Goal: Communication & Community: Answer question/provide support

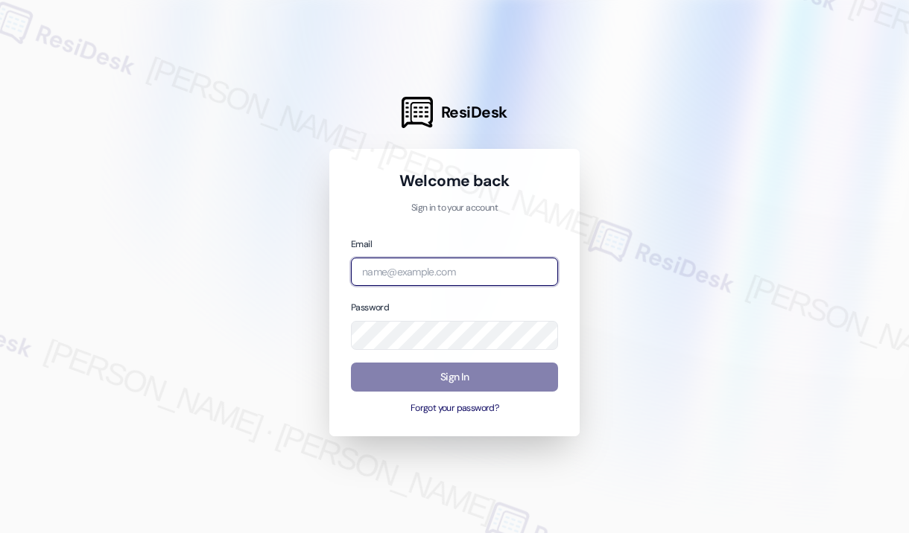
click at [468, 279] on input "email" at bounding box center [454, 272] width 207 height 29
type input "automated-surveys-campus_living_centres-[PERSON_NAME].roles@campus_living_[DOMA…"
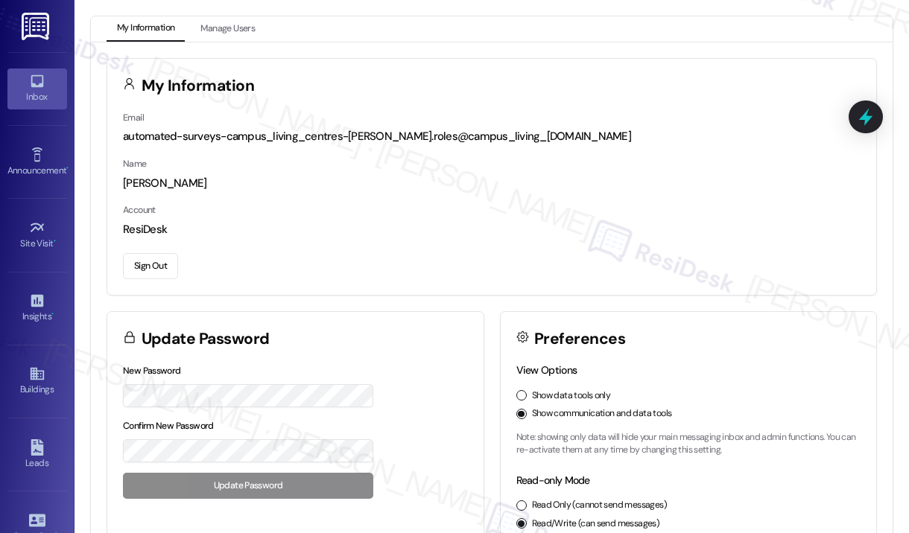
click at [42, 76] on icon at bounding box center [37, 81] width 16 height 16
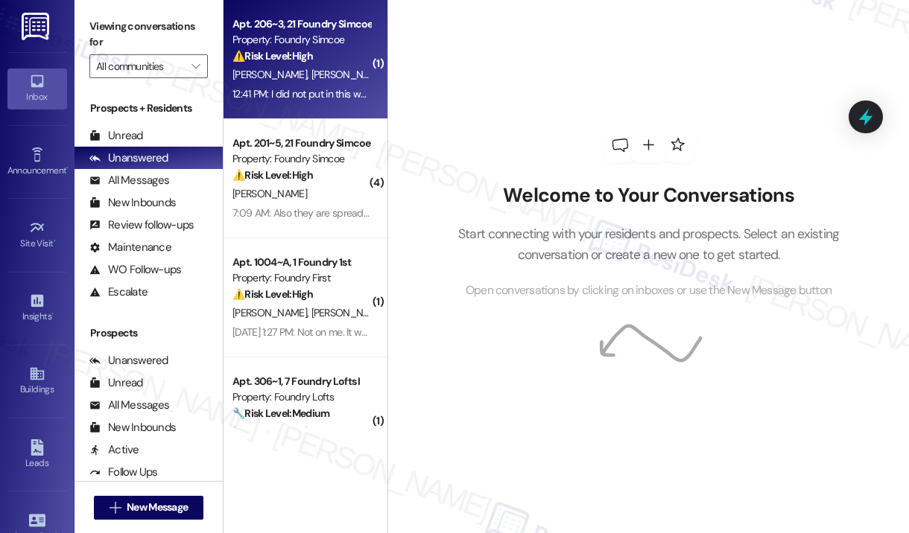
click at [316, 86] on div "12:41 PM: I did not put in this work order. Does this have to do with the inspe…" at bounding box center [301, 94] width 141 height 19
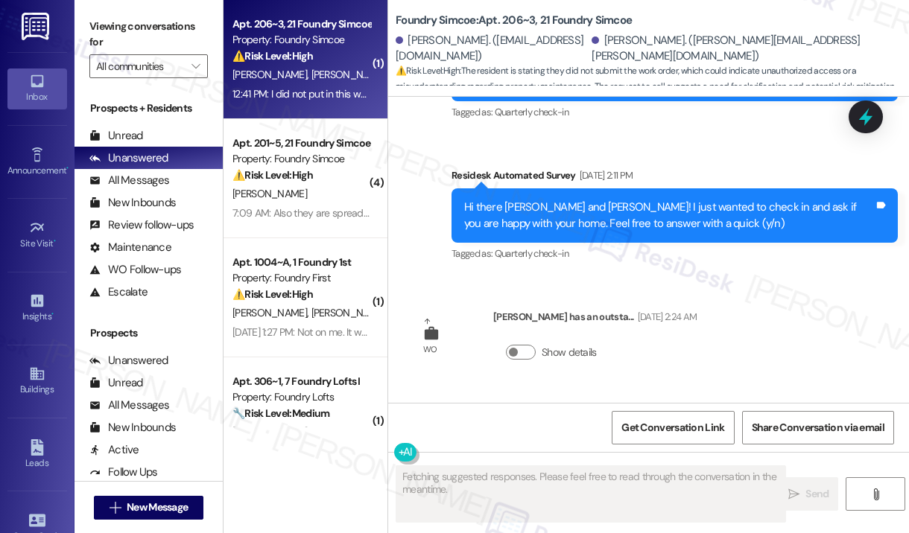
scroll to position [1705, 0]
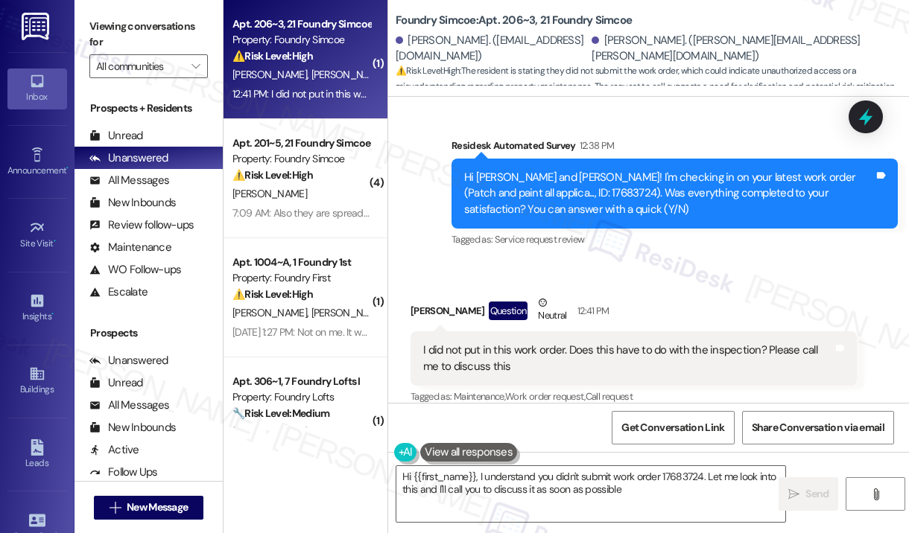
type textarea "Hi {{first_name}}, I understand you didn't submit work order 17683724. Let me l…"
click at [710, 284] on div "Received via SMS [PERSON_NAME] Question Neutral 12:41 PM I did not put in this …" at bounding box center [633, 351] width 468 height 135
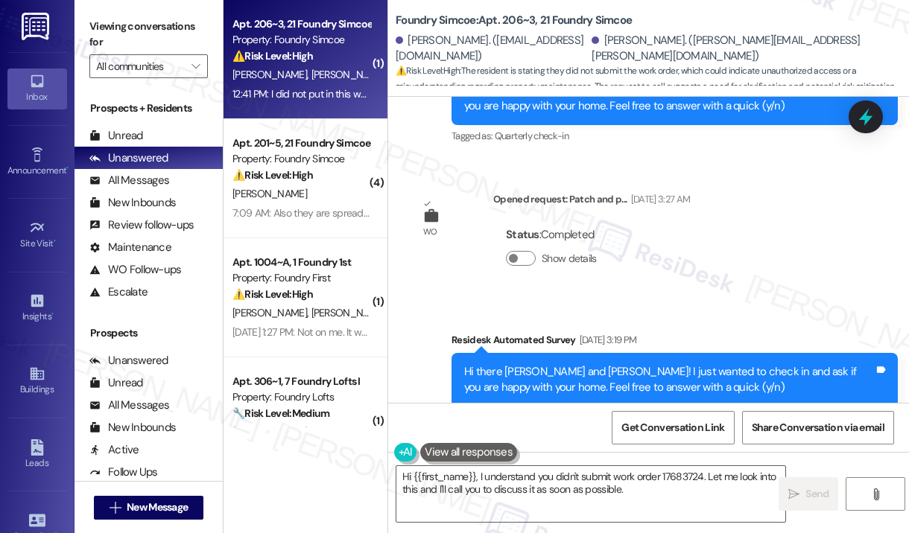
scroll to position [886, 0]
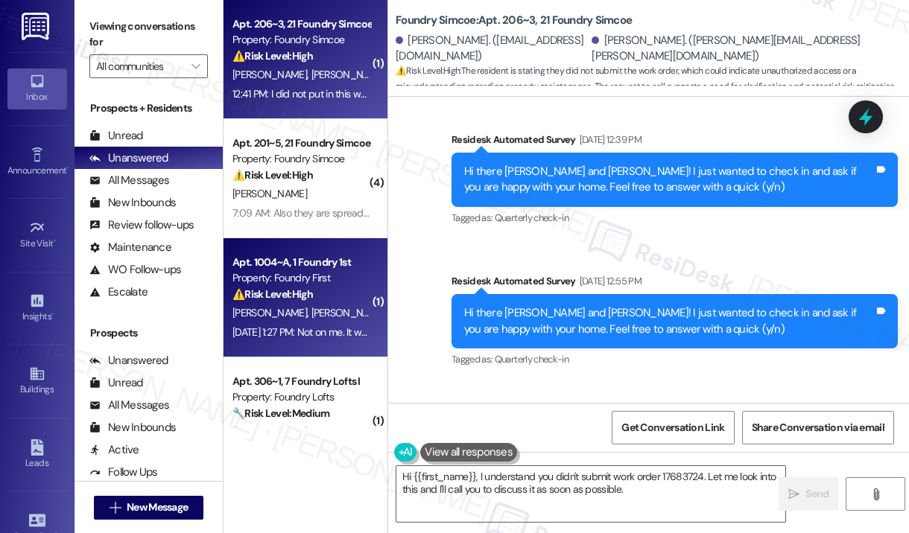
click at [331, 300] on div "⚠️ Risk Level: High The resident is having issues determining their sublease en…" at bounding box center [301, 295] width 138 height 16
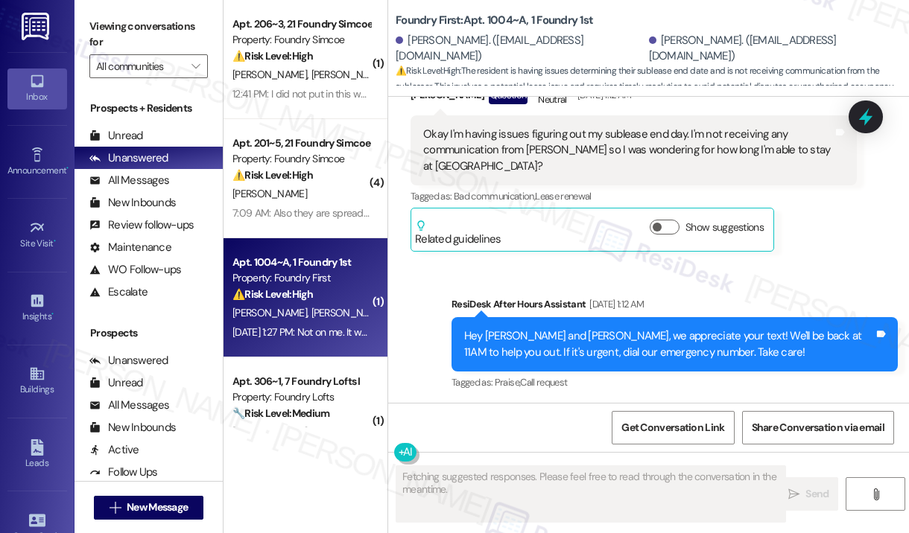
scroll to position [1862, 0]
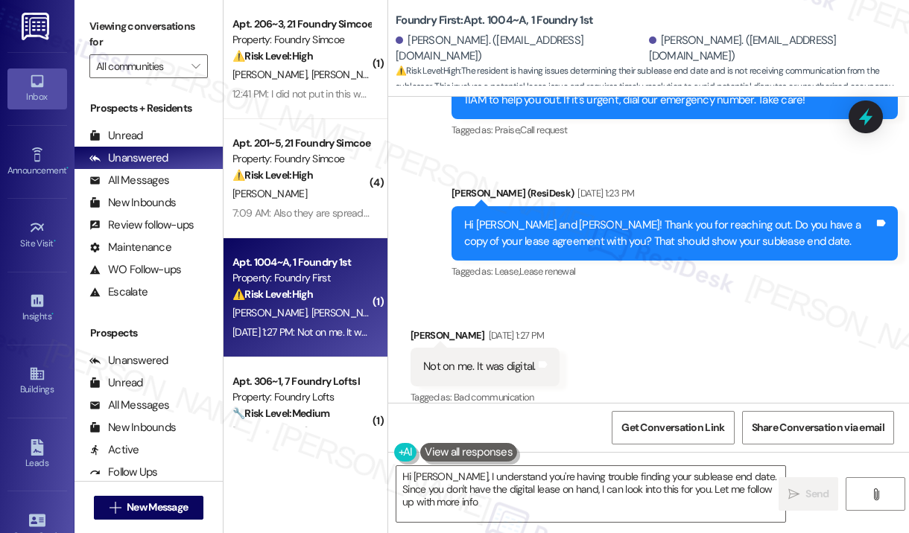
type textarea "Hi [PERSON_NAME], I understand you're having trouble finding your sublease end …"
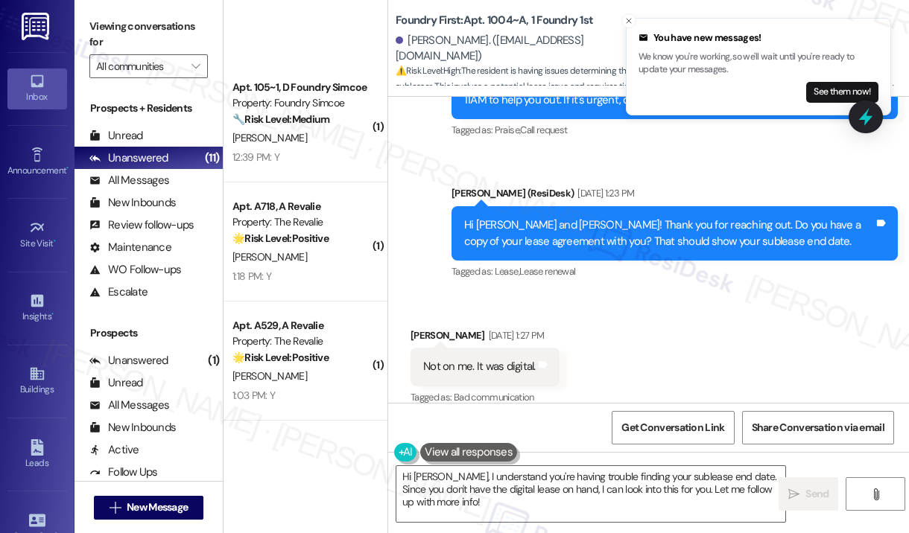
scroll to position [763, 0]
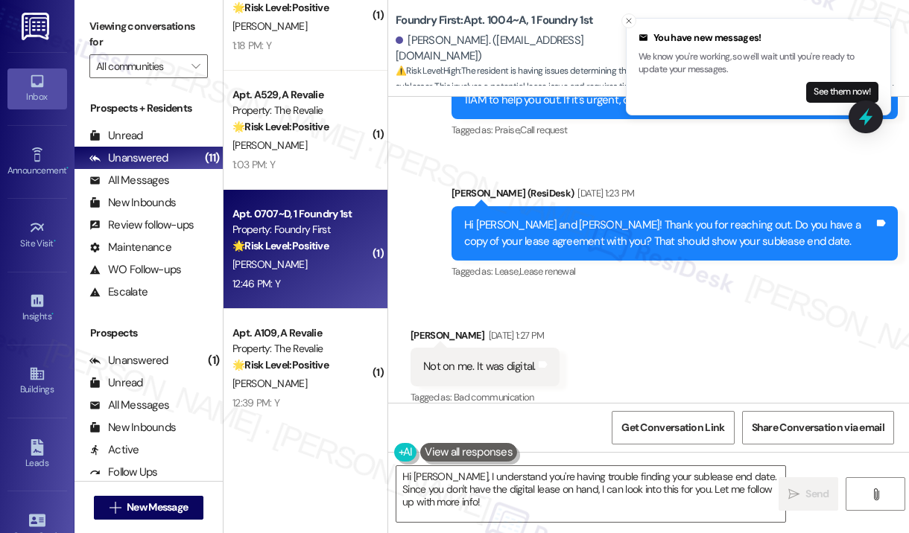
click at [307, 270] on div "[PERSON_NAME]" at bounding box center [301, 264] width 141 height 19
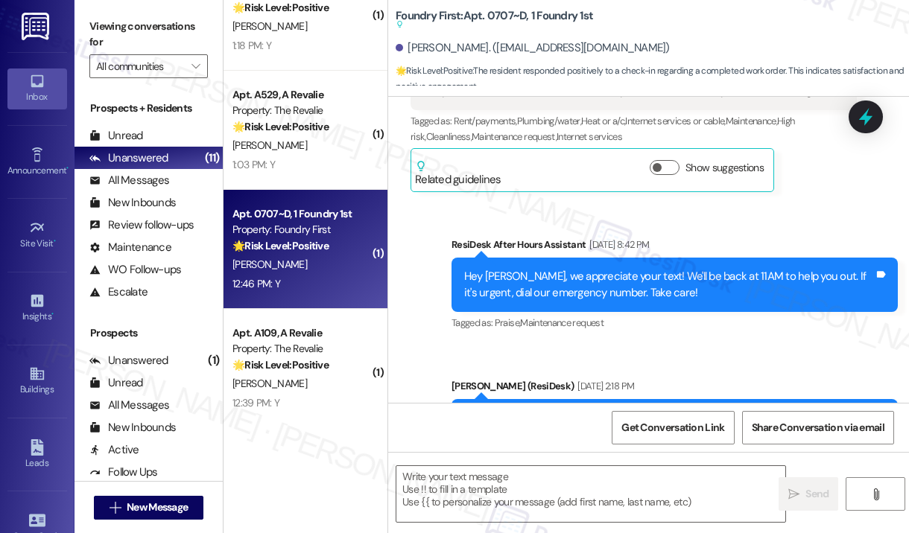
type textarea "Fetching suggested responses. Please feel free to read through the conversation…"
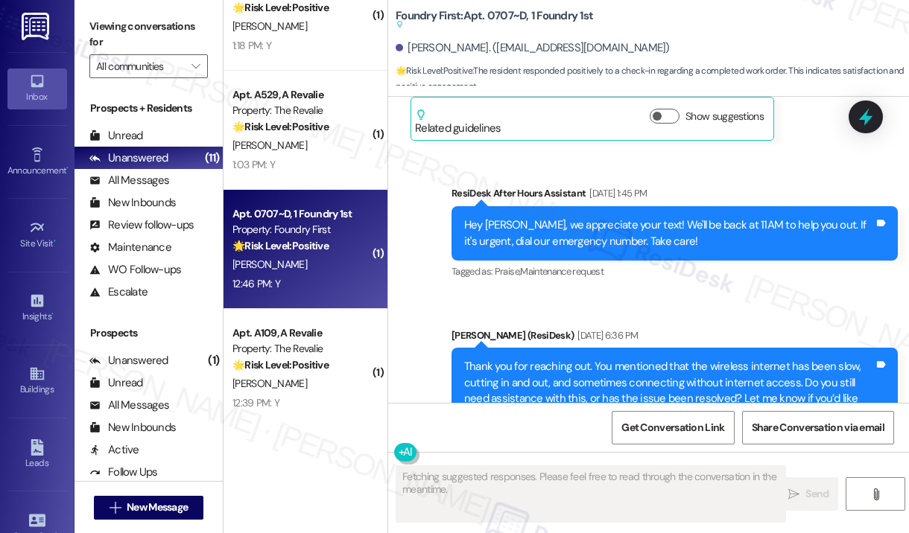
scroll to position [4253, 0]
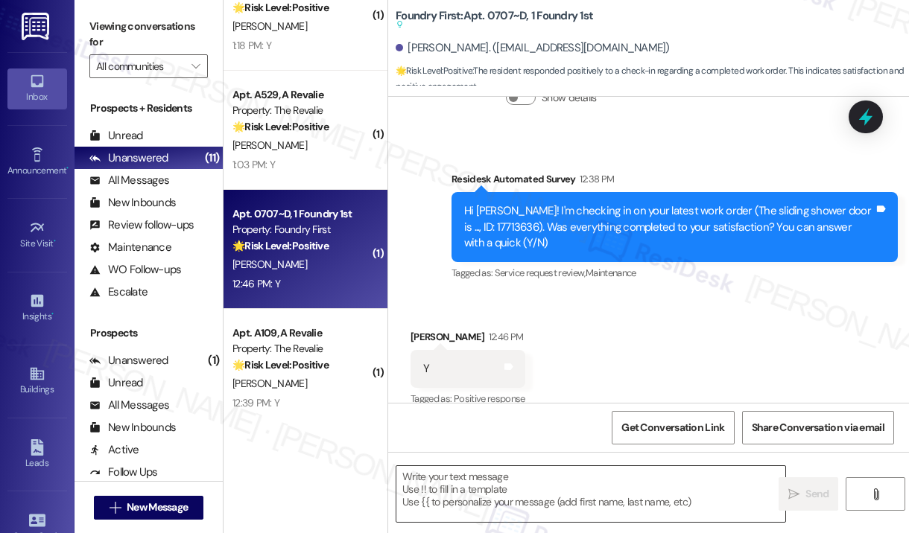
click at [501, 486] on textarea at bounding box center [590, 494] width 389 height 56
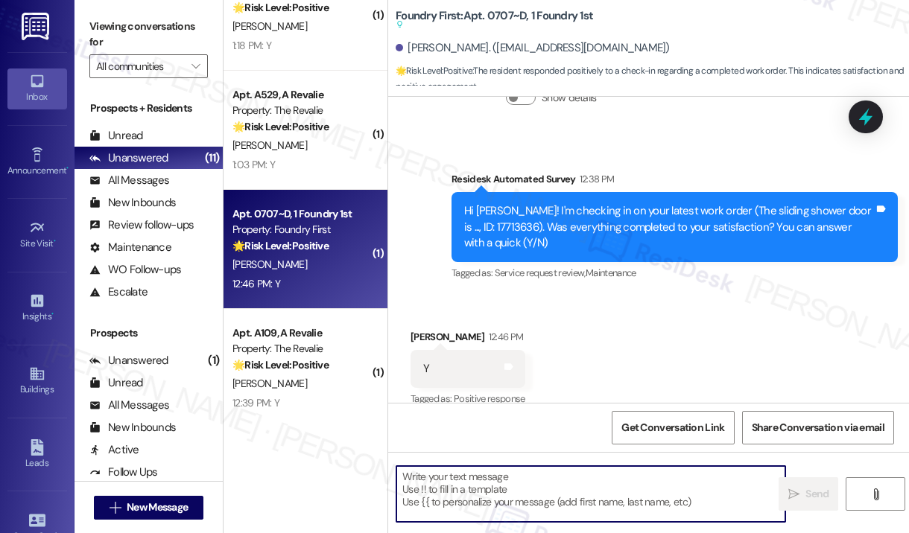
paste textarea "That’s wonderful to hear! We’re so glad that you’re satisfied with the recent w…"
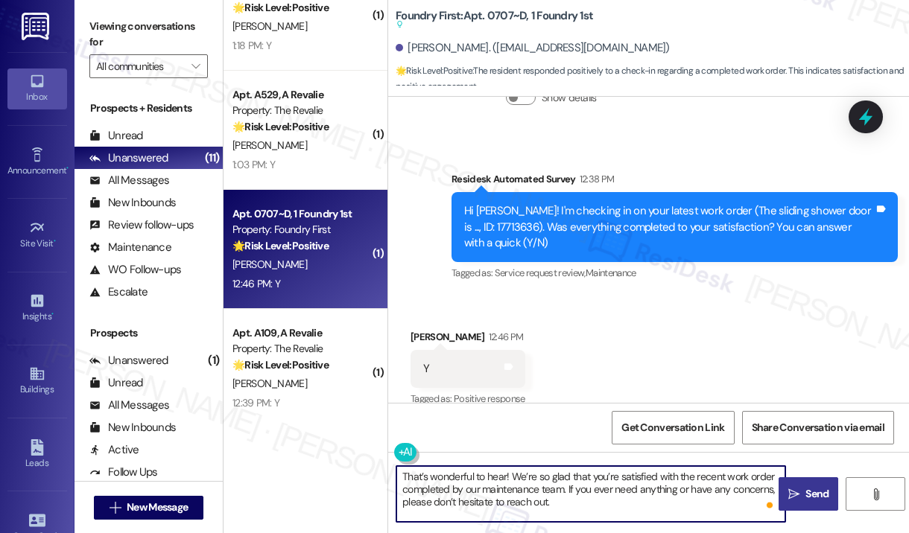
type textarea "That’s wonderful to hear! We’re so glad that you’re satisfied with the recent w…"
click at [793, 487] on span " Send" at bounding box center [808, 494] width 47 height 16
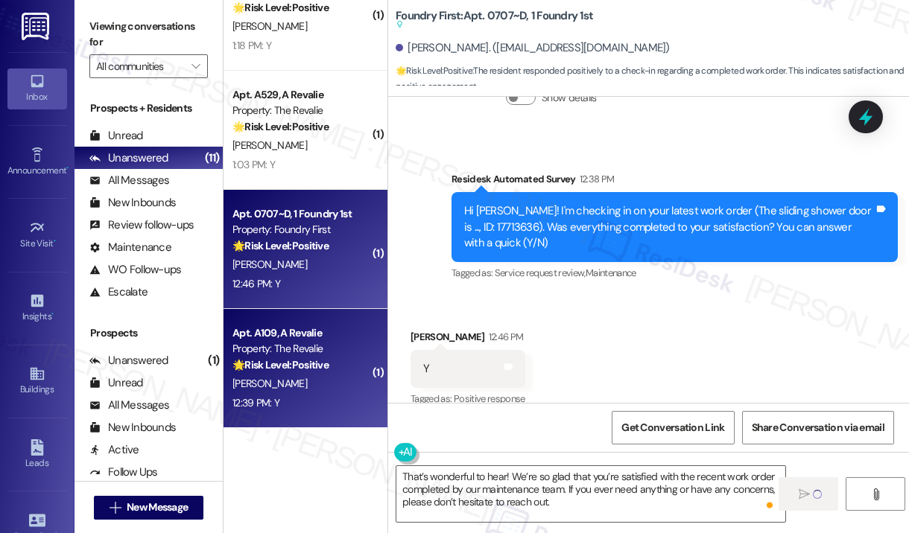
click at [315, 362] on strong "🌟 Risk Level: Positive" at bounding box center [280, 364] width 96 height 13
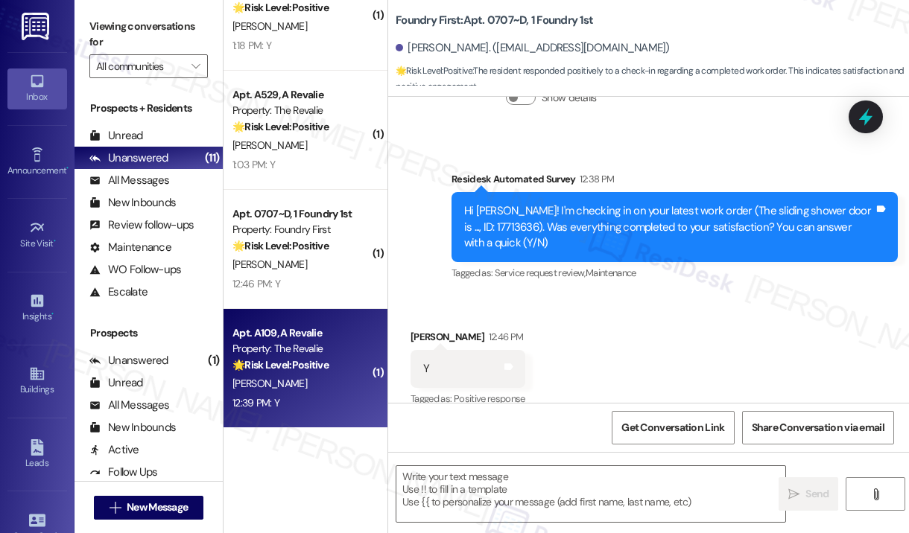
type textarea "Fetching suggested responses. Please feel free to read through the conversation…"
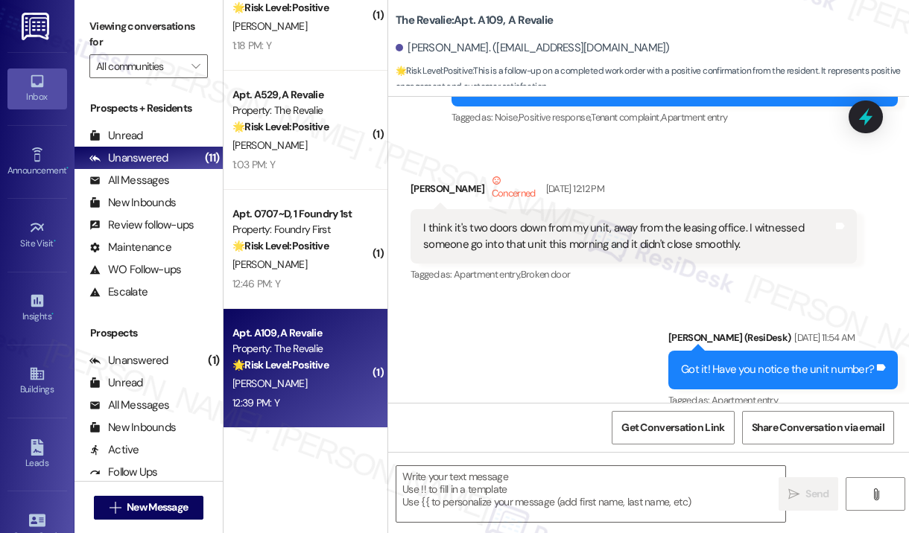
type textarea "Fetching suggested responses. Please feel free to read through the conversation…"
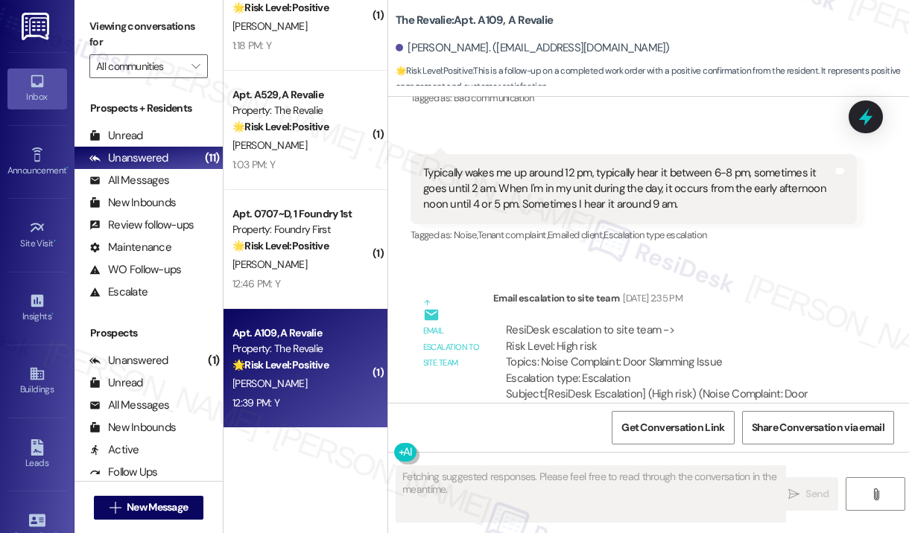
scroll to position [11312, 0]
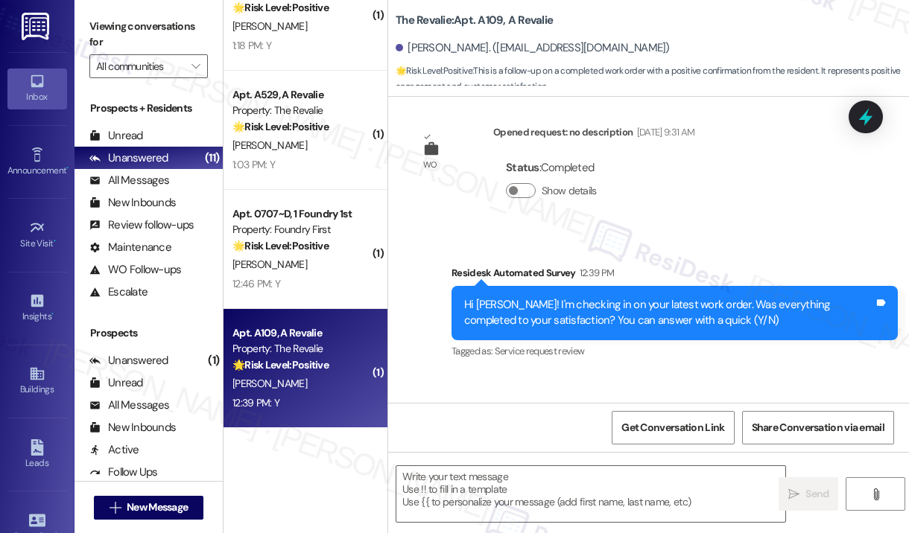
click at [598, 373] on div "Received via SMS [PERSON_NAME] 12:39 PM Y Tags and notes Tagged as: Positive re…" at bounding box center [648, 436] width 521 height 126
click at [550, 480] on textarea at bounding box center [590, 494] width 389 height 56
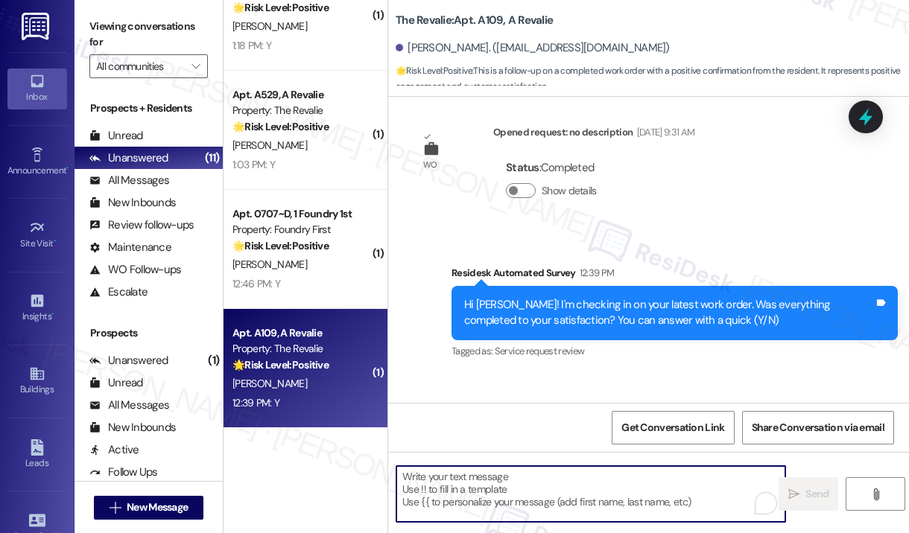
paste textarea "That’s wonderful to hear! We’re so glad that you’re satisfied with the recent w…"
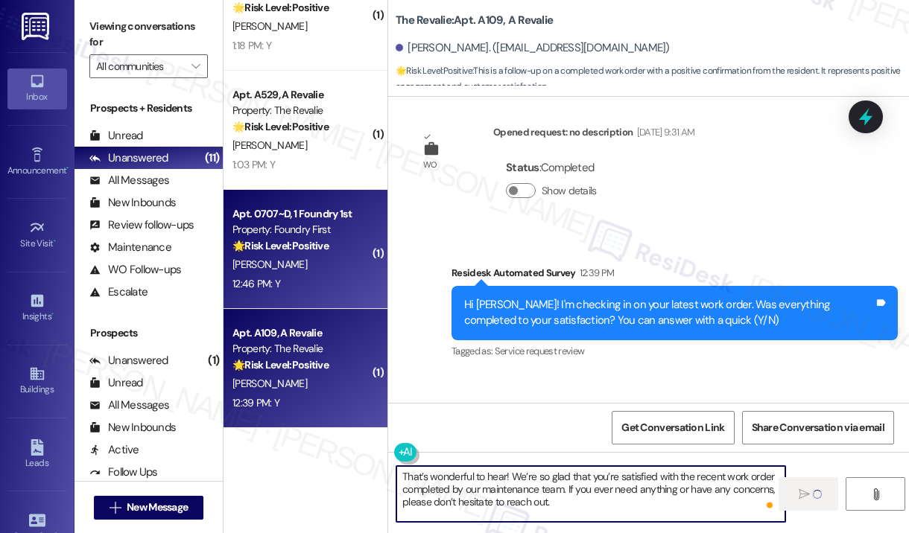
type textarea "That’s wonderful to hear! We’re so glad that you’re satisfied with the recent w…"
click at [337, 282] on div "12:46 PM: Y 12:46 PM: Y" at bounding box center [301, 284] width 141 height 19
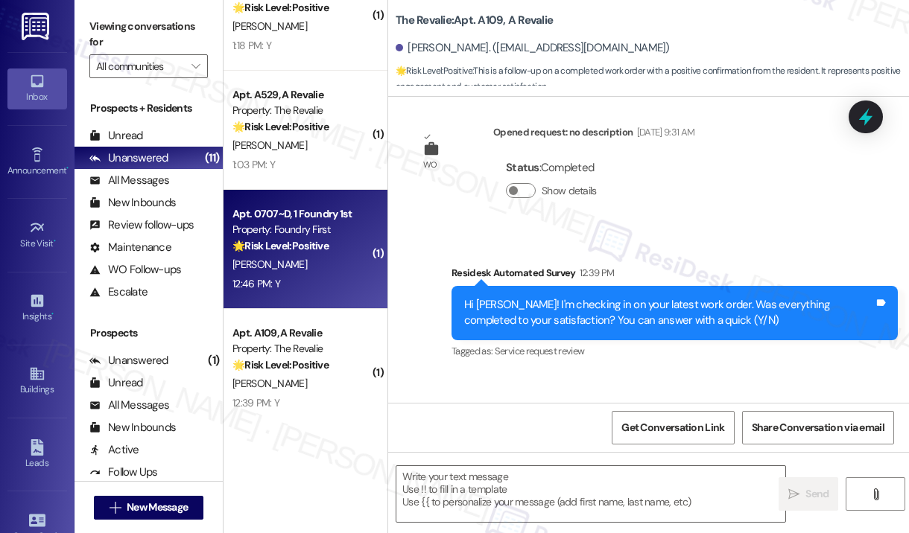
type textarea "Fetching suggested responses. Please feel free to read through the conversation…"
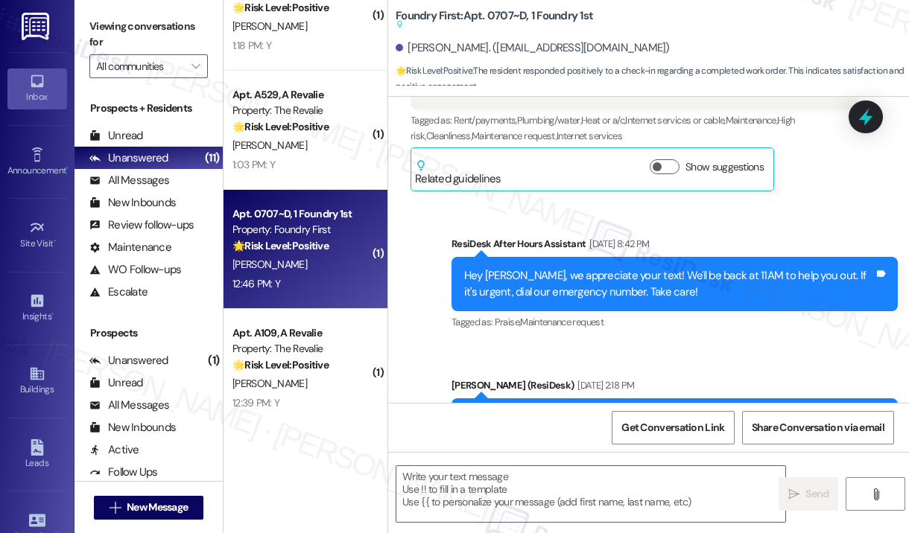
type textarea "Fetching suggested responses. Please feel free to read through the conversation…"
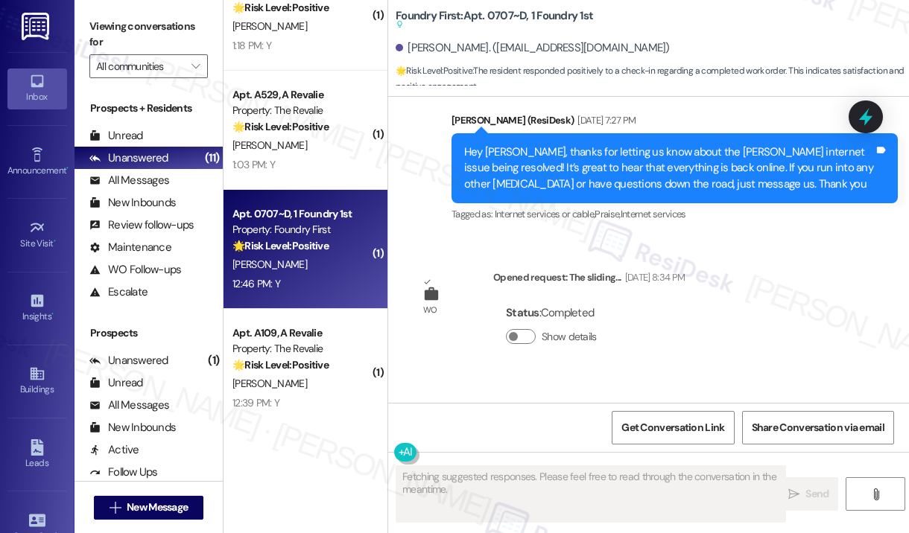
scroll to position [4253, 0]
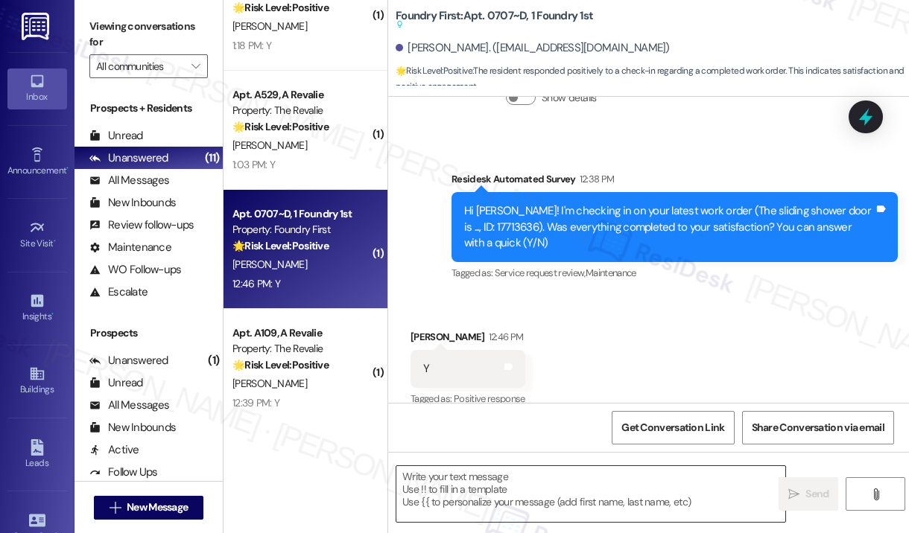
click at [537, 477] on textarea at bounding box center [590, 494] width 389 height 56
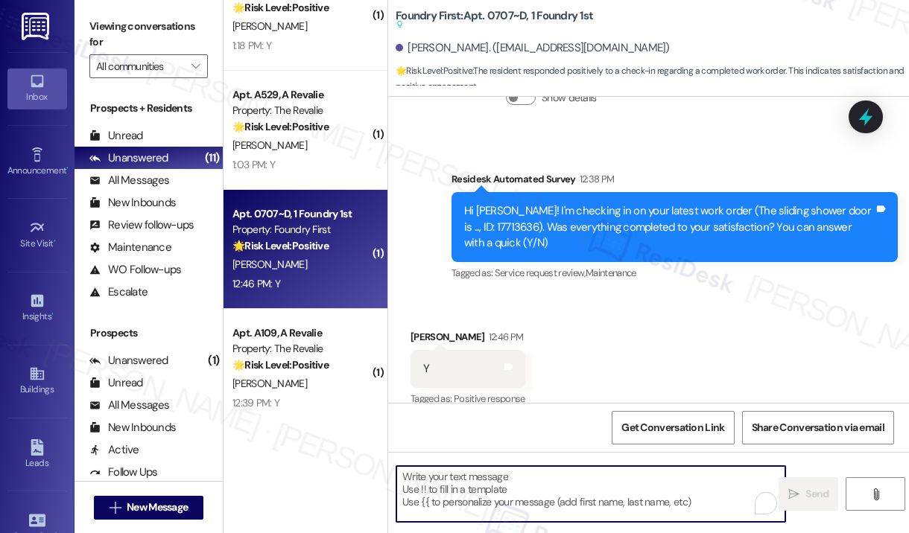
paste textarea "That’s wonderful to hear! We’re so glad that you’re satisfied with the recent w…"
type textarea "That’s wonderful to hear! We’re so glad that you’re satisfied with the recent w…"
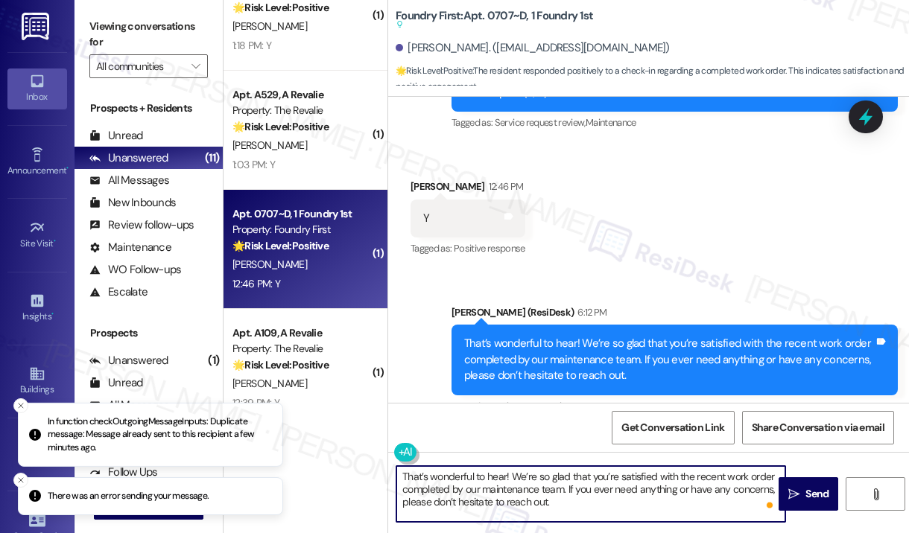
scroll to position [4412, 0]
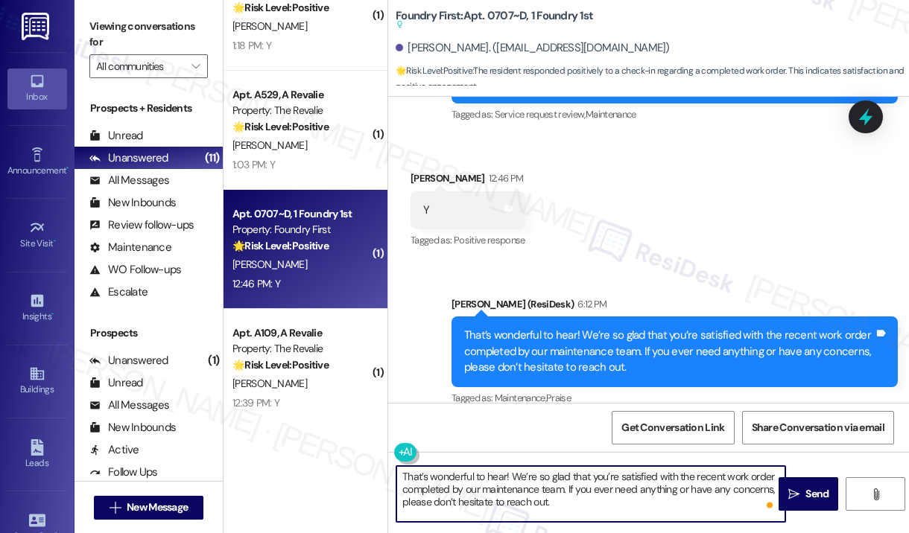
drag, startPoint x: 572, startPoint y: 503, endPoint x: 392, endPoint y: 470, distance: 182.6
click at [392, 470] on div "That’s wonderful to hear! We’re so glad that you’re satisfied with the recent w…" at bounding box center [583, 493] width 390 height 57
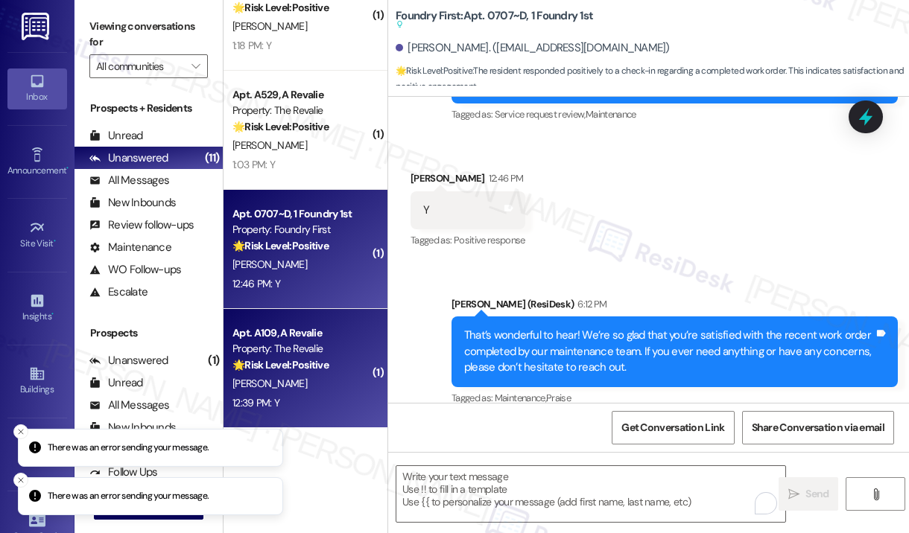
click at [319, 357] on div "🌟 Risk Level: Positive This is a follow-up on a completed work order with a pos…" at bounding box center [301, 365] width 138 height 16
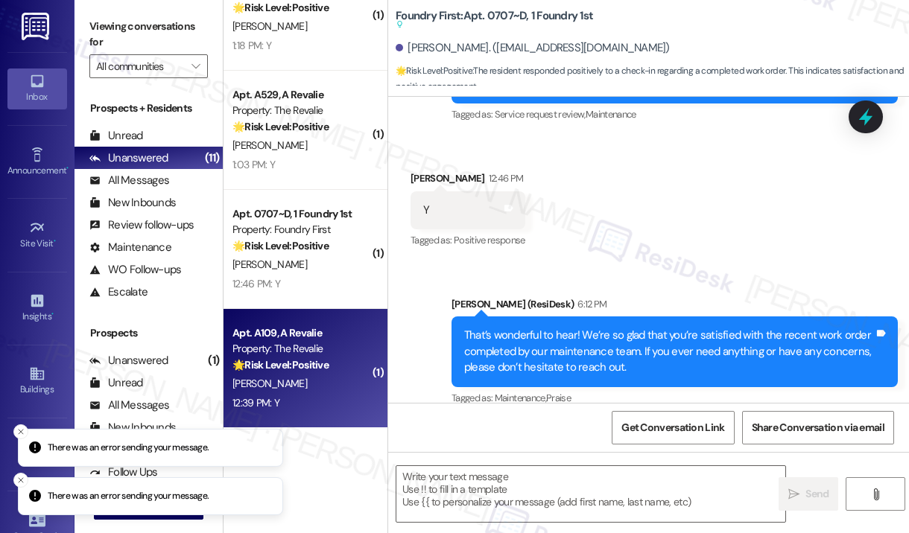
type textarea "Fetching suggested responses. Please feel free to read through the conversation…"
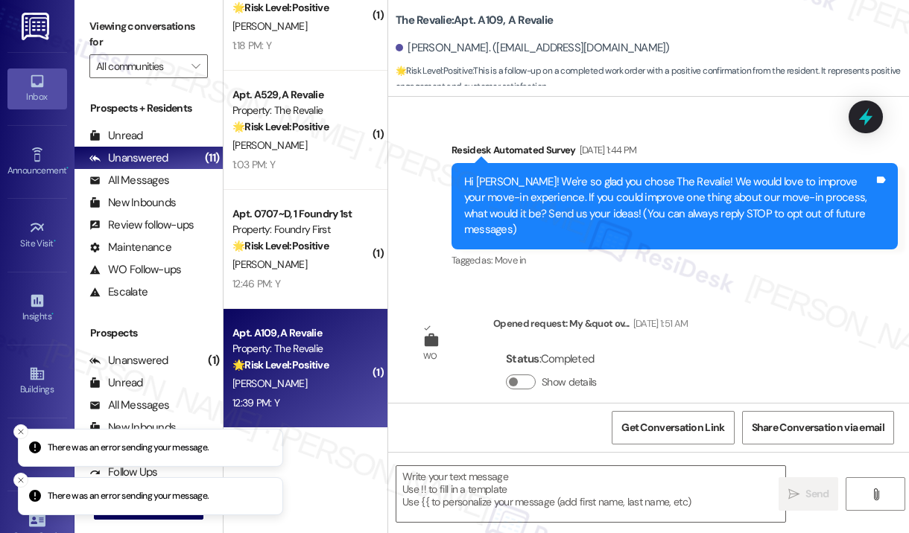
type textarea "Fetching suggested responses. Please feel free to read through the conversation…"
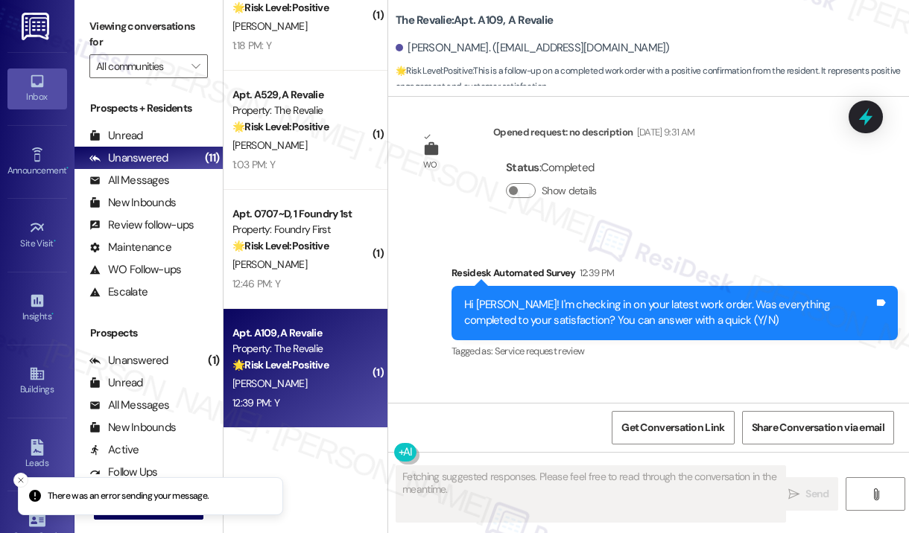
scroll to position [11470, 0]
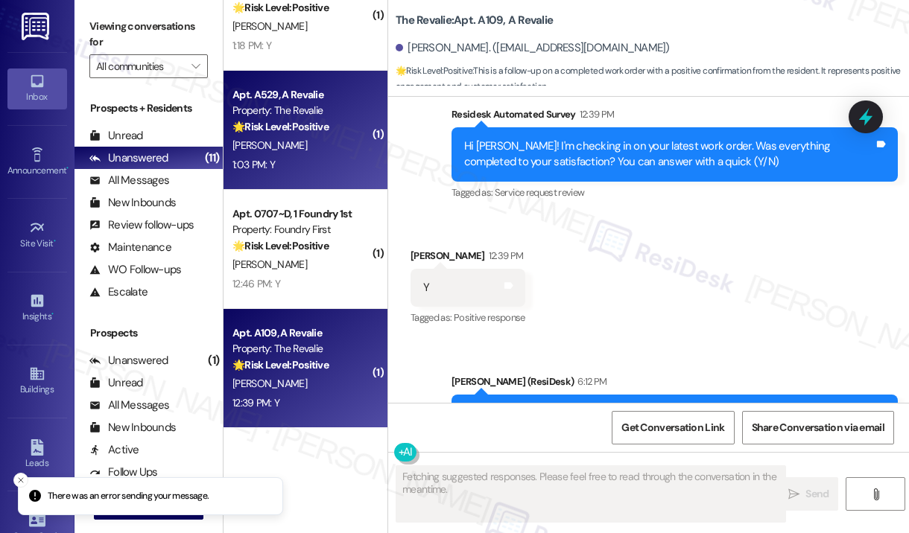
click at [325, 166] on div "1:03 PM: Y 1:03 PM: Y" at bounding box center [301, 165] width 141 height 19
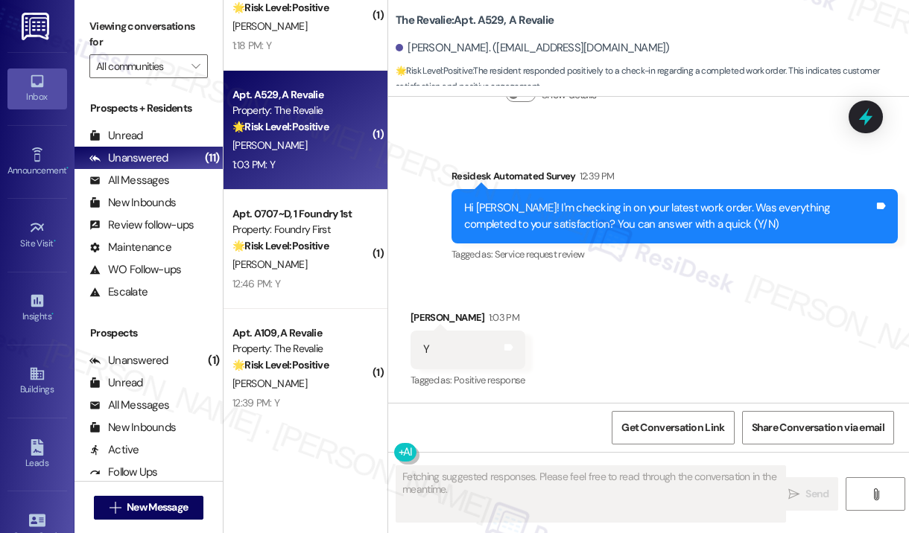
scroll to position [909, 0]
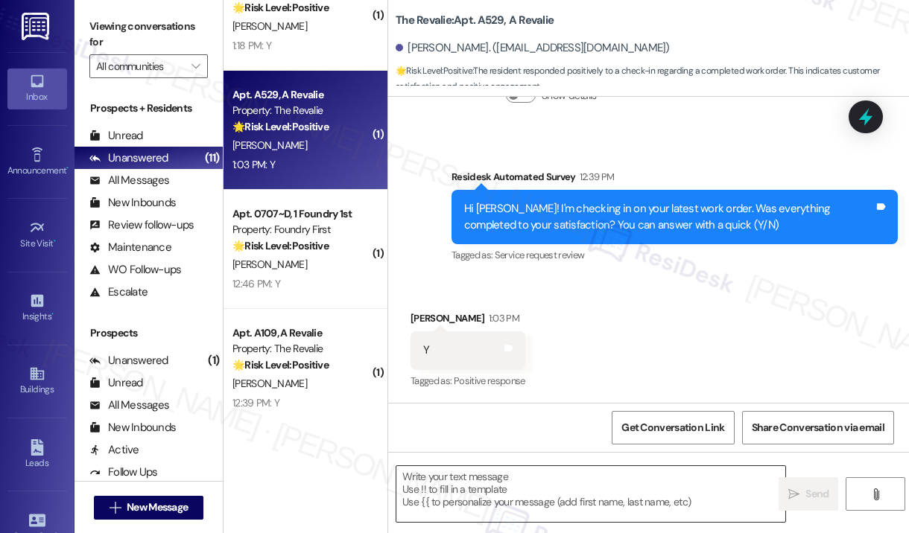
click at [509, 484] on textarea at bounding box center [590, 494] width 389 height 56
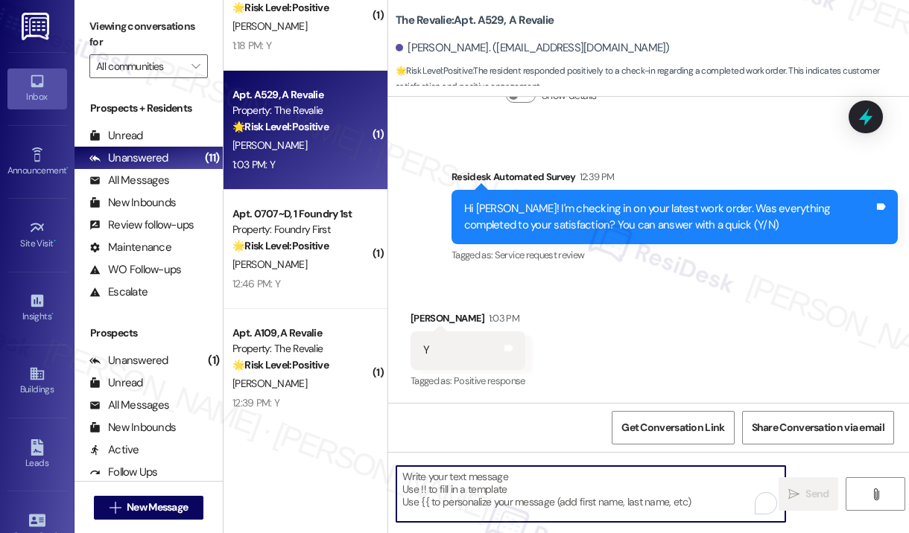
click at [575, 482] on textarea "To enrich screen reader interactions, please activate Accessibility in Grammarl…" at bounding box center [590, 494] width 389 height 56
paste textarea "That’s wonderful to hear! We’re so glad that you’re satisfied with the recent w…"
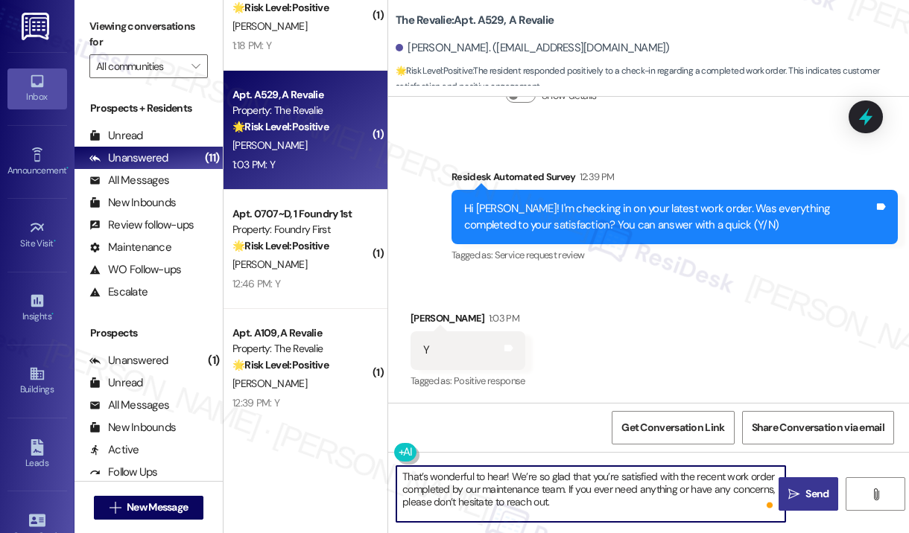
type textarea "That’s wonderful to hear! We’re so glad that you’re satisfied with the recent w…"
click at [795, 491] on icon "" at bounding box center [793, 495] width 11 height 12
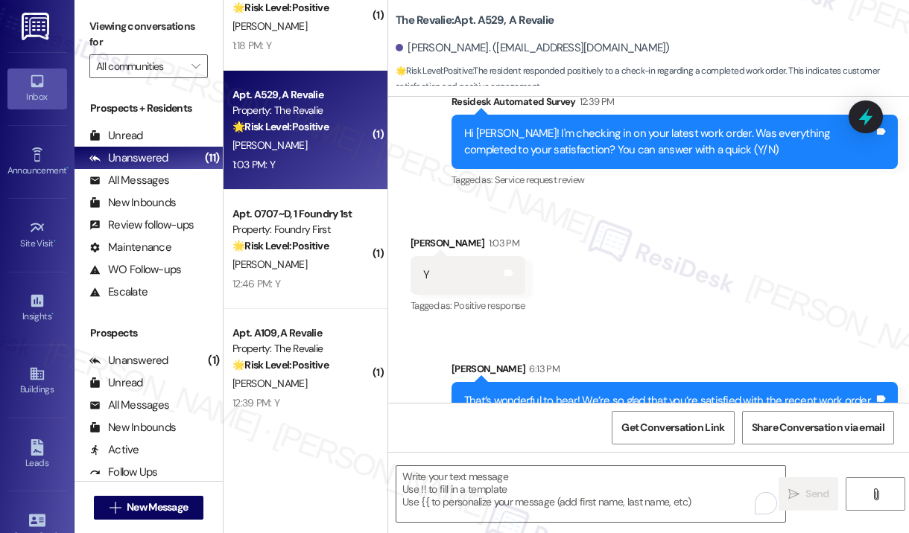
scroll to position [1045, 0]
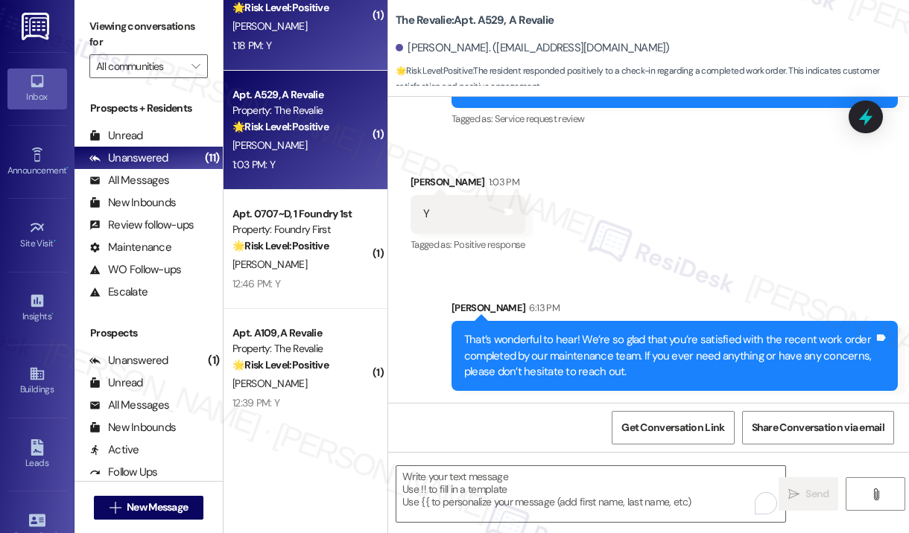
click at [323, 39] on div "1:18 PM: Y 1:18 PM: Y" at bounding box center [301, 45] width 141 height 19
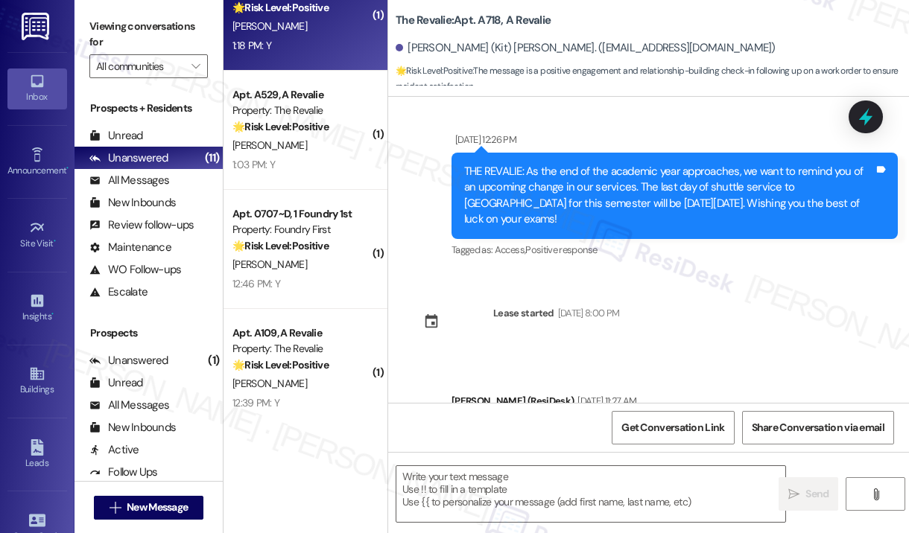
type textarea "Fetching suggested responses. Please feel free to read through the conversation…"
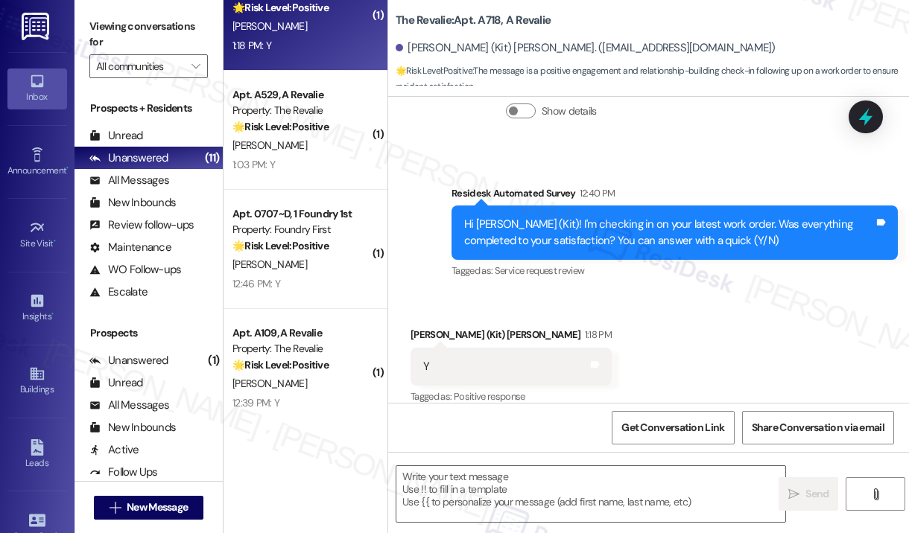
scroll to position [2170, 0]
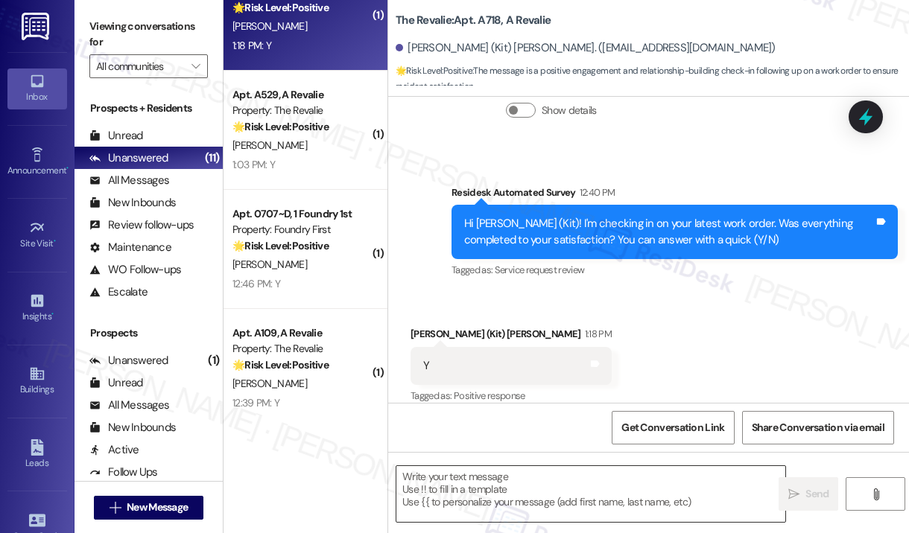
click at [523, 477] on textarea at bounding box center [590, 494] width 389 height 56
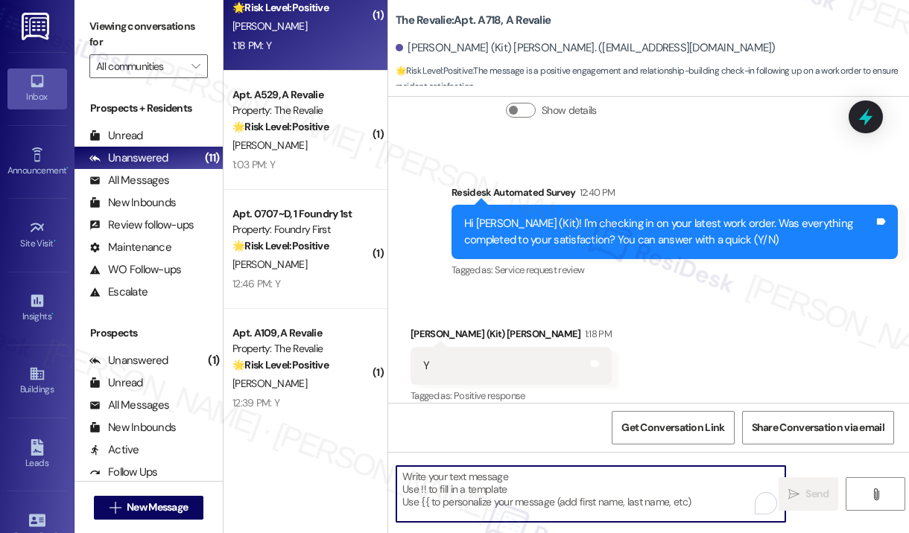
paste textarea "That’s wonderful to hear! We’re so glad that you’re satisfied with the recent w…"
type textarea "That’s wonderful to hear! We’re so glad that you’re satisfied with the recent w…"
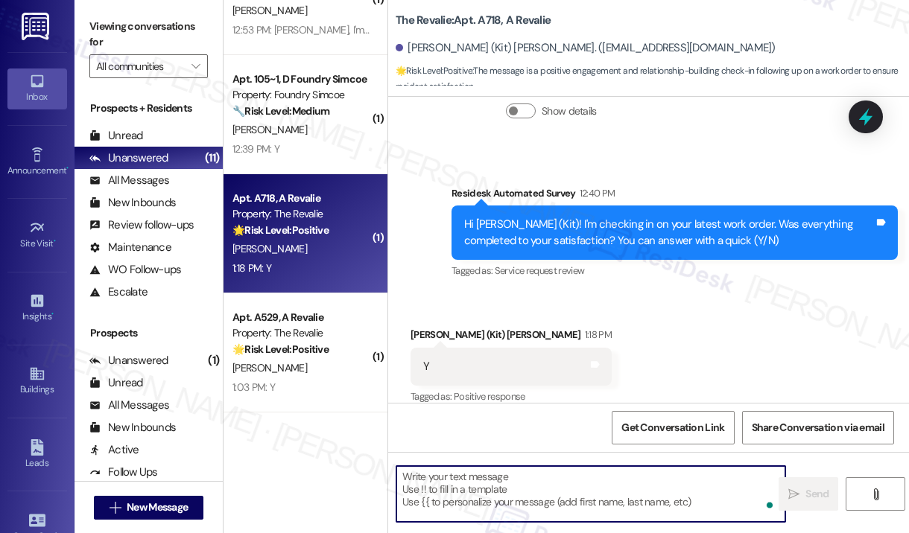
scroll to position [540, 0]
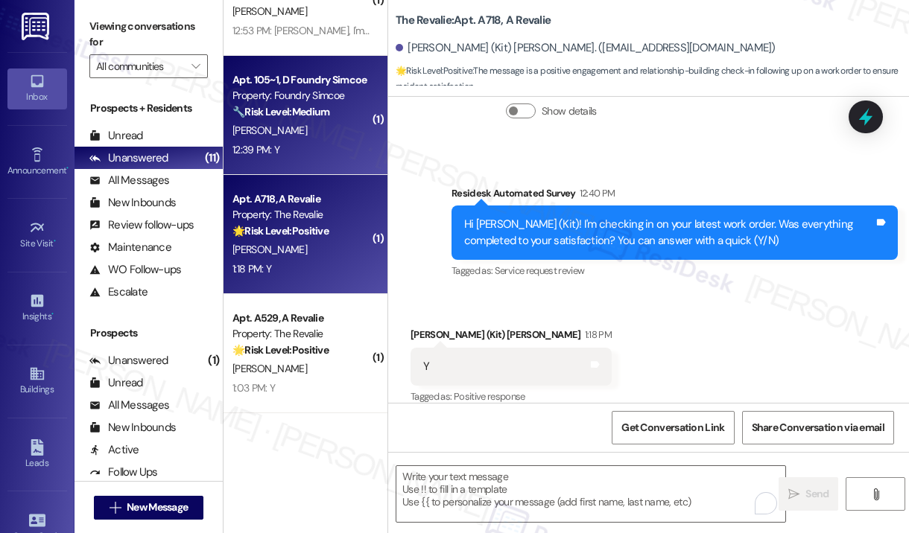
click at [325, 156] on div "12:39 PM: Y 12:39 PM: Y" at bounding box center [301, 150] width 141 height 19
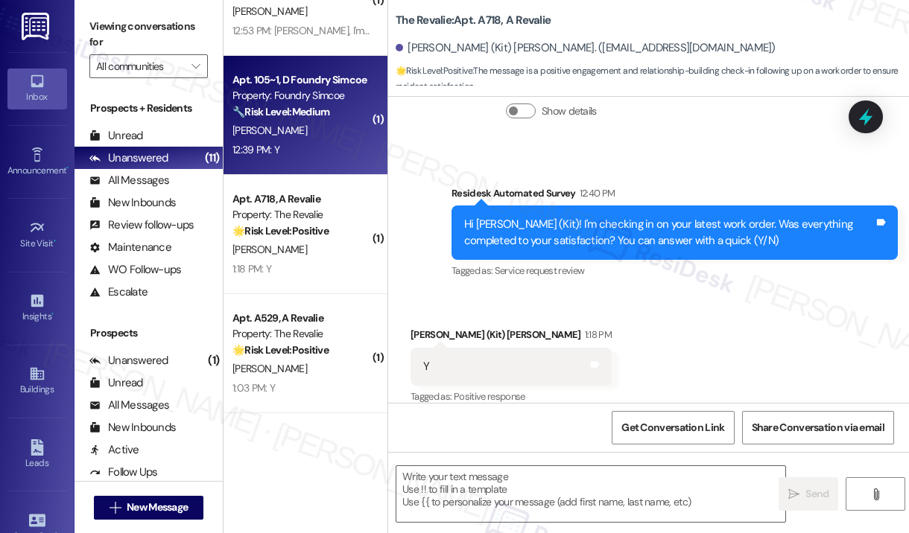
type textarea "Fetching suggested responses. Please feel free to read through the conversation…"
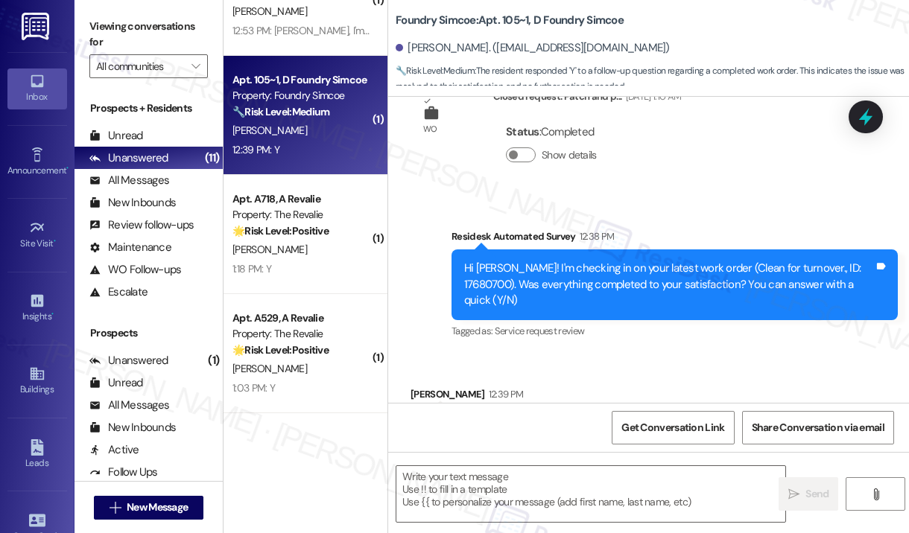
scroll to position [3686, 0]
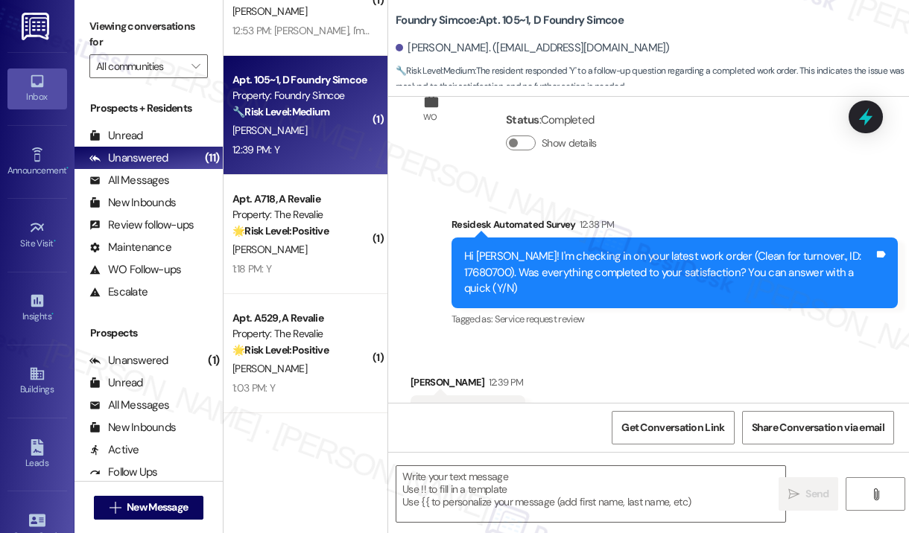
click at [703, 361] on div "Received via SMS [PERSON_NAME] 12:39 PM Y Tags and notes Tagged as: Positive re…" at bounding box center [648, 404] width 521 height 126
click at [584, 487] on textarea at bounding box center [590, 494] width 389 height 56
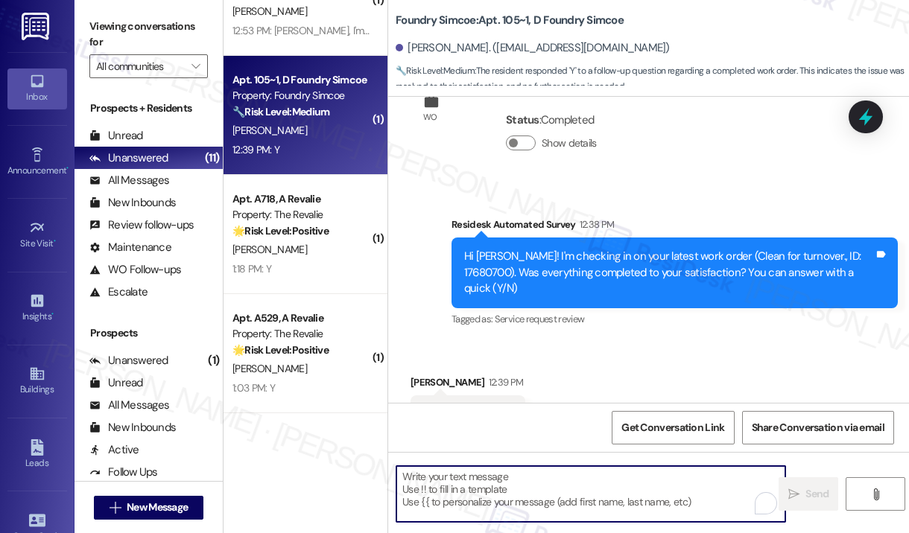
paste textarea "That’s wonderful to hear! We’re so glad that you’re satisfied with the recent w…"
type textarea "That’s wonderful to hear! We’re so glad that you’re satisfied with the recent w…"
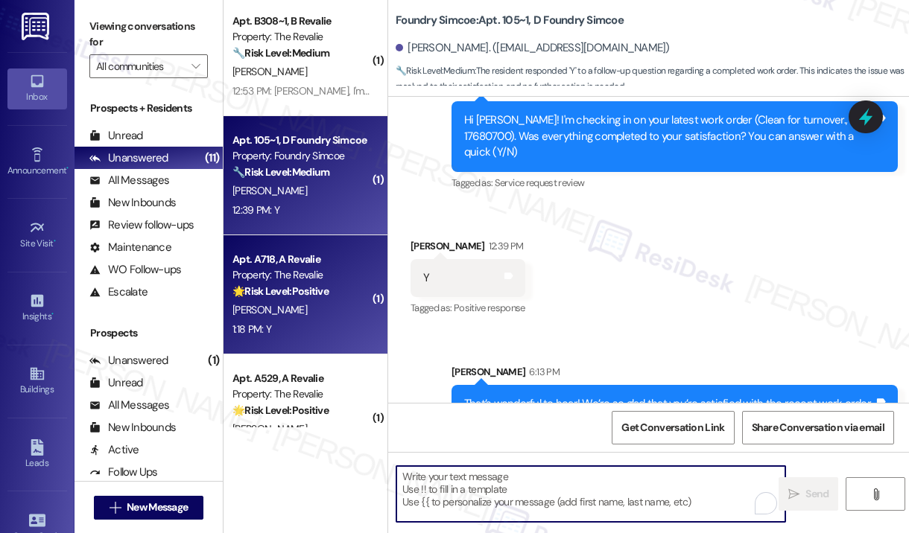
scroll to position [391, 0]
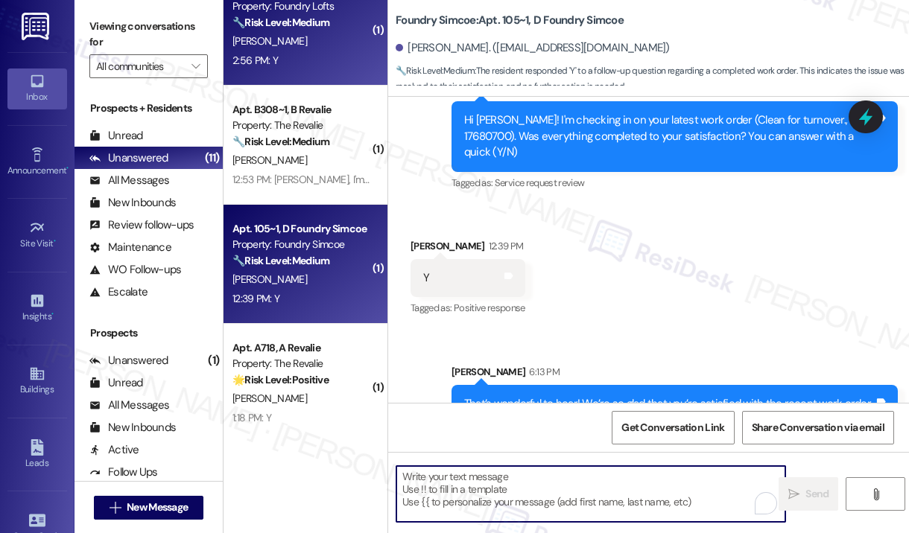
click at [322, 69] on div "2:56 PM: Y 2:56 PM: Y" at bounding box center [301, 60] width 141 height 19
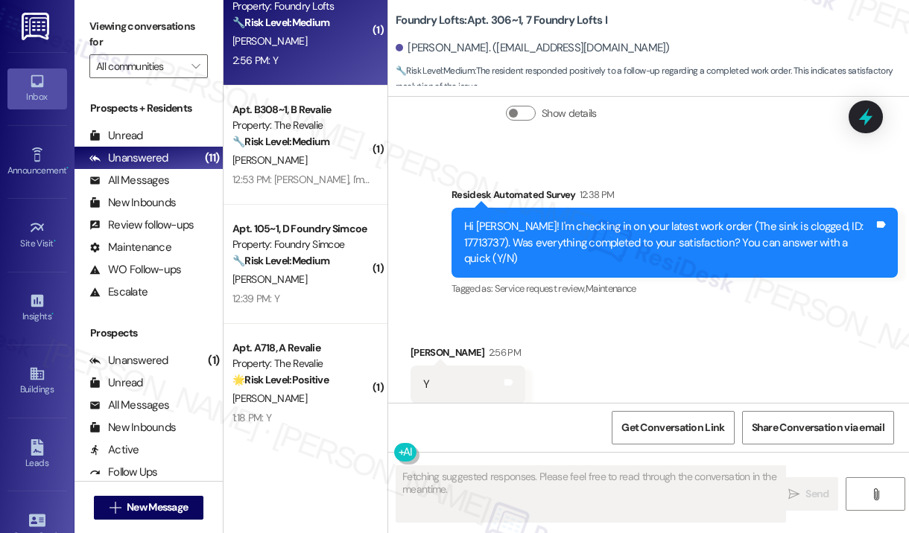
scroll to position [3813, 0]
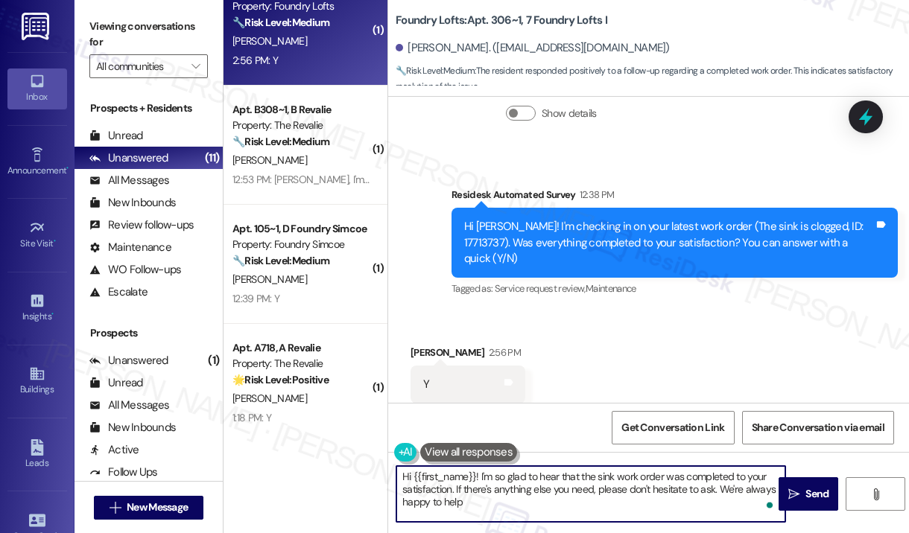
type textarea "Hi {{first_name}}! I'm so glad to hear that the sink work order was completed t…"
click at [544, 500] on textarea "Hi {{first_name}}! I'm so glad to hear that the sink work order was completed t…" at bounding box center [590, 494] width 389 height 56
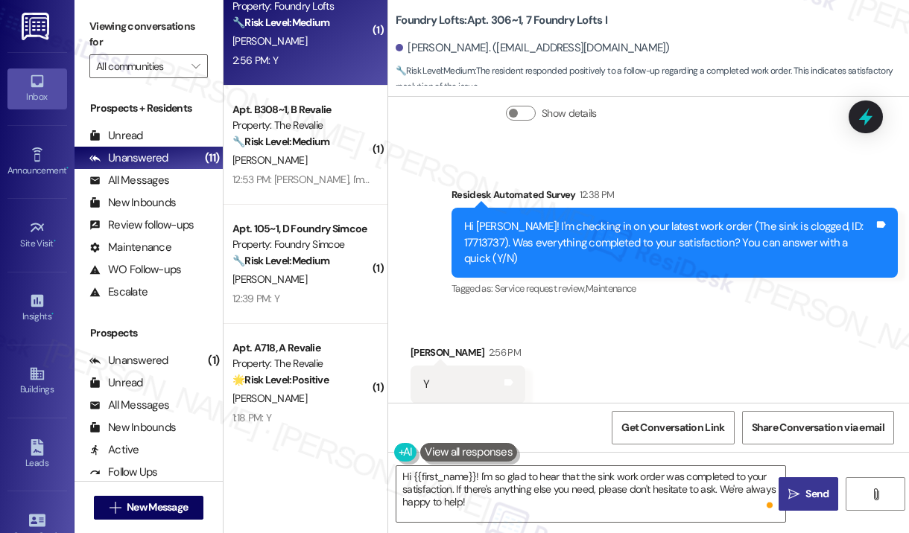
click at [801, 496] on span " Send" at bounding box center [808, 494] width 47 height 16
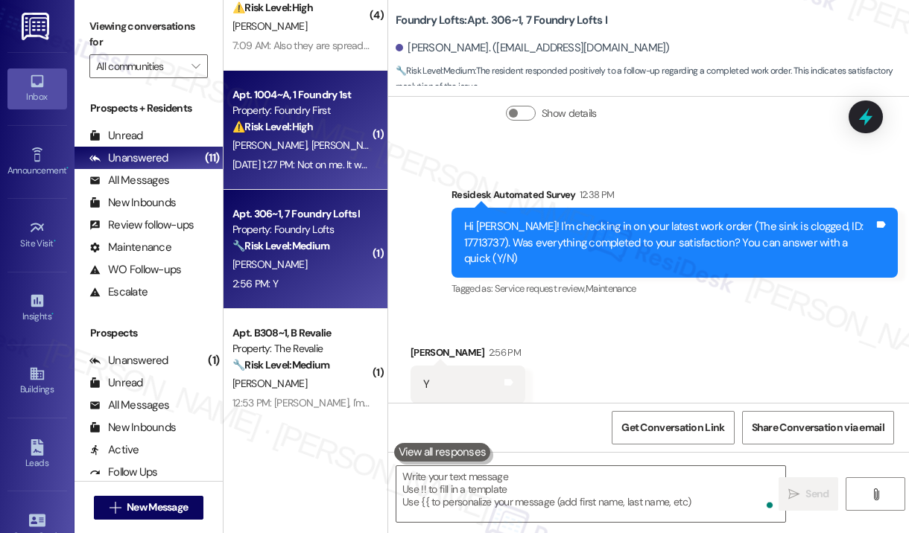
click at [335, 162] on div "[DATE] 1:27 PM: Not on me. It was digital. [DATE] 1:27 PM: Not on me. It was di…" at bounding box center [316, 164] width 169 height 13
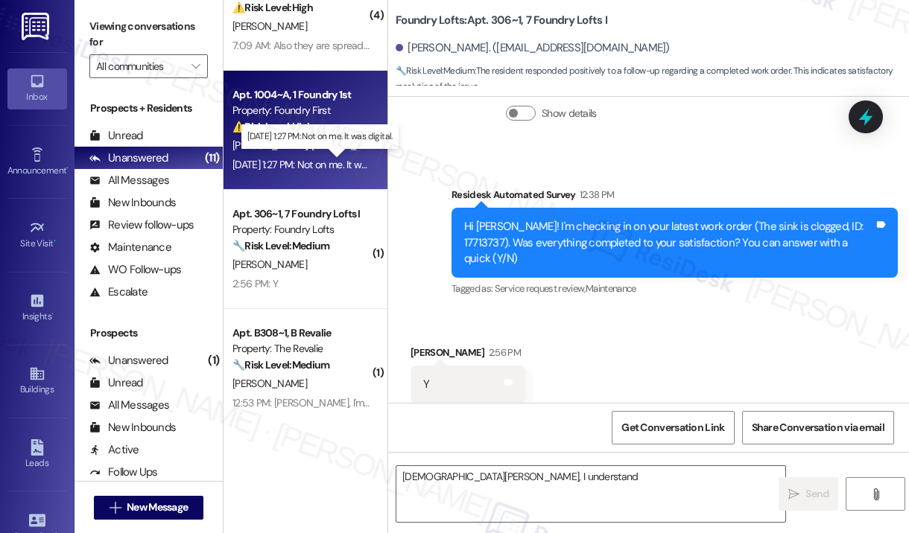
scroll to position [2015, 0]
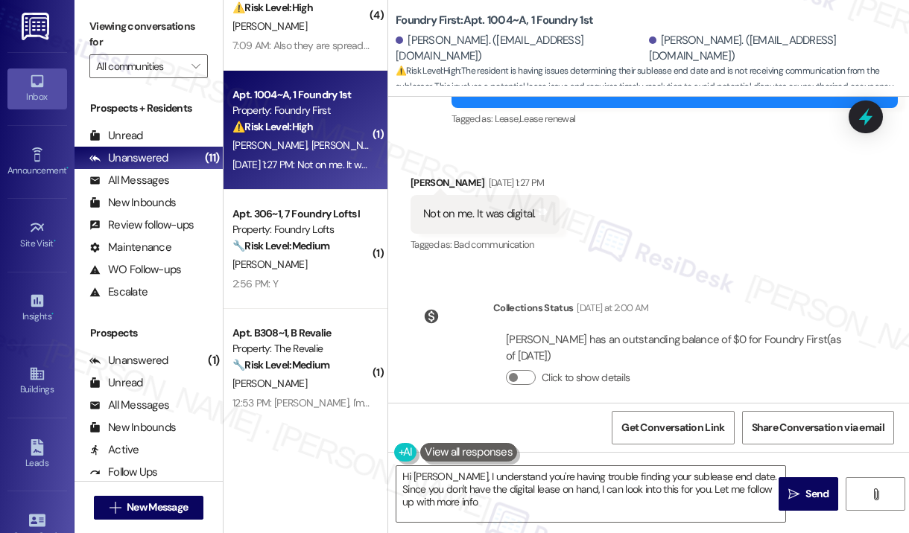
type textarea "Hi [PERSON_NAME], I understand you're having trouble finding your sublease end …"
click at [766, 235] on div "Received via SMS [PERSON_NAME] [DATE] 1:27 PM Not on me. It was digital. Tags a…" at bounding box center [648, 204] width 521 height 126
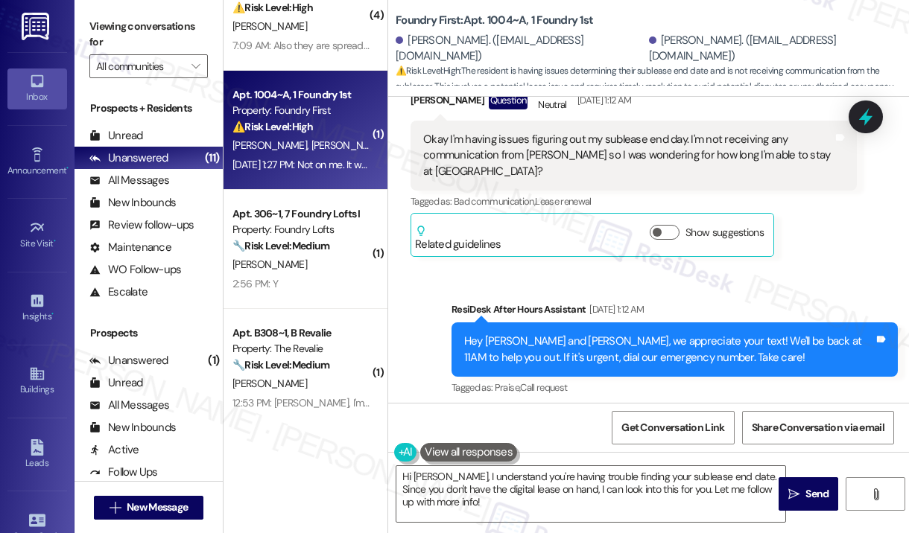
scroll to position [1568, 0]
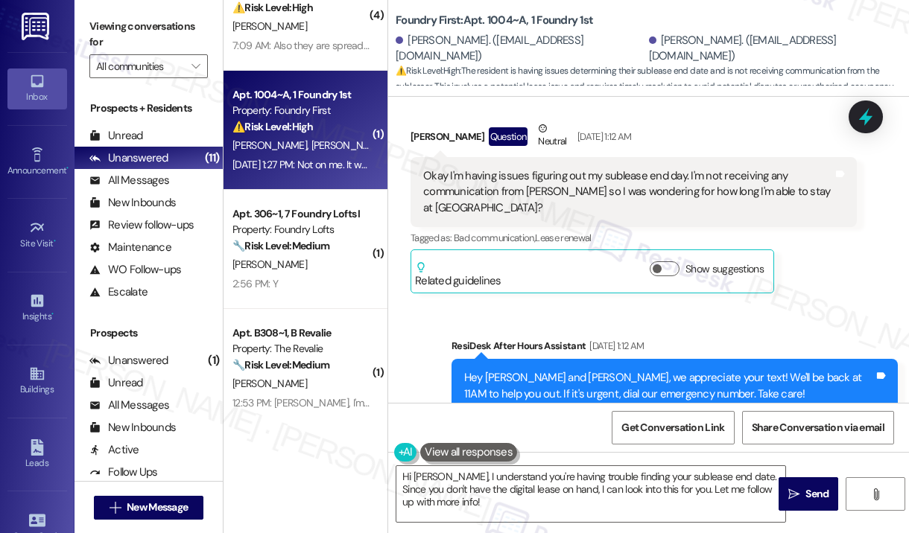
click at [719, 188] on div "Okay I'm having issues figuring out my sublease end day. I'm not receiving any …" at bounding box center [628, 192] width 410 height 48
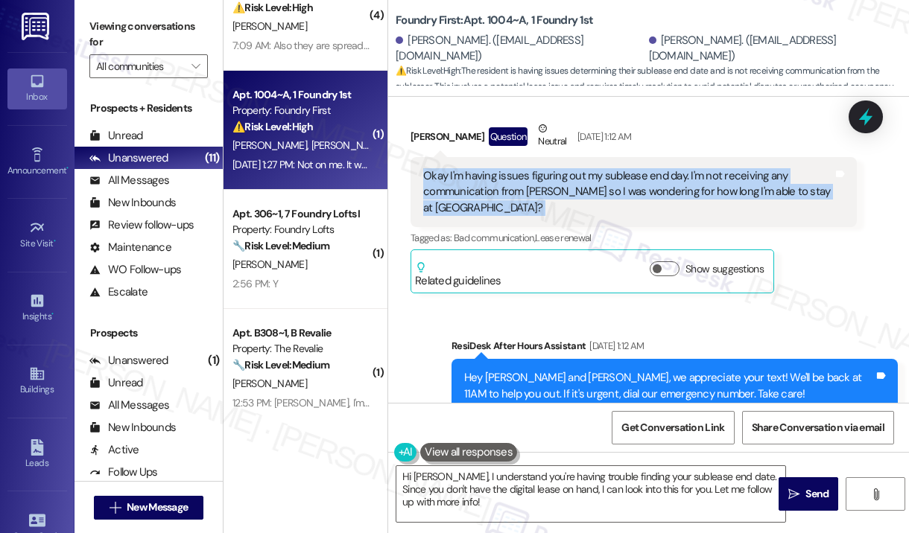
click at [719, 188] on div "Okay I'm having issues figuring out my sublease end day. I'm not receiving any …" at bounding box center [628, 192] width 410 height 48
copy div "Okay I'm having issues figuring out my sublease end day. I'm not receiving any …"
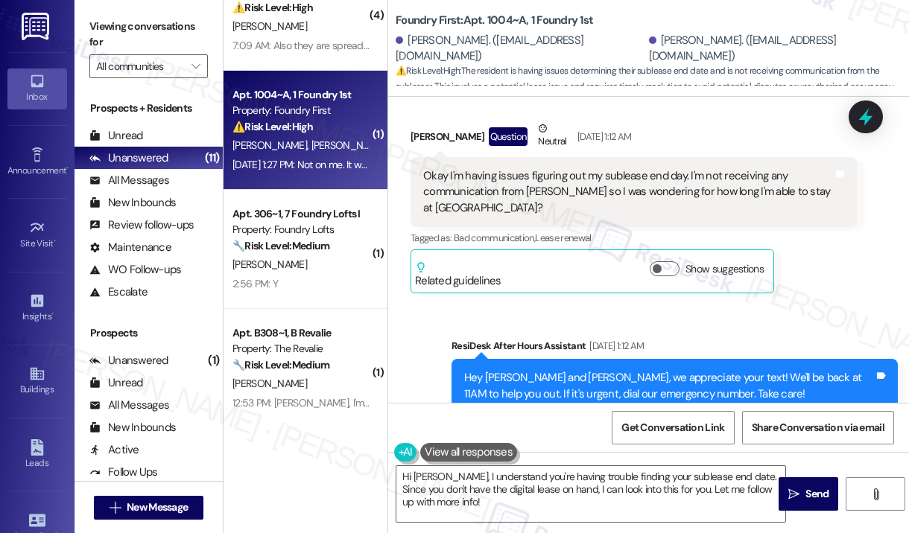
click at [782, 305] on div "Sent via SMS ResiDesk After Hours Assistant [DATE] 1:12 AM Hey [PERSON_NAME] an…" at bounding box center [648, 446] width 521 height 283
click at [865, 118] on icon at bounding box center [865, 117] width 18 height 23
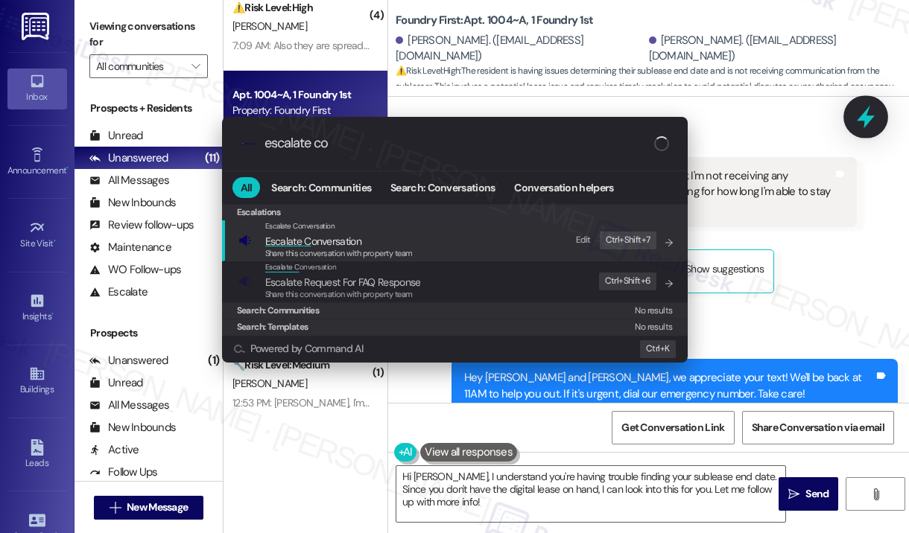
type input "escalate con"
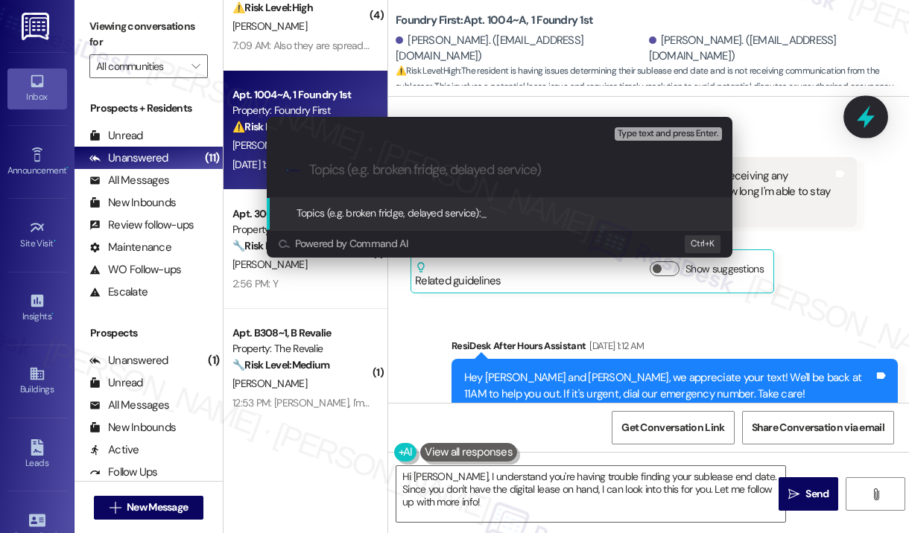
type input "Question About Sublease End Date at [GEOGRAPHIC_DATA]"
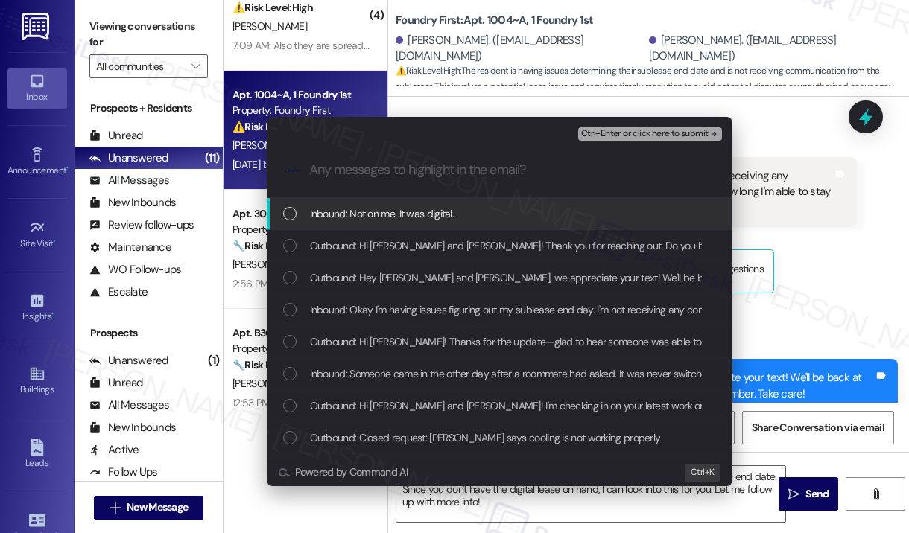
click at [462, 217] on div "Inbound: Not on me. It was digital." at bounding box center [501, 214] width 436 height 16
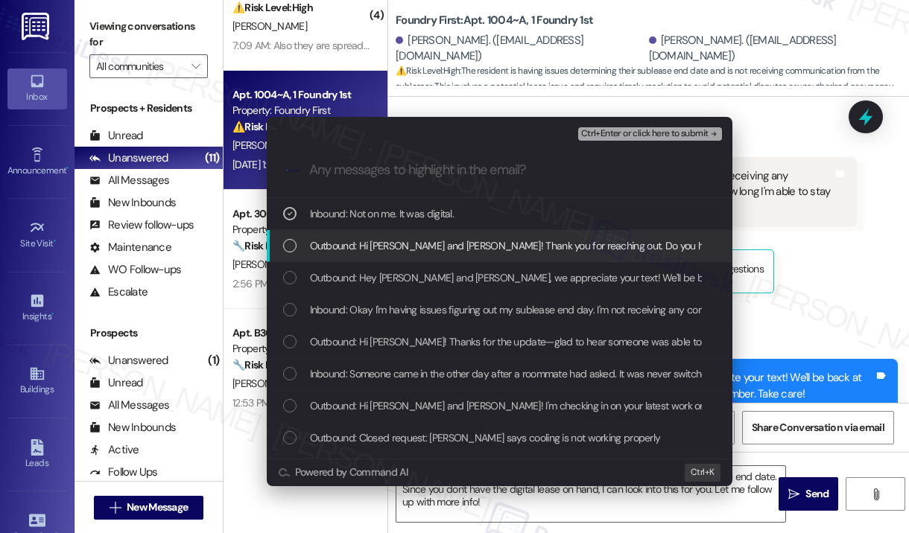
click at [481, 244] on span "Outbound: Hi [PERSON_NAME] and [PERSON_NAME]! Thank you for reaching out. Do yo…" at bounding box center [699, 246] width 778 height 16
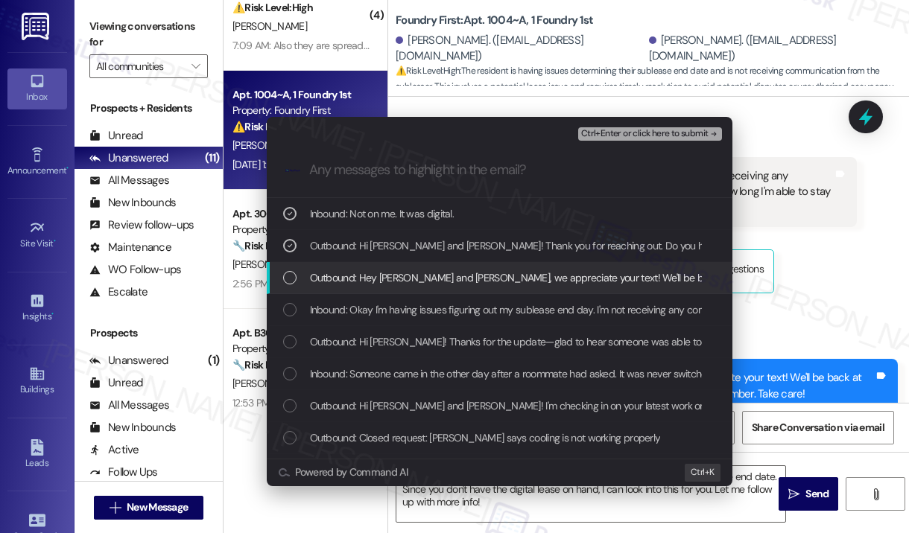
click at [489, 277] on span "Outbound: Hey [PERSON_NAME] and [PERSON_NAME], we appreciate your text! We'll b…" at bounding box center [677, 278] width 734 height 16
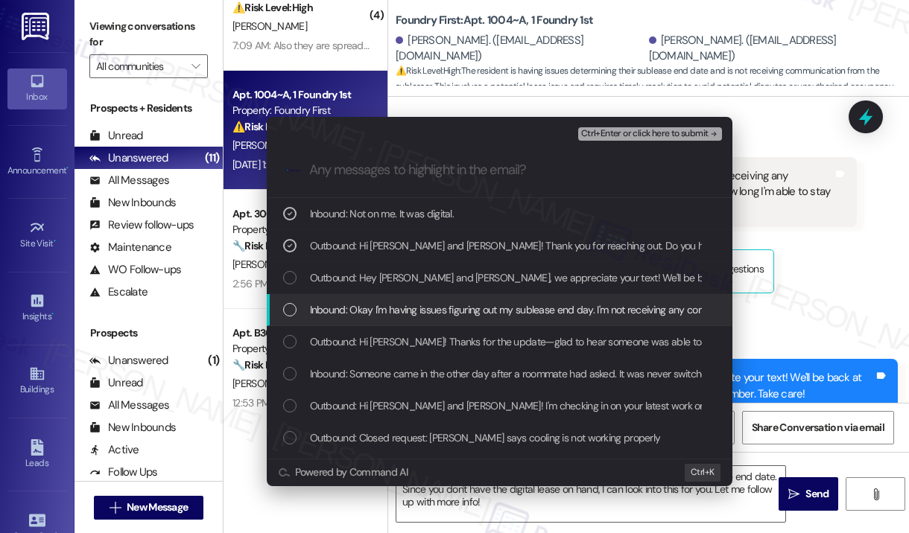
click at [500, 306] on span "Inbound: Okay I'm having issues figuring out my sublease end day. I'm not recei…" at bounding box center [742, 310] width 865 height 16
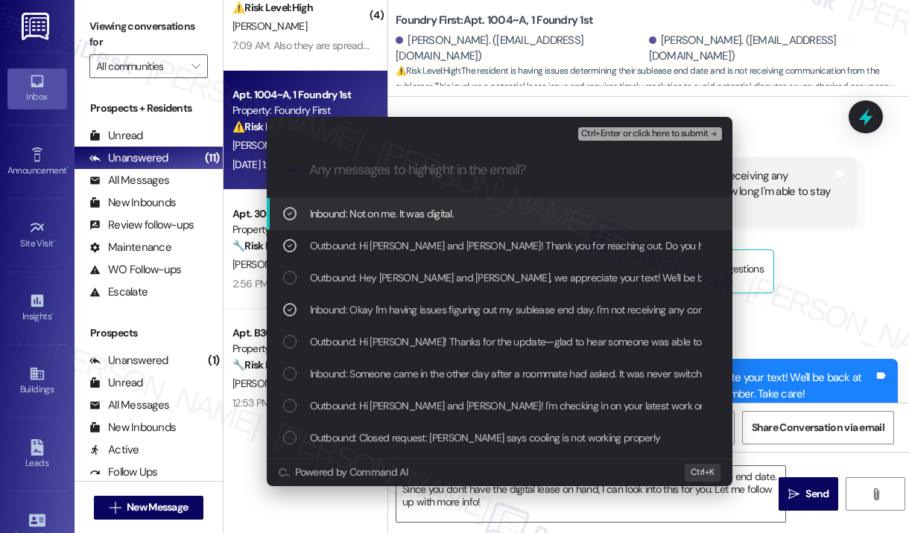
click at [622, 134] on span "Ctrl+Enter or click here to submit" at bounding box center [644, 134] width 127 height 10
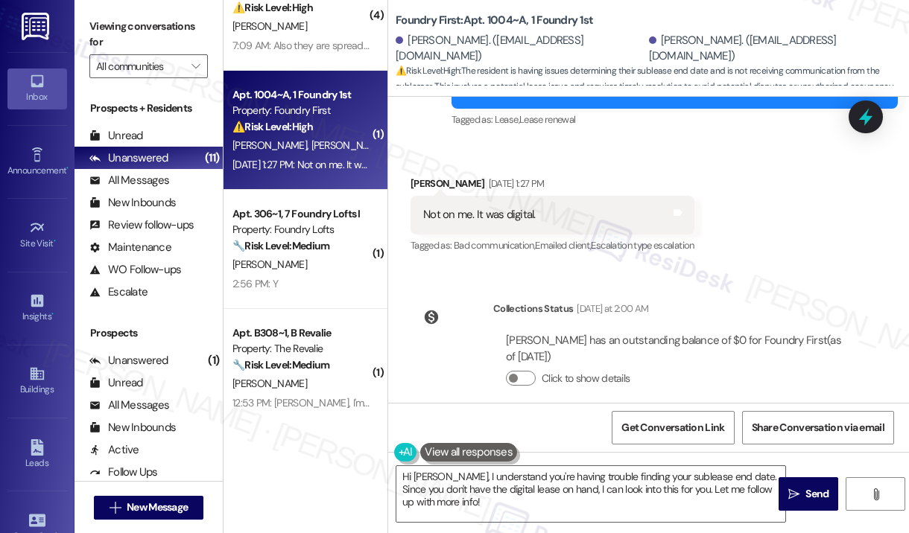
scroll to position [2015, 0]
click at [583, 504] on textarea "Hi [PERSON_NAME], I understand you're having trouble finding your sublease end …" at bounding box center [590, 494] width 389 height 56
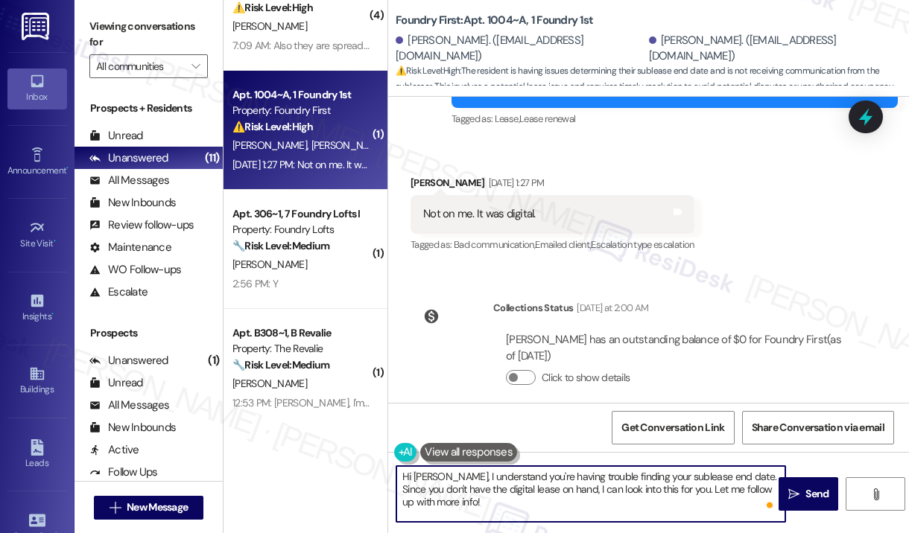
click at [584, 504] on textarea "Hi [PERSON_NAME], I understand you're having trouble finding your sublease end …" at bounding box center [590, 494] width 389 height 56
click at [797, 493] on icon "" at bounding box center [793, 495] width 11 height 12
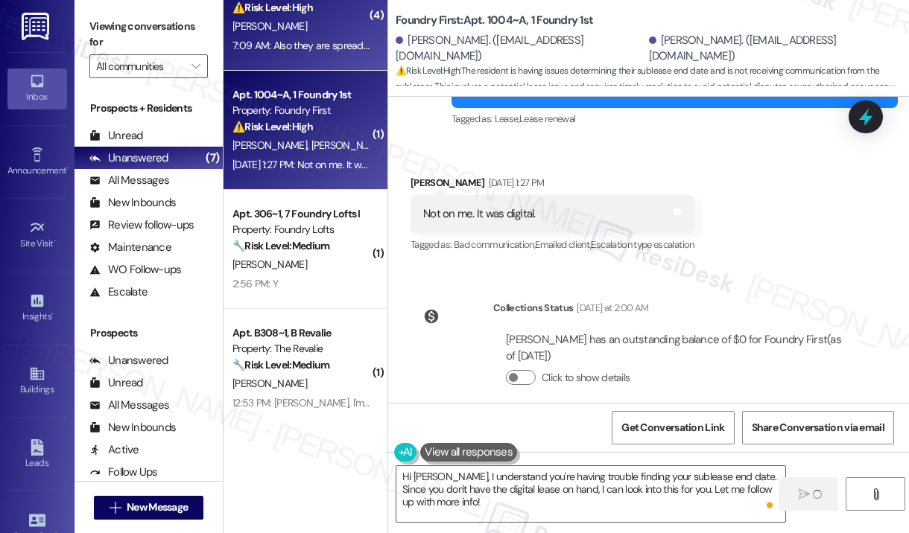
type textarea "Fetching suggested responses. Please feel free to read through the conversation…"
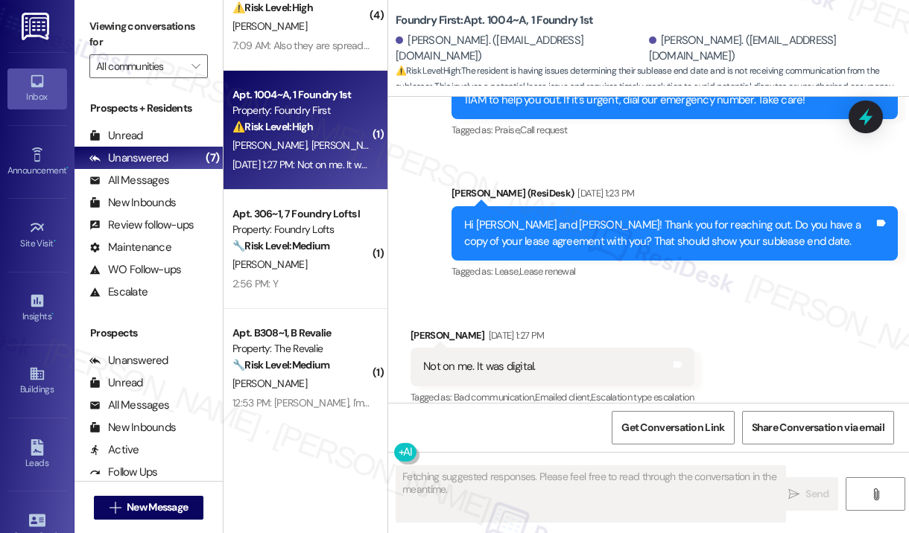
scroll to position [93, 0]
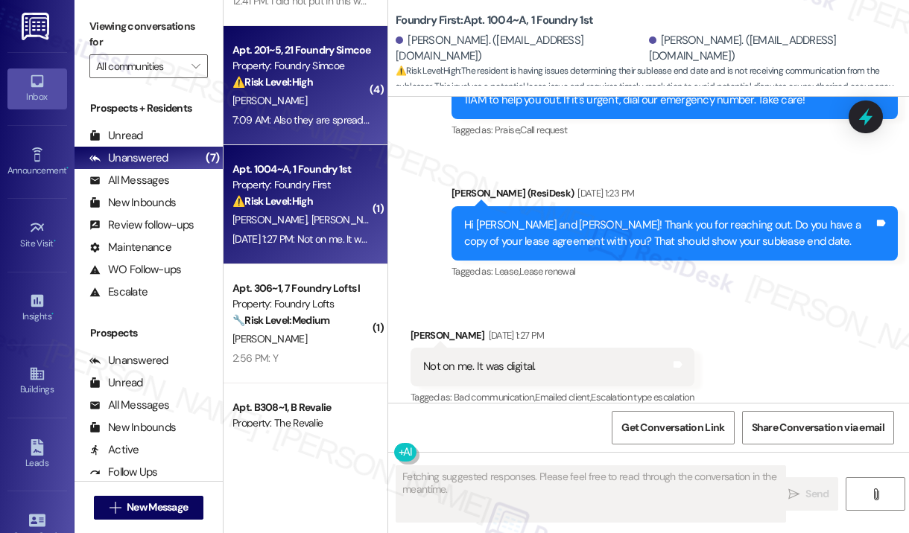
click at [328, 123] on div "7:09 AM: Also they are spreading, the last few days they've been found all on t…" at bounding box center [517, 119] width 570 height 13
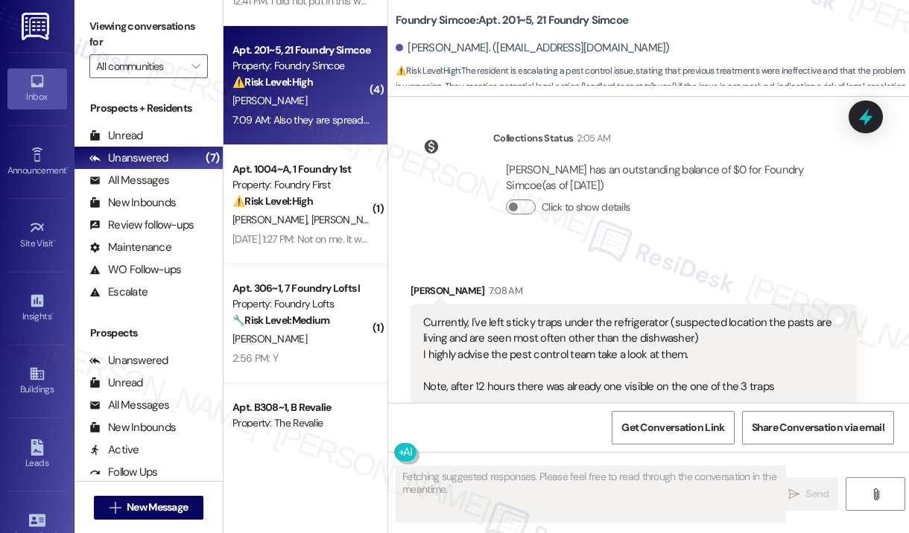
scroll to position [48589, 0]
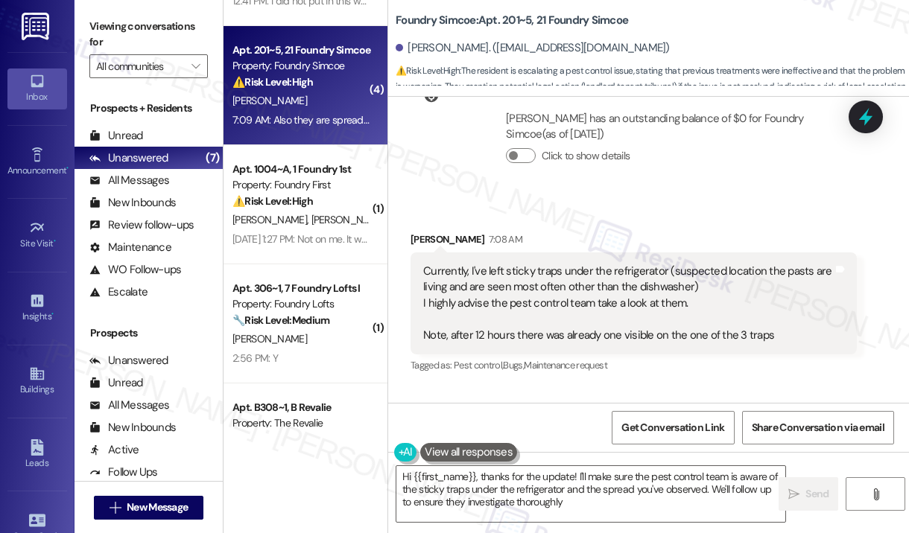
type textarea "Hi {{first_name}}, thanks for the update! I'll make sure the pest control team …"
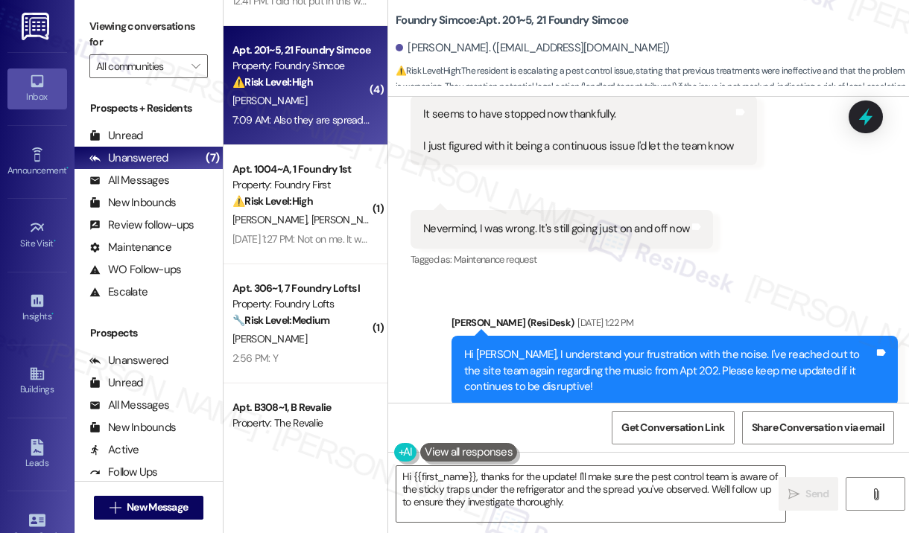
scroll to position [46504, 0]
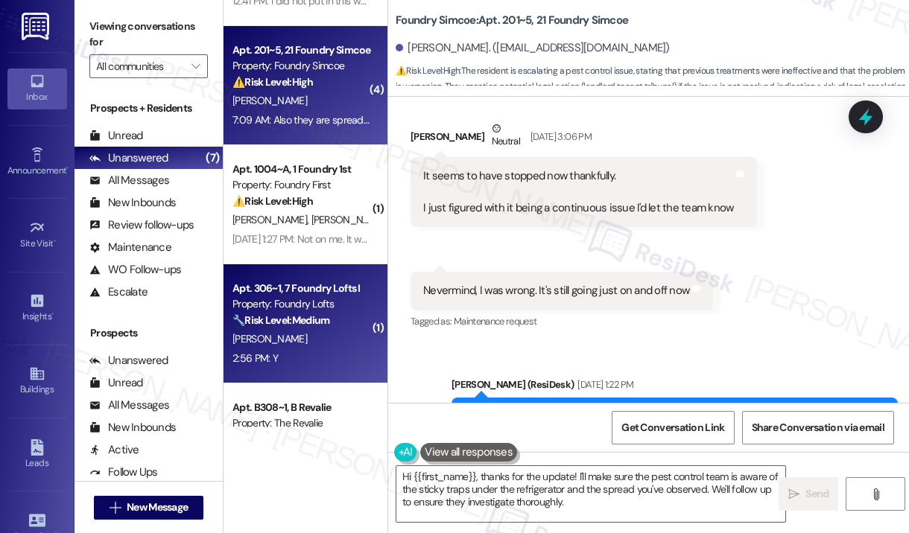
click at [304, 282] on div "Apt. 306~1, 7 Foundry Lofts I" at bounding box center [301, 289] width 138 height 16
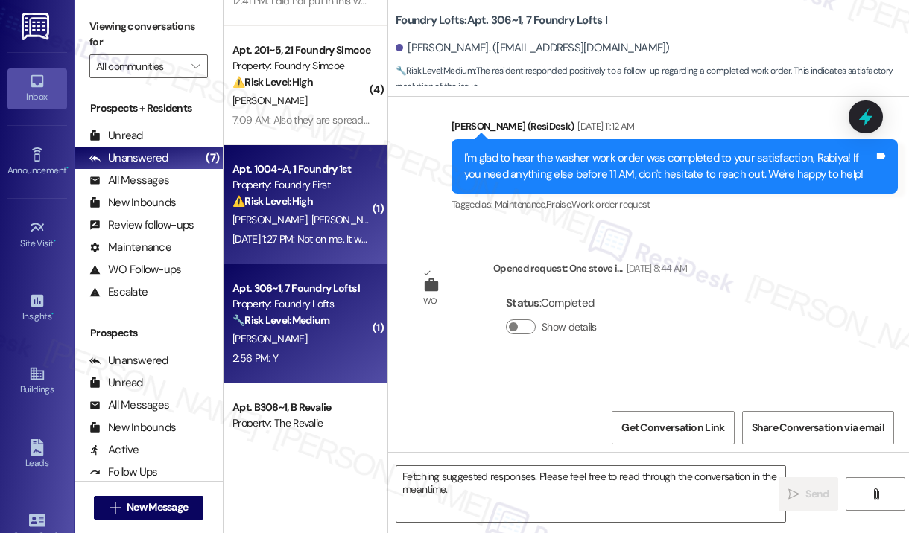
scroll to position [3813, 0]
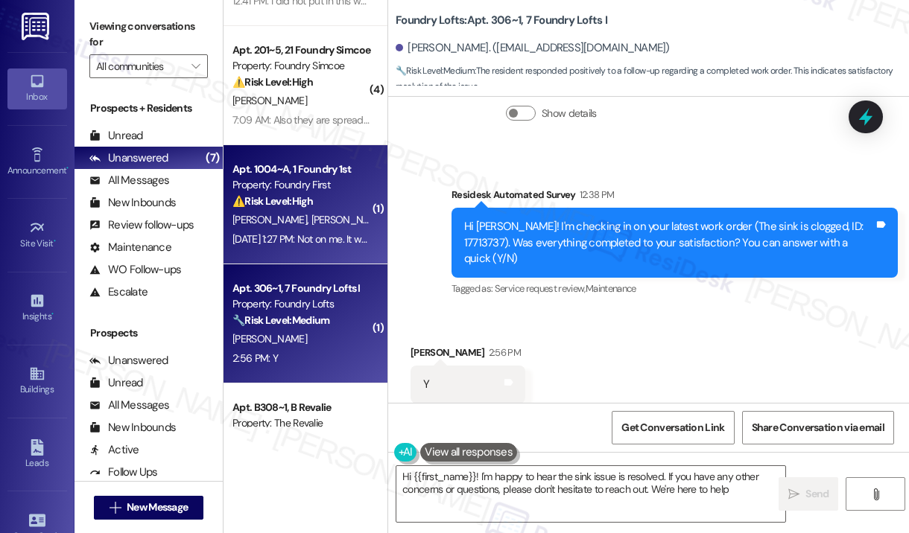
type textarea "Hi {{first_name}}! I'm happy to hear the sink issue is resolved. If you have an…"
click at [275, 188] on div "Property: Foundry First" at bounding box center [301, 185] width 138 height 16
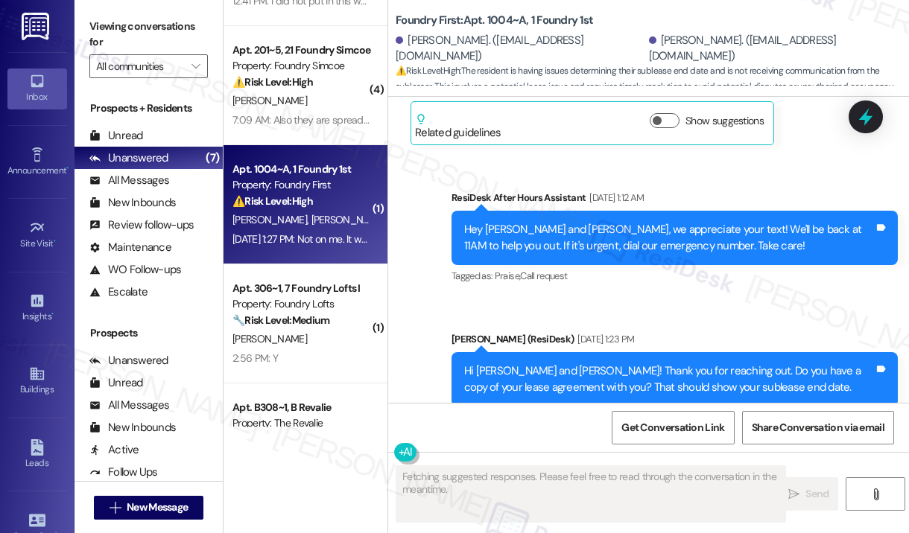
scroll to position [1713, 0]
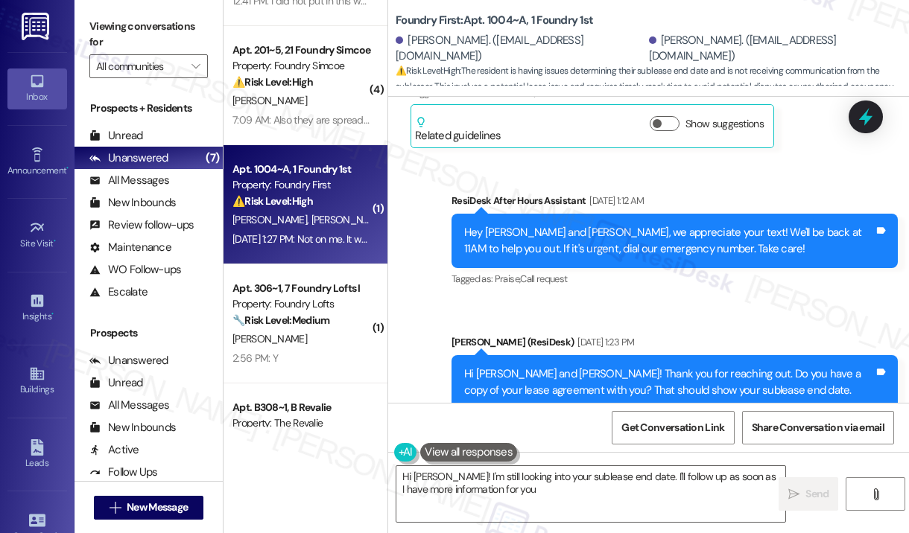
type textarea "Hi [PERSON_NAME]! I'm still looking into your sublease end date. I'll follow up…"
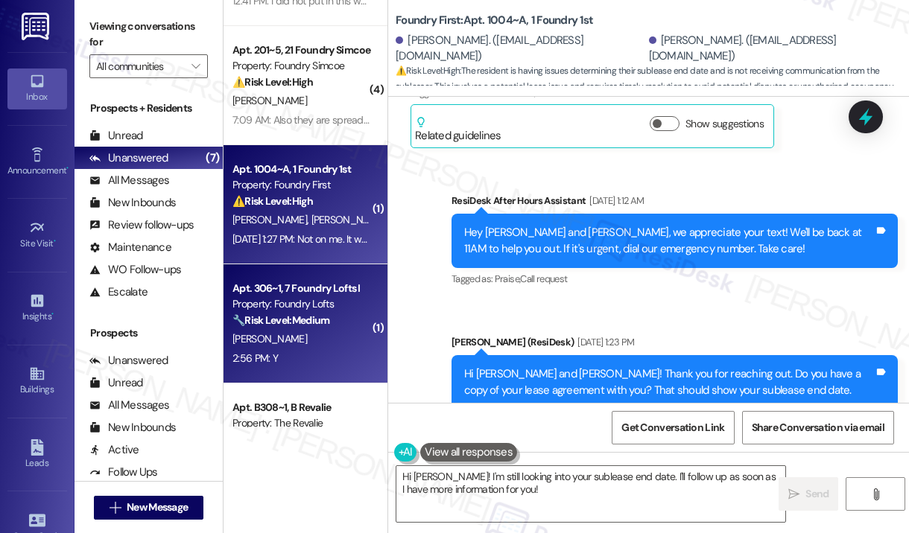
scroll to position [317, 0]
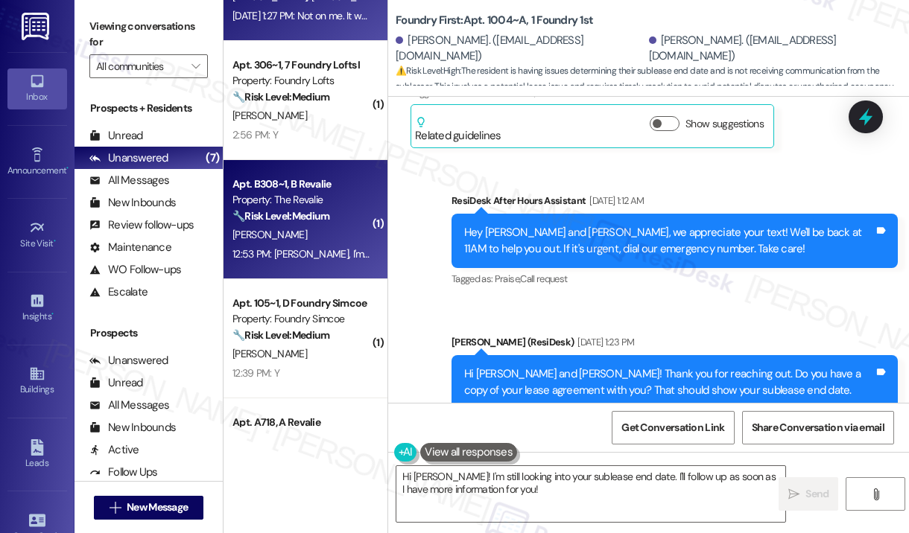
click at [354, 237] on div "[PERSON_NAME]" at bounding box center [301, 235] width 141 height 19
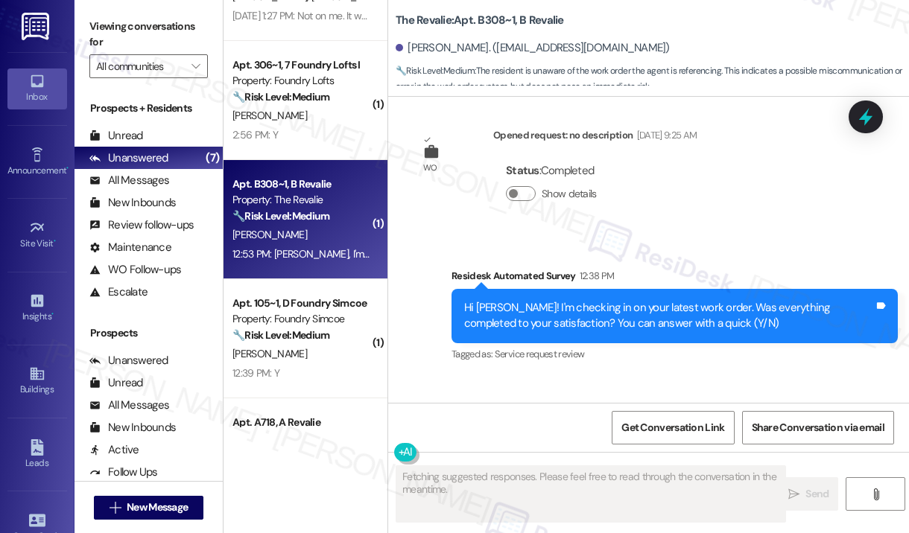
scroll to position [8497, 0]
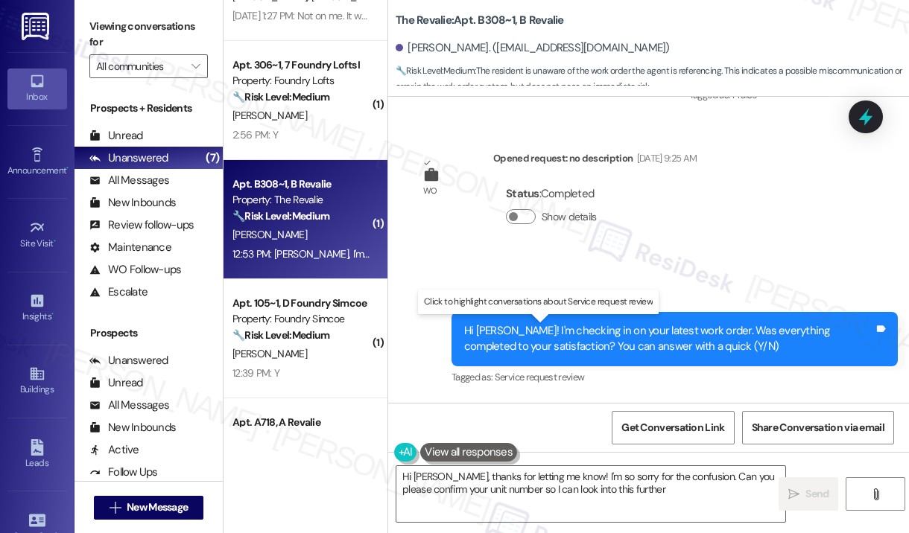
type textarea "Hi [PERSON_NAME], thanks for letting me know! I'm so sorry for the confusion. C…"
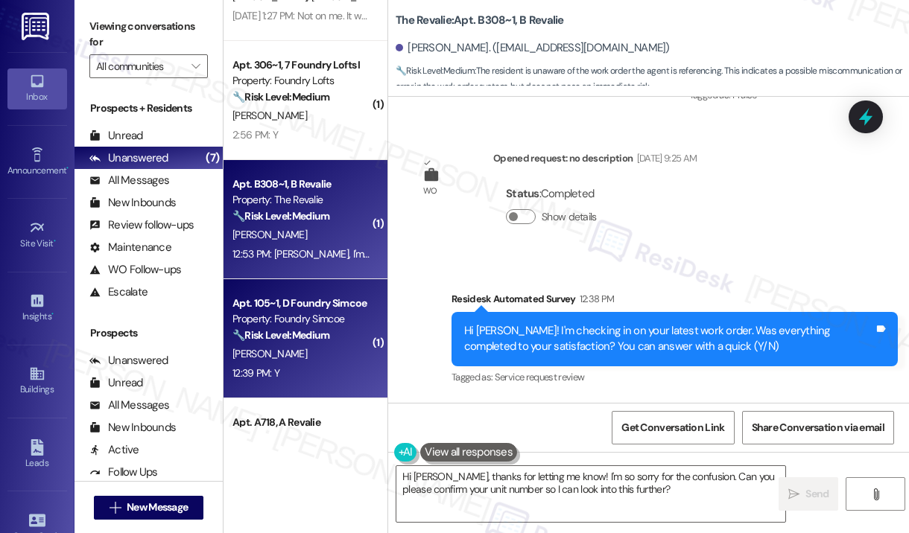
click at [322, 345] on div "[PERSON_NAME]" at bounding box center [301, 354] width 141 height 19
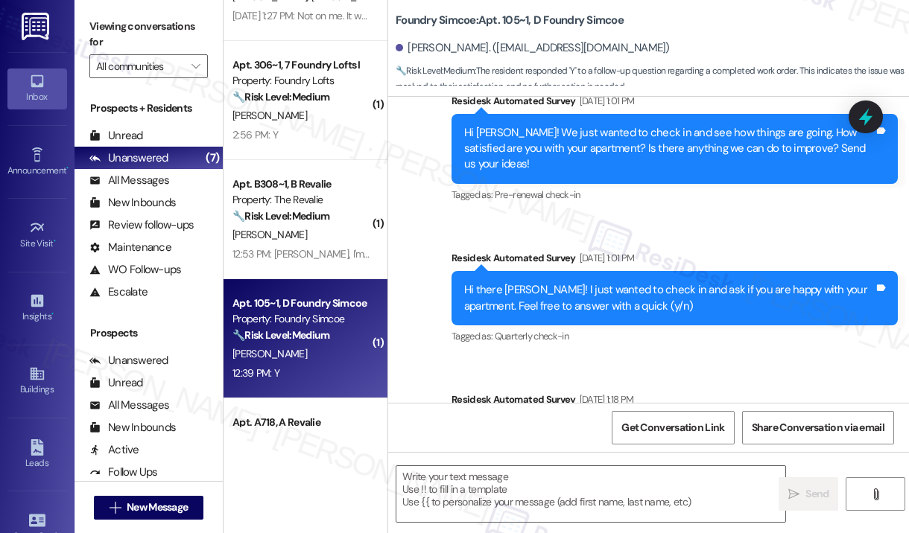
type textarea "Fetching suggested responses. Please feel free to read through the conversation…"
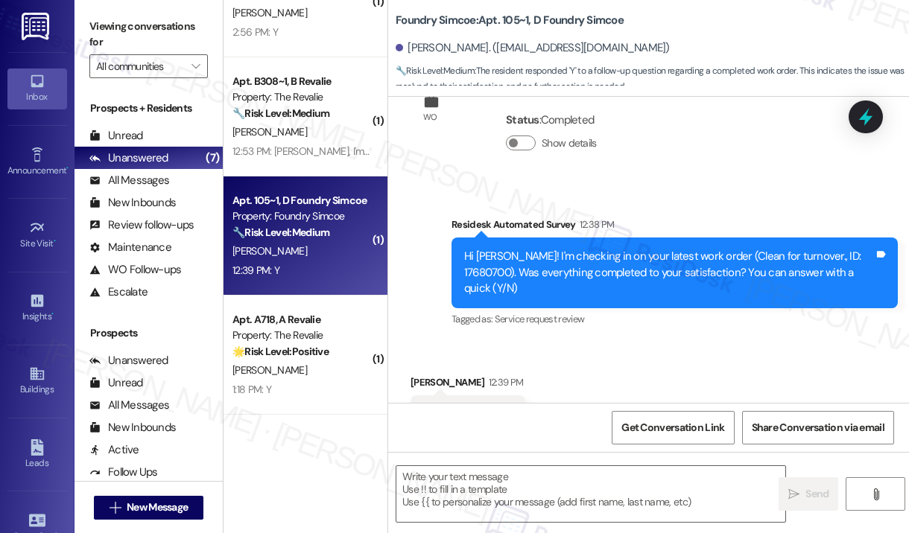
scroll to position [540, 0]
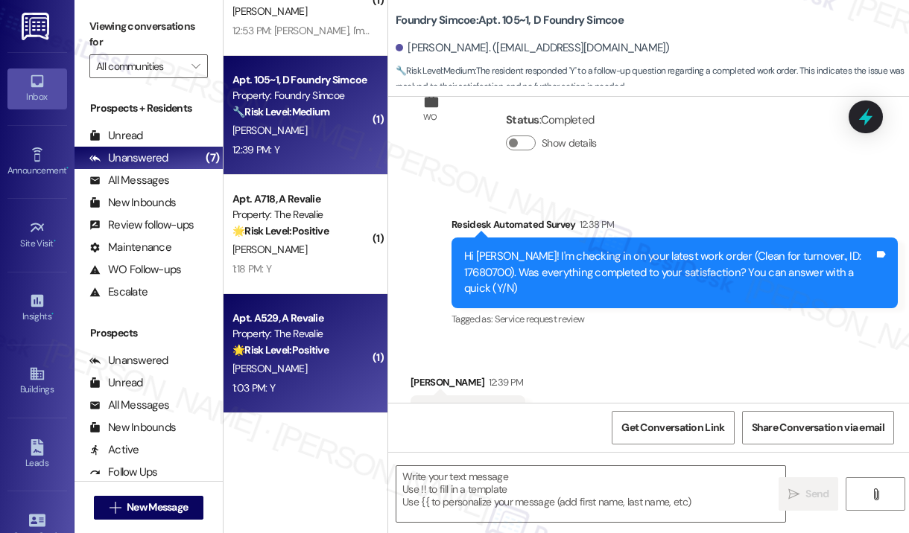
click at [325, 308] on div "Apt. A529, A Revalie Property: The Revalie 🌟 Risk Level: Positive The resident …" at bounding box center [305, 353] width 164 height 119
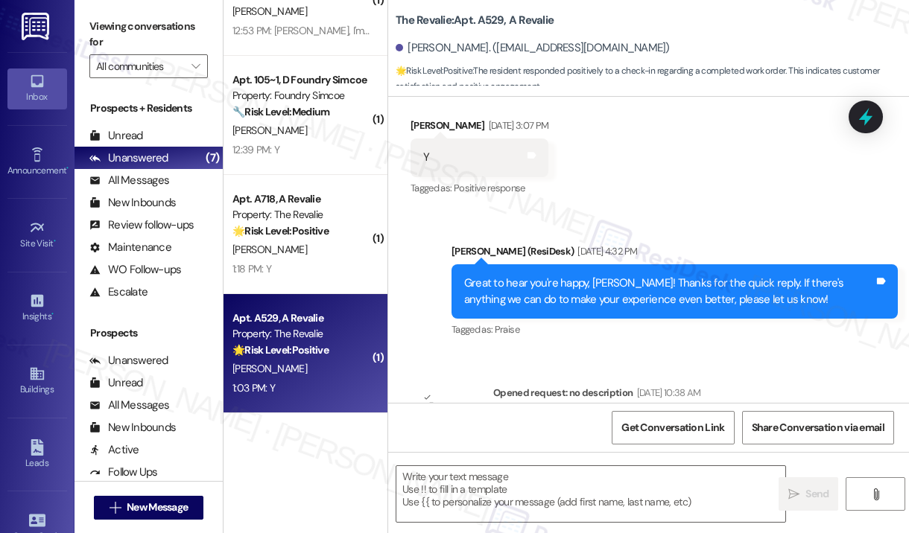
type textarea "Fetching suggested responses. Please feel free to read through the conversation…"
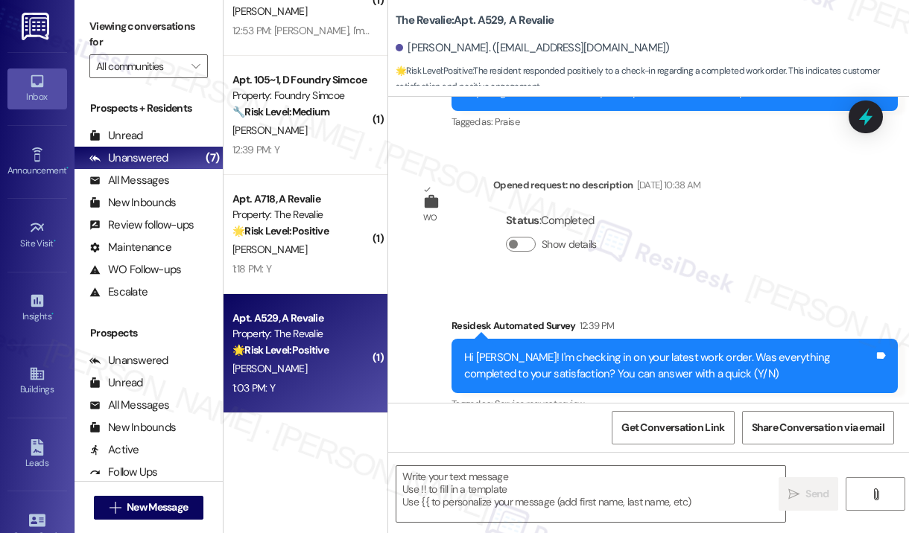
scroll to position [689, 0]
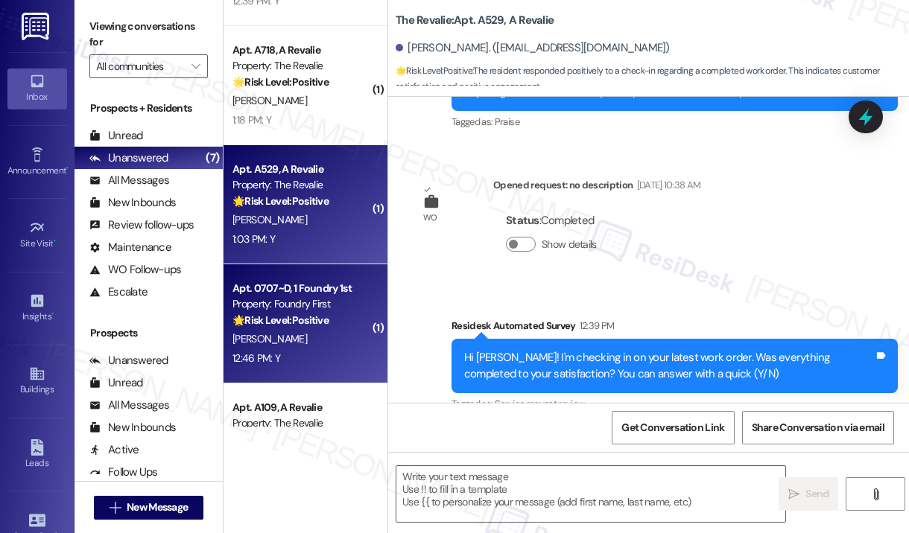
click at [355, 324] on div "🌟 Risk Level: Positive The resident responded positively to a check-in regardin…" at bounding box center [301, 321] width 138 height 16
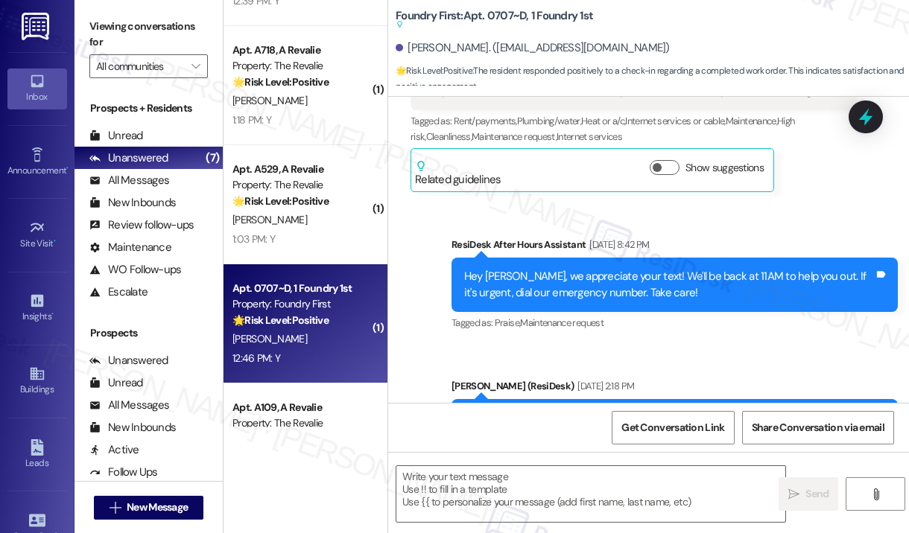
type textarea "Fetching suggested responses. Please feel free to read through the conversation…"
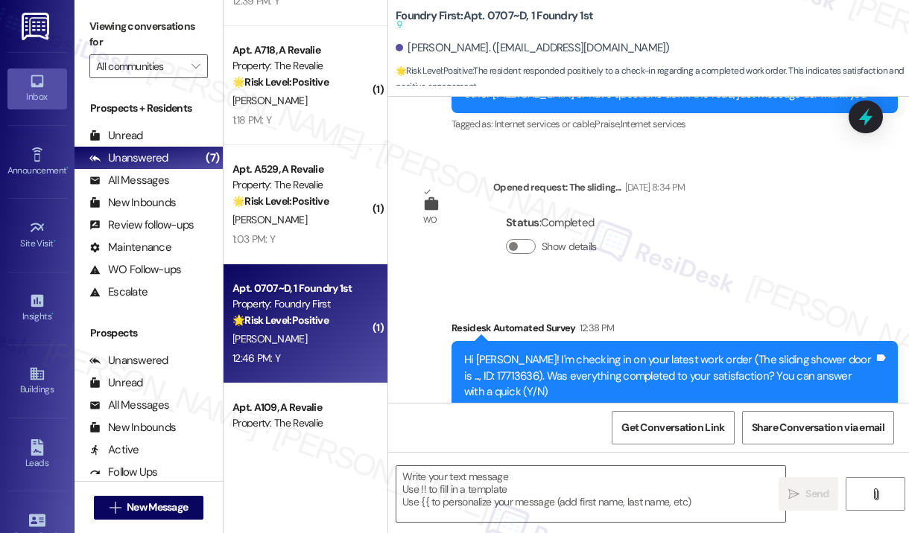
scroll to position [763, 0]
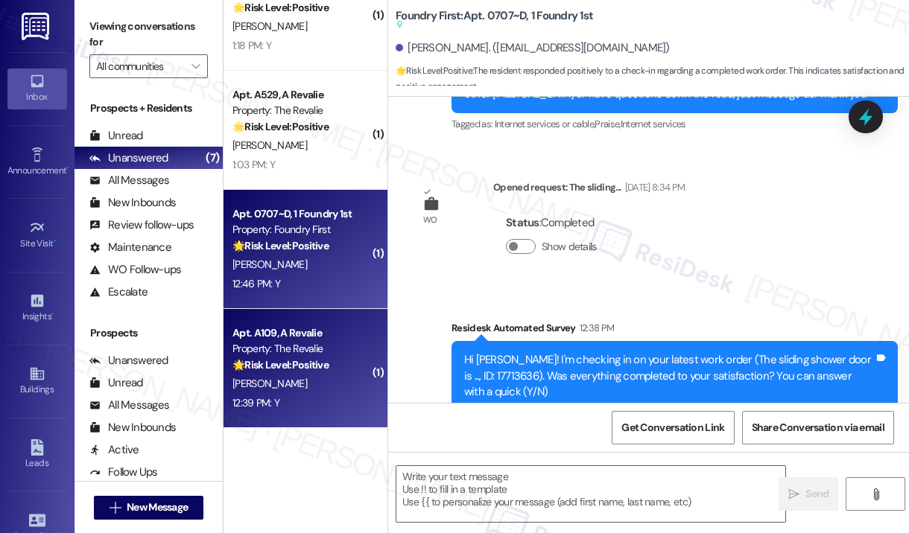
click at [310, 358] on strong "🌟 Risk Level: Positive" at bounding box center [280, 364] width 96 height 13
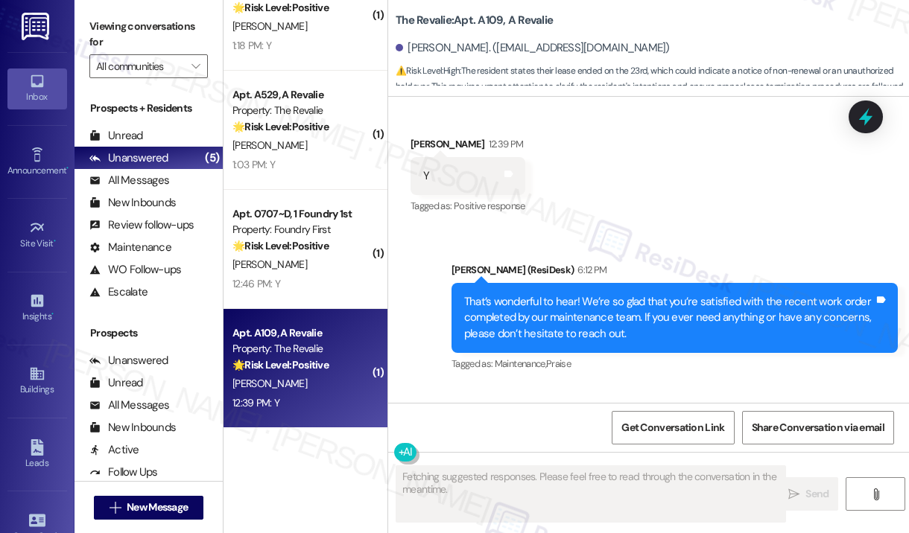
scroll to position [11595, 0]
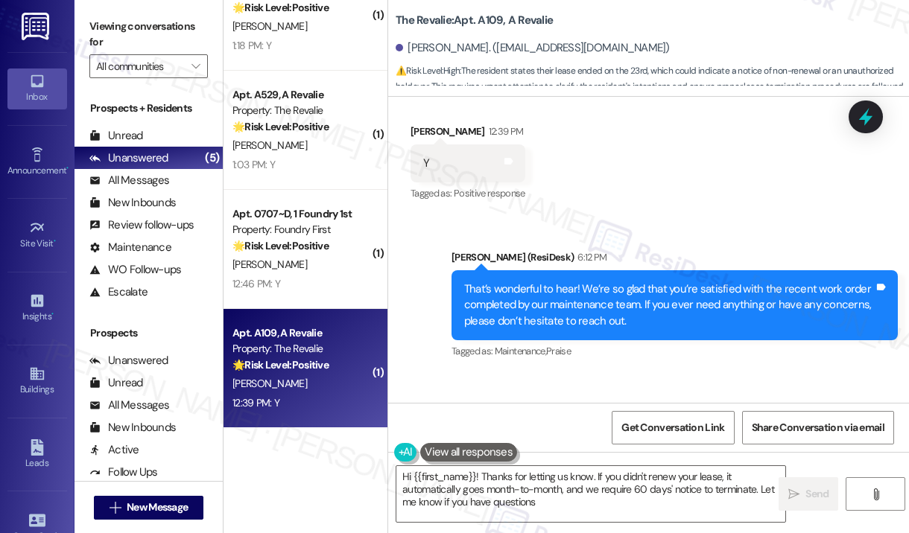
type textarea "Hi {{first_name}}! Thanks for letting us know. If you didn't renew your lease, …"
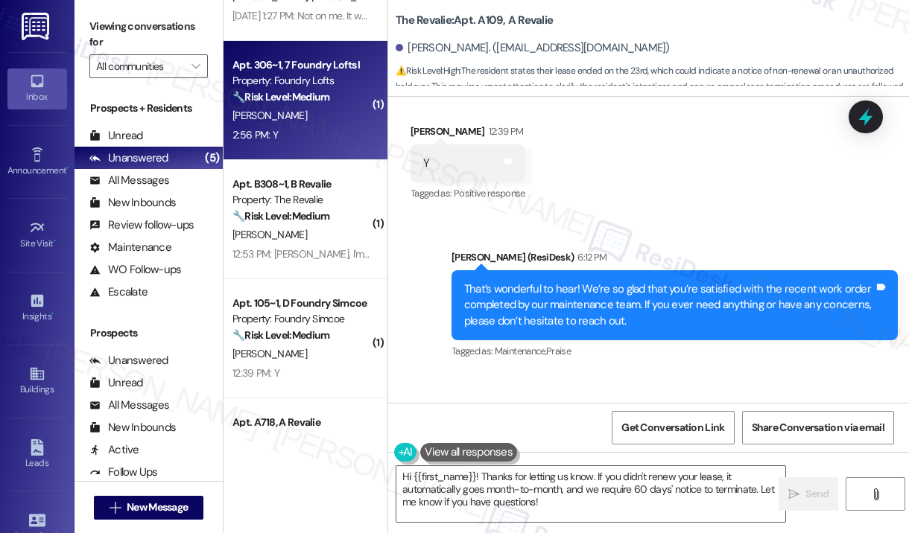
scroll to position [0, 0]
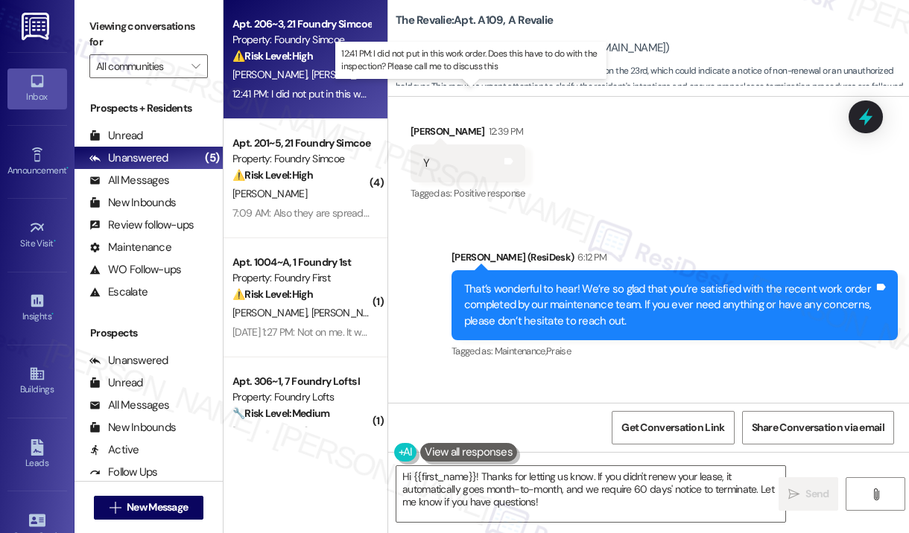
click at [328, 89] on div "12:41 PM: I did not put in this work order. Does this have to do with the inspe…" at bounding box center [470, 93] width 476 height 13
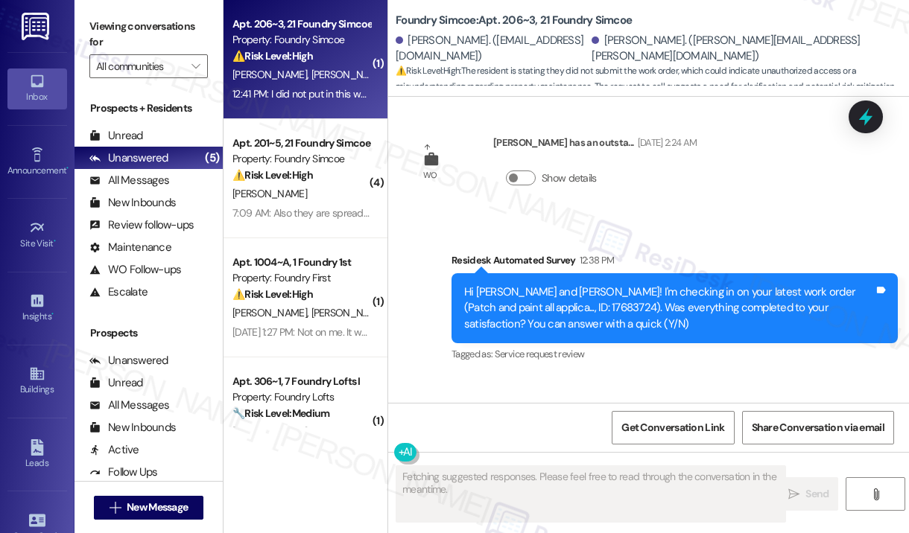
scroll to position [1556, 0]
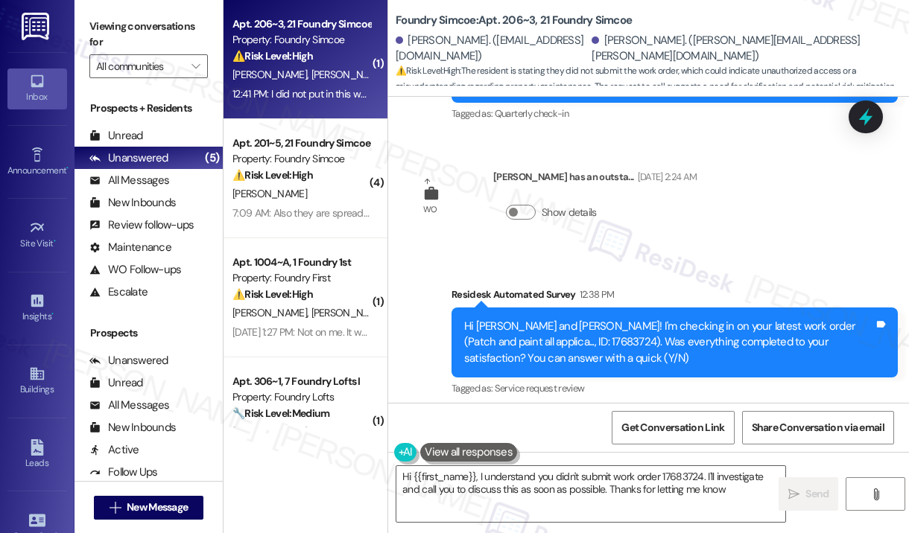
type textarea "Hi {{first_name}}, I understand you didn't submit work order 17683724. I'll inv…"
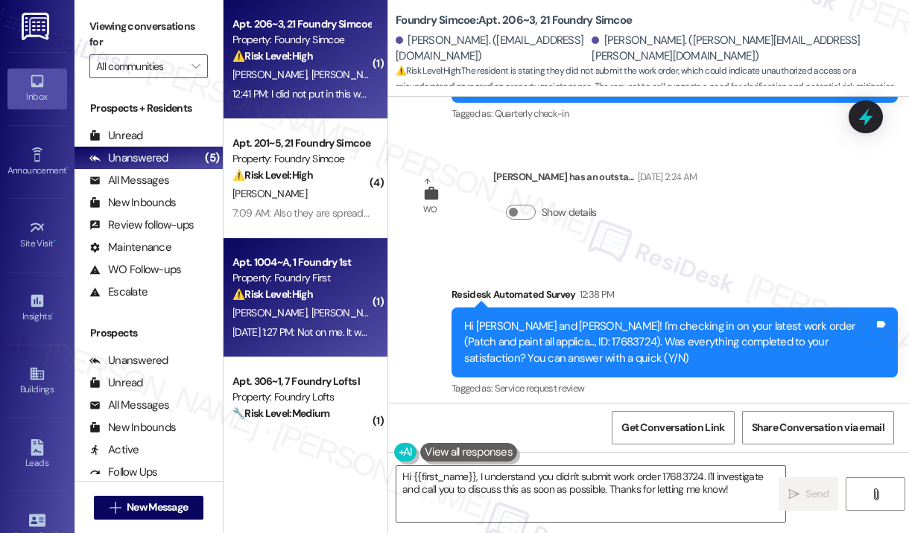
click at [311, 314] on span "[PERSON_NAME]" at bounding box center [348, 312] width 74 height 13
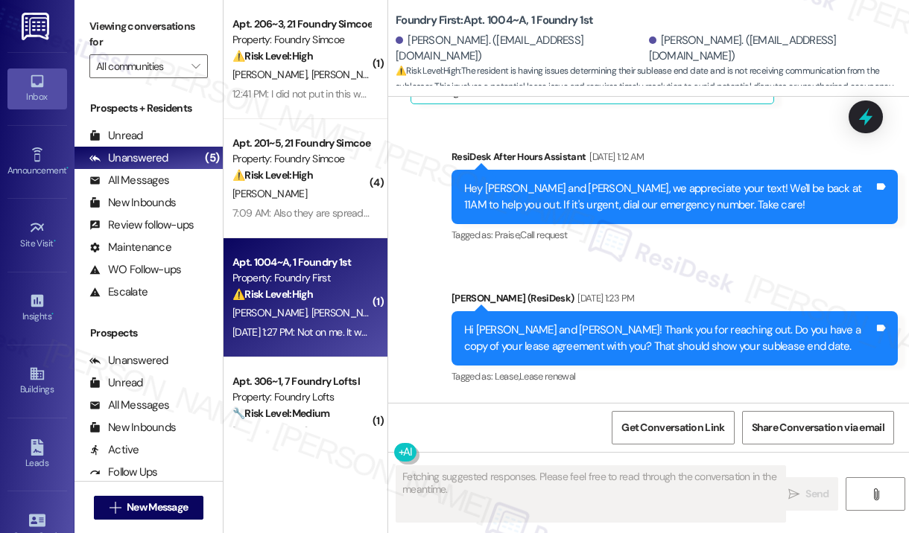
scroll to position [1862, 0]
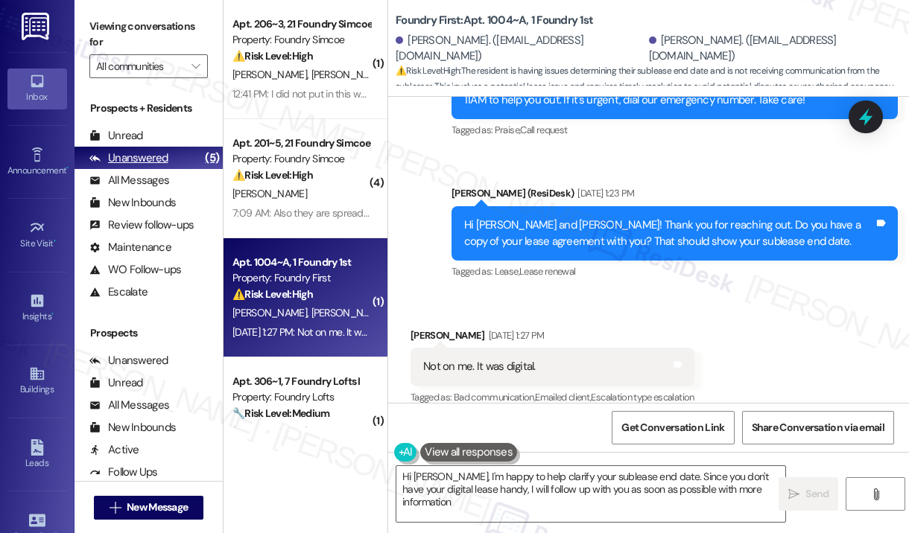
type textarea "Hi [PERSON_NAME], I'm happy to help clarify your sublease end date. Since you d…"
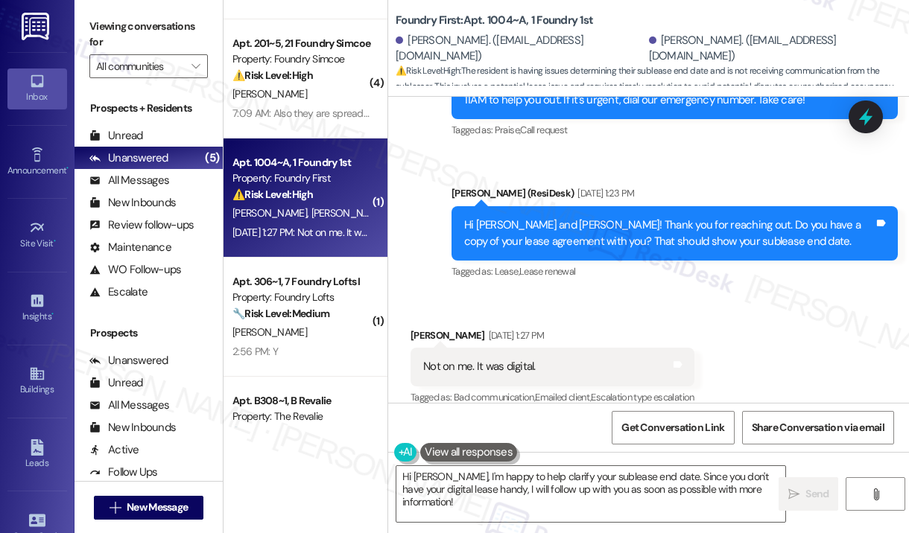
scroll to position [223, 0]
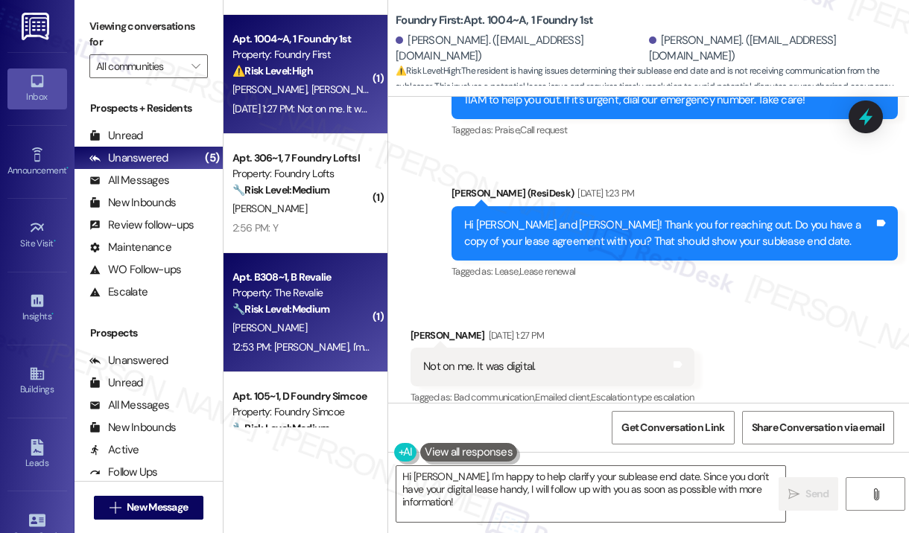
click at [310, 276] on div "Apt. B308~1, B Revalie" at bounding box center [301, 278] width 138 height 16
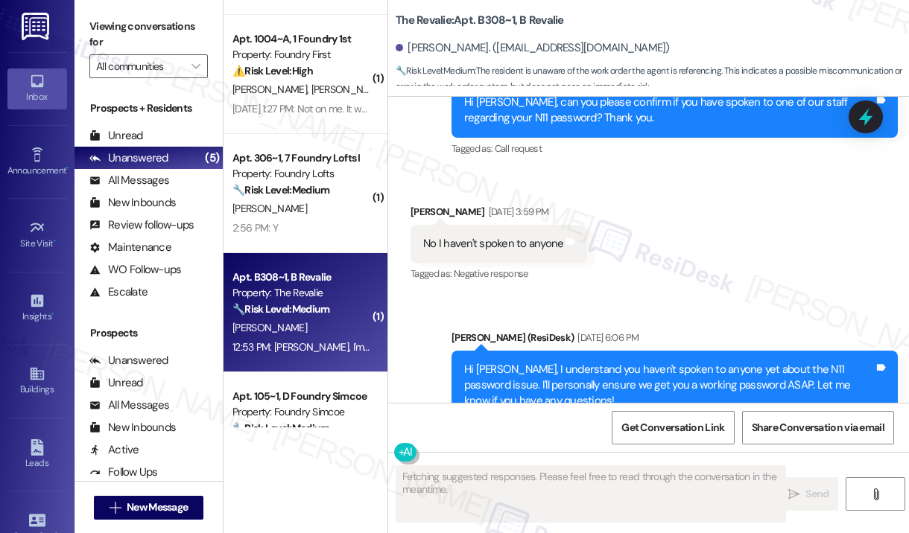
scroll to position [8571, 0]
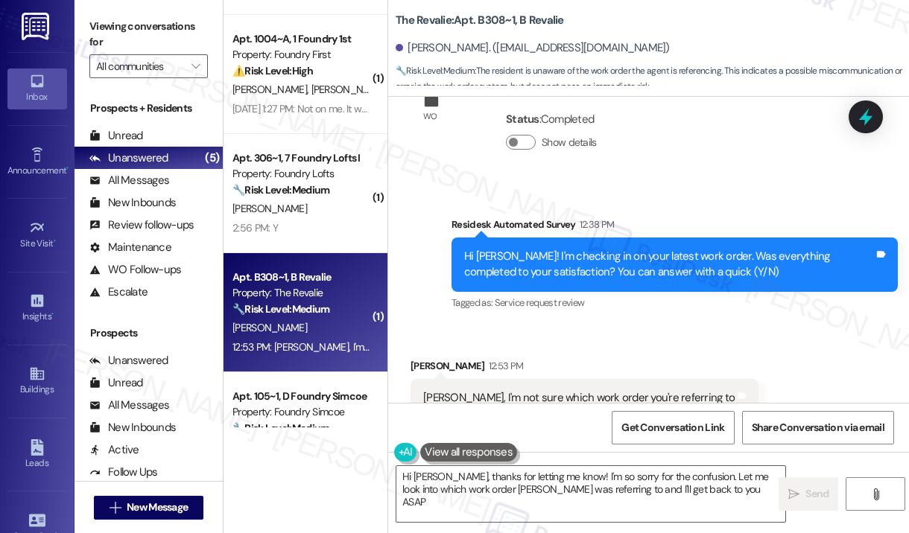
type textarea "Hi [PERSON_NAME], thanks for letting me know! I'm so sorry for the confusion. L…"
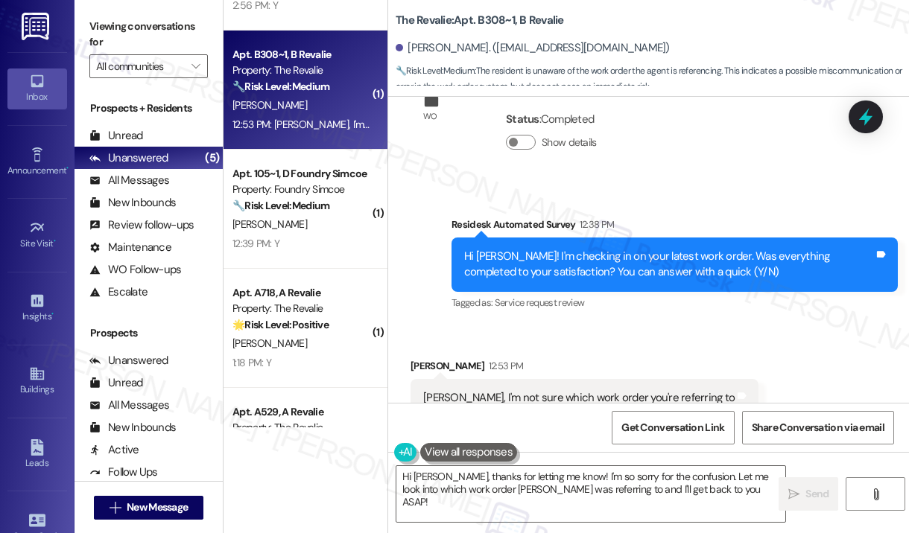
scroll to position [447, 0]
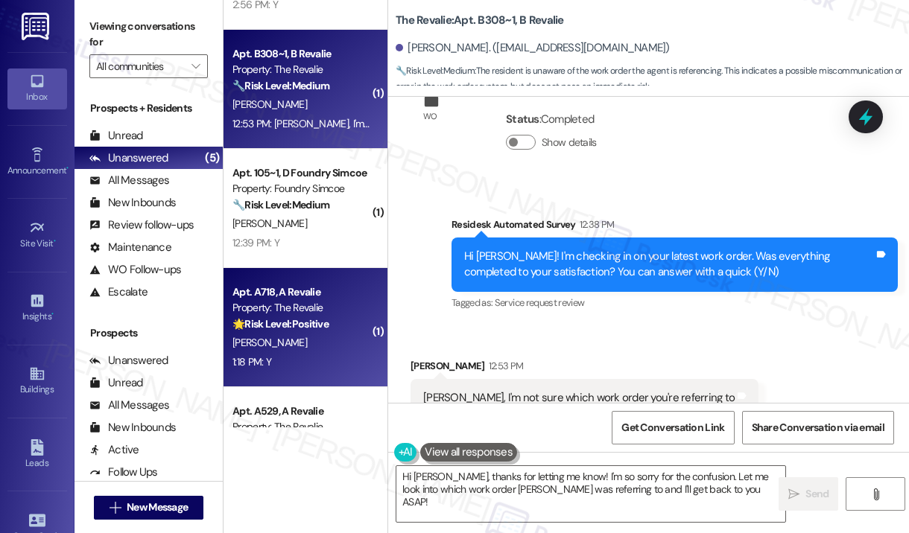
click at [331, 301] on div "Property: The Revalie" at bounding box center [301, 308] width 138 height 16
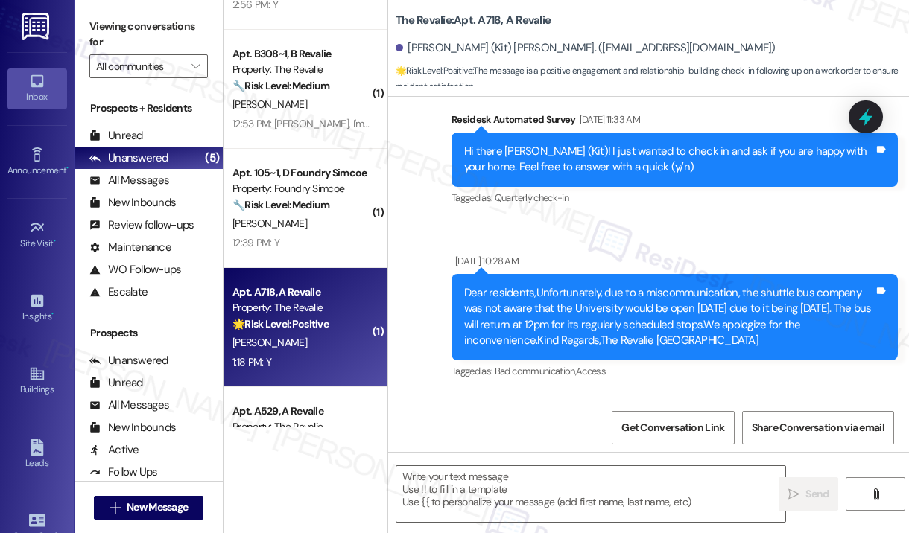
type textarea "Fetching suggested responses. Please feel free to read through the conversation…"
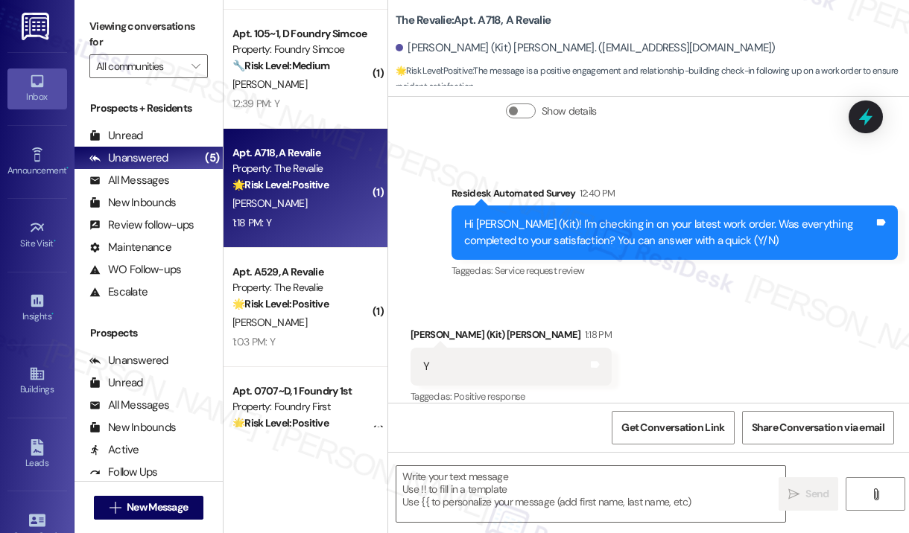
scroll to position [596, 0]
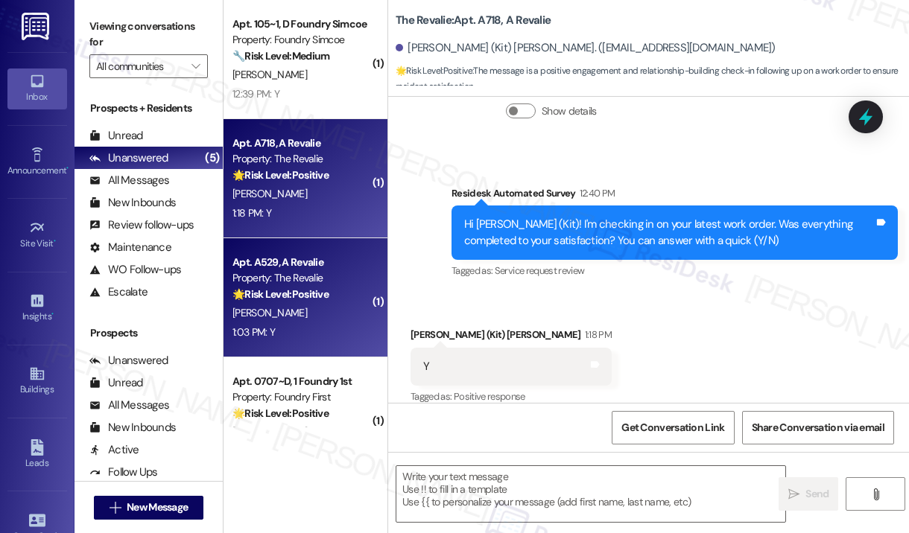
click at [319, 328] on div "1:03 PM: Y 1:03 PM: Y" at bounding box center [301, 332] width 141 height 19
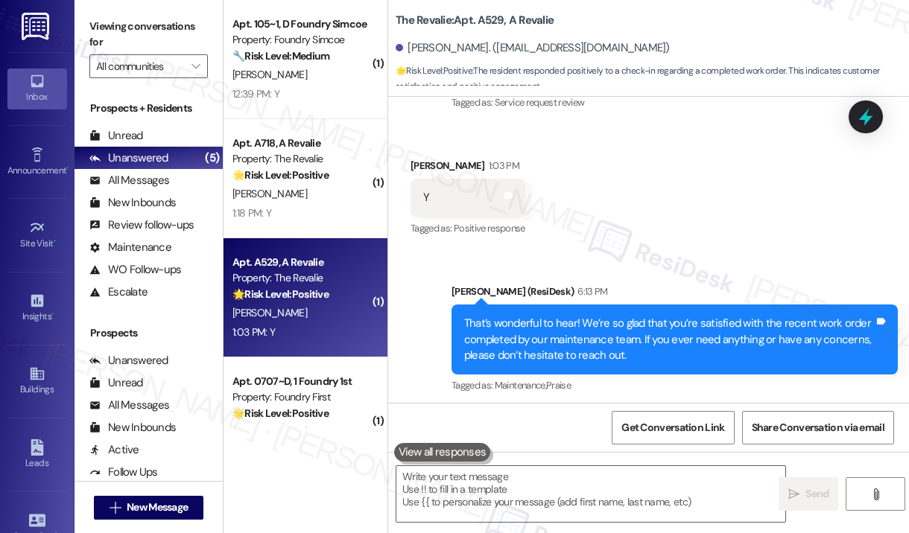
scroll to position [1066, 0]
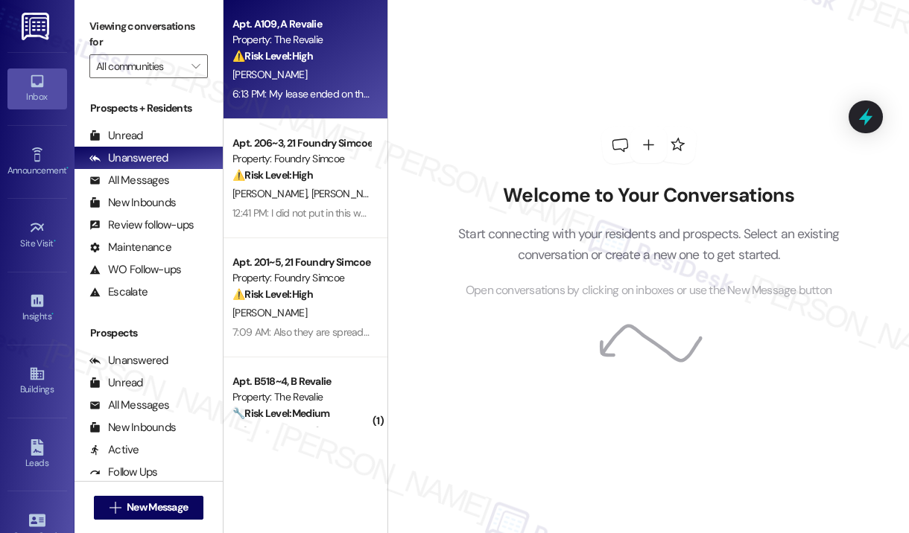
click at [311, 99] on div "6:13 PM: My lease ended on the 23rd. 6:13 PM: My lease ended on the 23rd." at bounding box center [312, 93] width 161 height 13
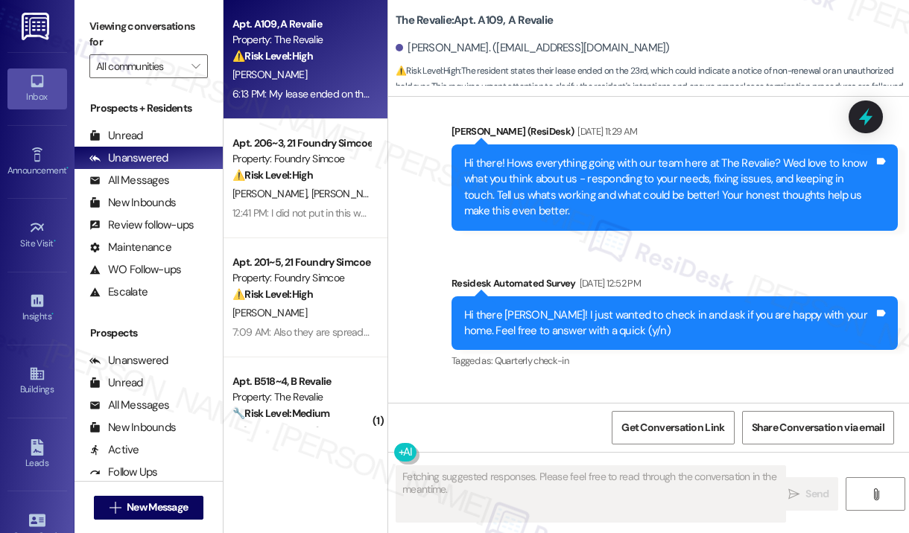
scroll to position [11595, 0]
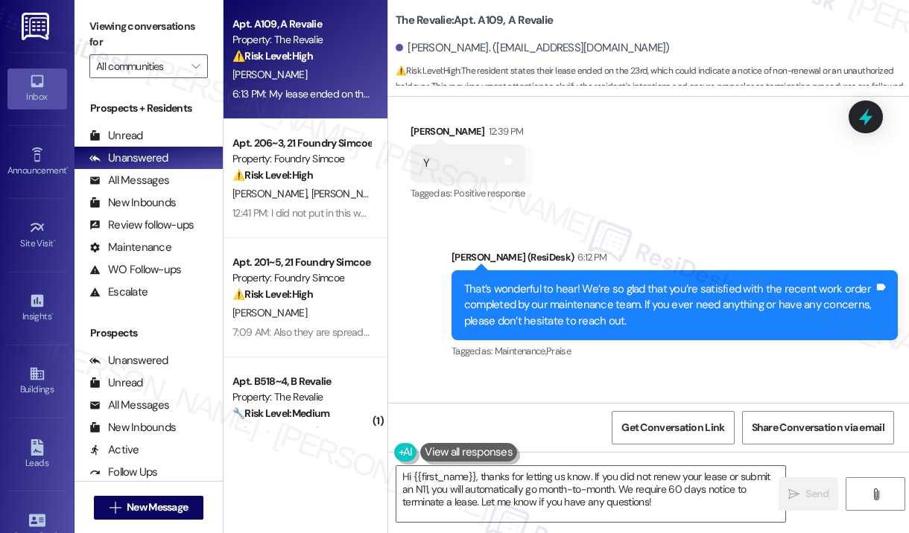
click at [642, 373] on div "Received via SMS [PERSON_NAME] 6:13 PM My lease ended on the 23rd. Tags and not…" at bounding box center [648, 436] width 521 height 126
click at [443, 238] on div "Sent via SMS [PERSON_NAME] (ResiDesk) 6:12 PM That’s wonderful to hear! We’re s…" at bounding box center [674, 306] width 468 height 136
click at [503, 486] on textarea "Hi {{first_name}}, thanks for letting us know. If you did not renew your lease …" at bounding box center [590, 494] width 389 height 56
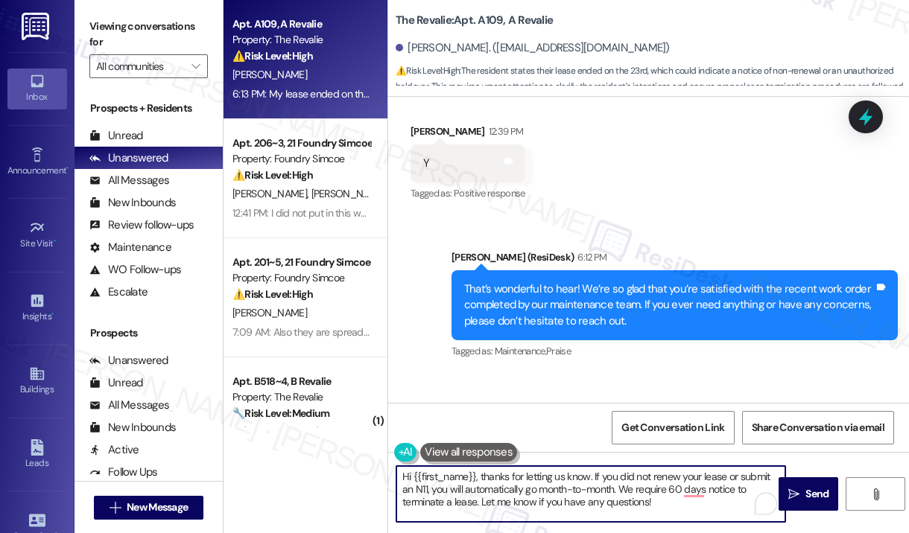
paste textarea "Sorry to bother you! Please reply STOP (all in capital letters) to opt-out of t…"
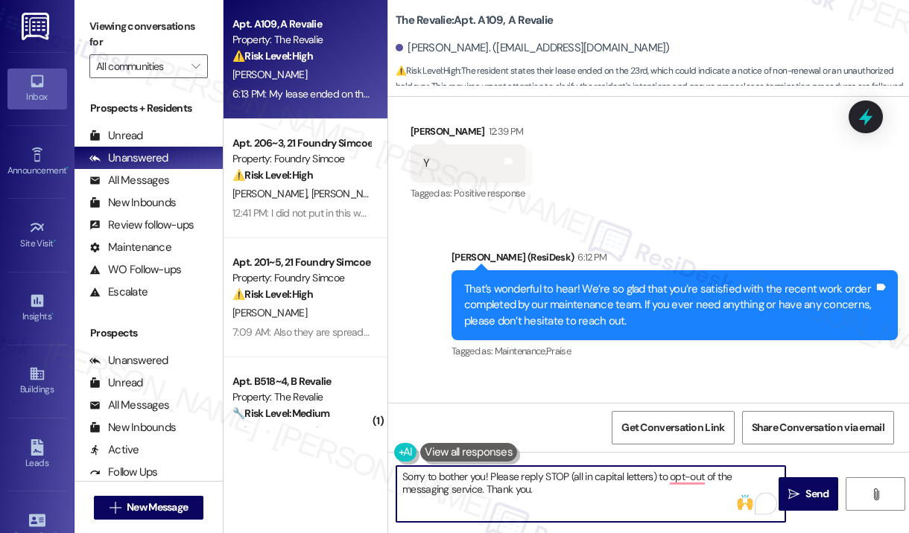
click at [577, 493] on textarea "Sorry to bother you! Please reply STOP (all in capital letters) to opt-out of t…" at bounding box center [590, 494] width 389 height 56
type textarea "Sorry to bother you! Please reply STOP (all in capital letters) to opt-out of t…"
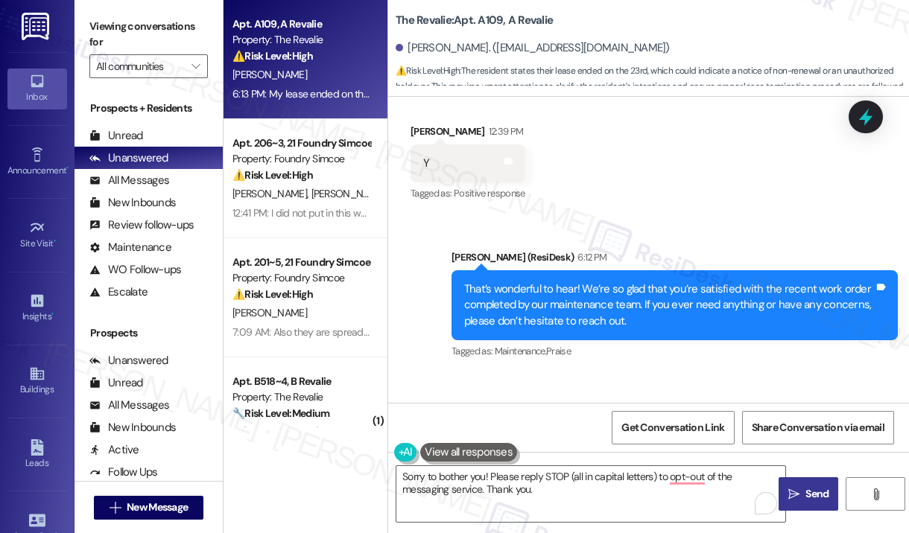
click at [792, 490] on icon "" at bounding box center [793, 495] width 11 height 12
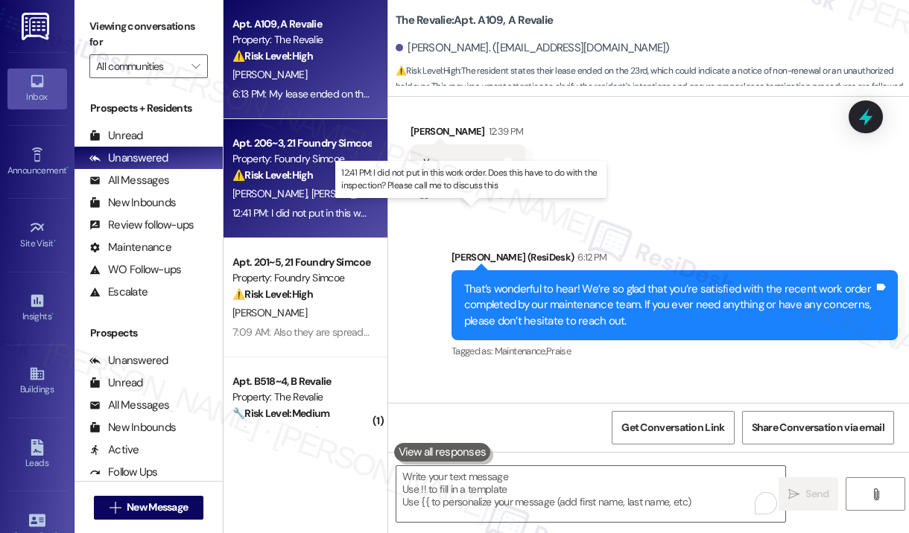
click at [313, 206] on div "12:41 PM: I did not put in this work order. Does this have to do with the inspe…" at bounding box center [470, 212] width 476 height 13
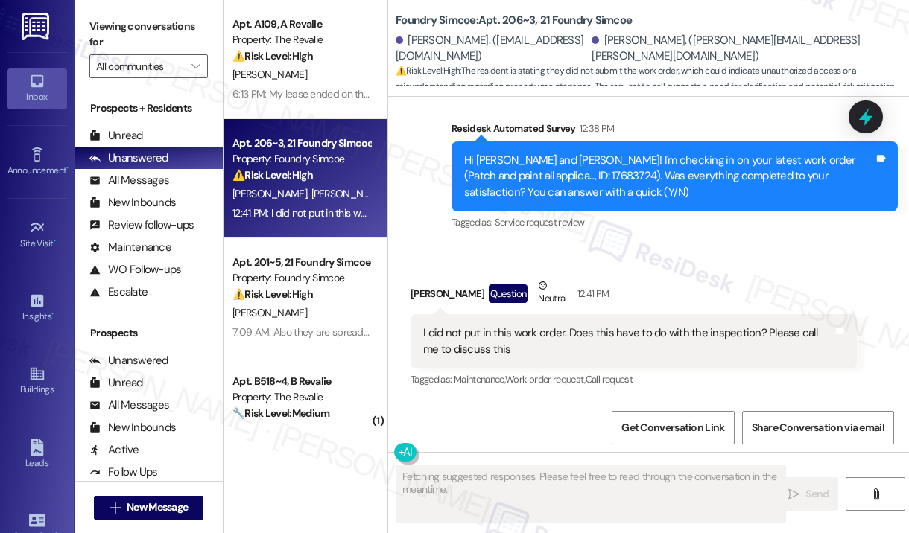
scroll to position [1705, 0]
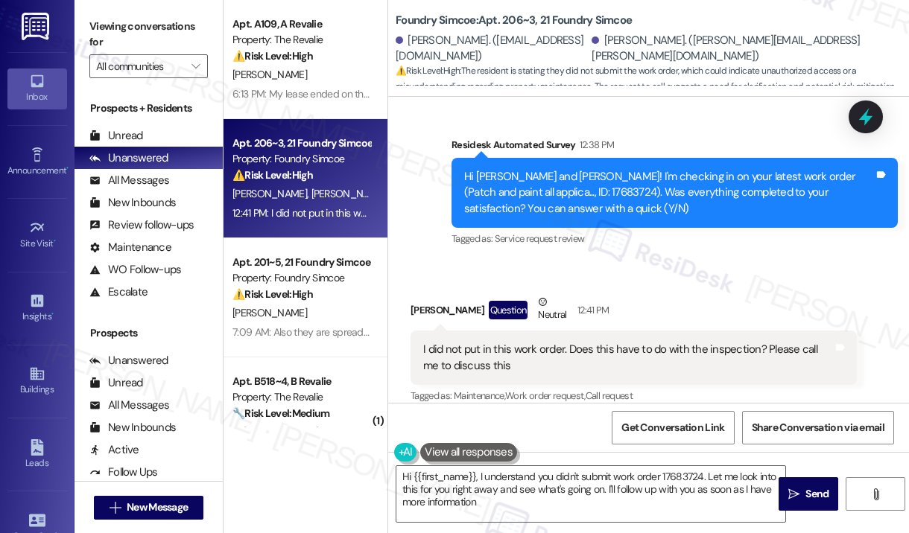
type textarea "Hi {{first_name}}, I understand you didn't submit work order 17683724. Let me l…"
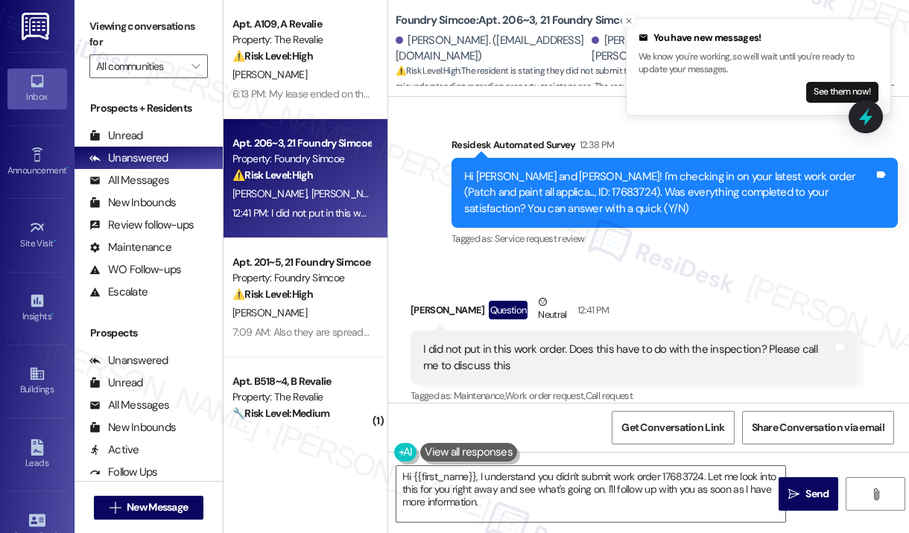
click at [658, 294] on div "Matthew Jones Question Neutral 12:41 PM" at bounding box center [633, 312] width 446 height 36
click at [756, 242] on div "Survey, sent via SMS Residesk Automated Survey 12:38 PM Hi Matthew and Andrea! …" at bounding box center [674, 194] width 468 height 136
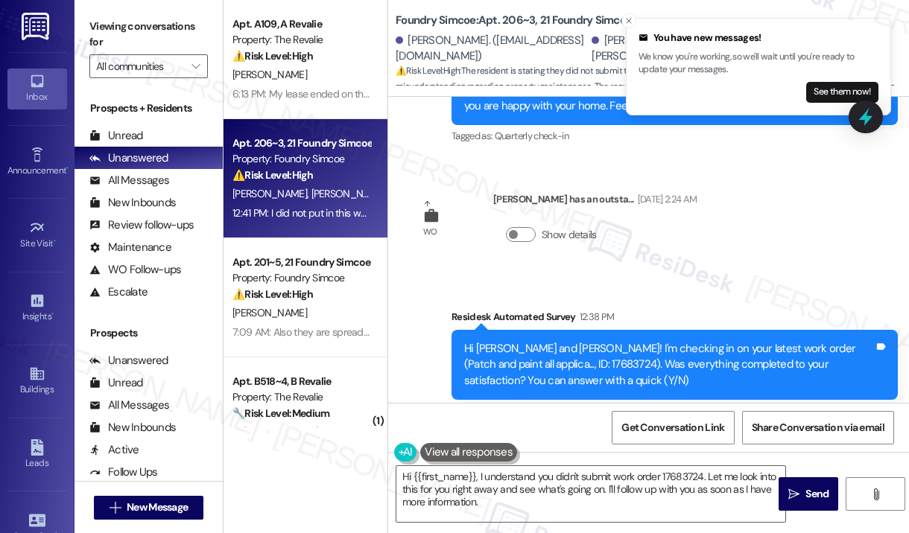
scroll to position [1556, 0]
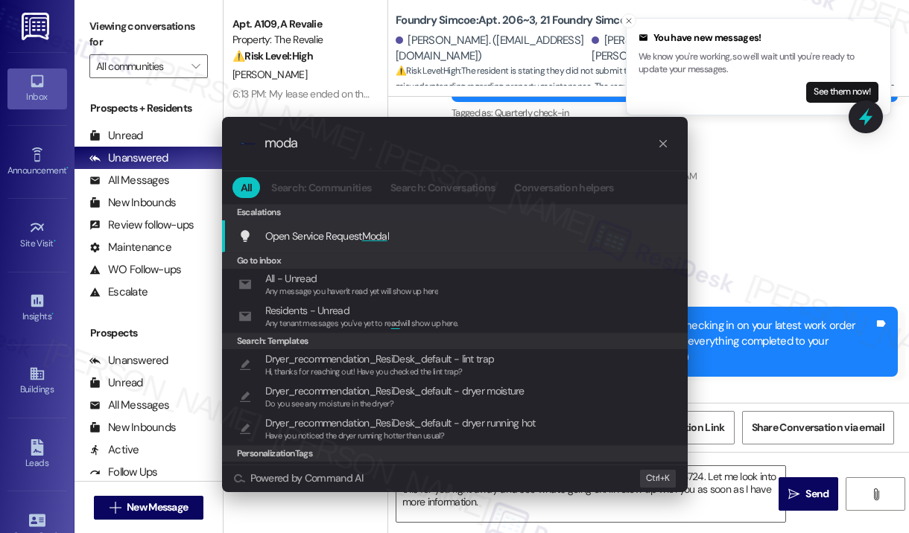
type input "modal"
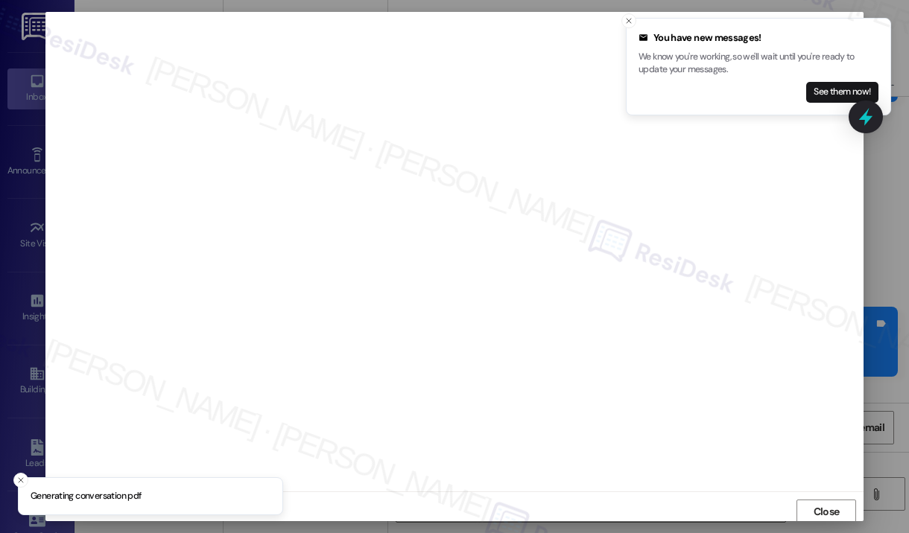
scroll to position [2, 0]
click at [827, 506] on span "Close" at bounding box center [826, 510] width 26 height 16
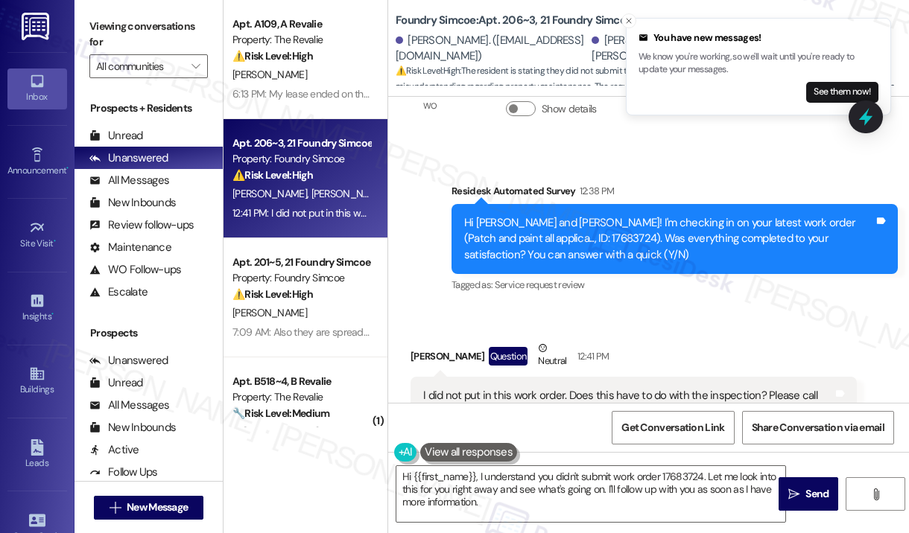
scroll to position [1705, 0]
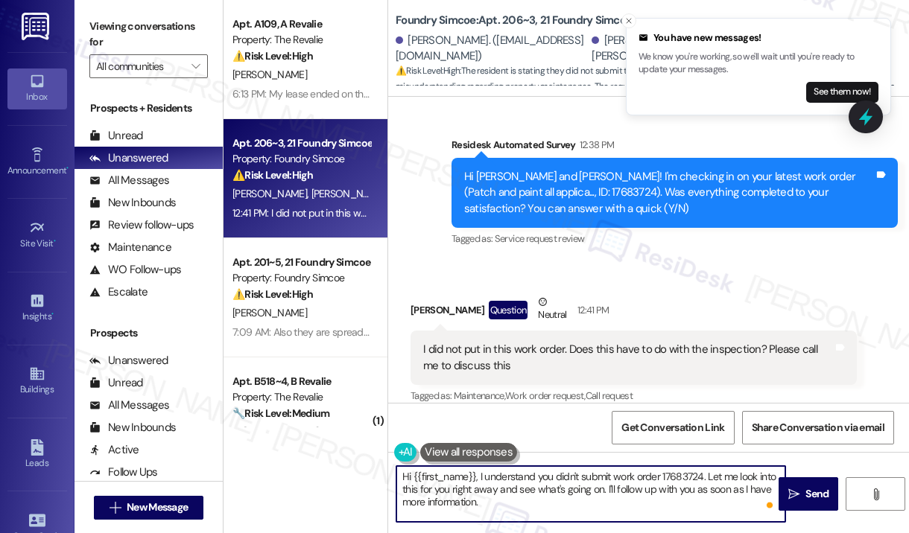
drag, startPoint x: 516, startPoint y: 506, endPoint x: 480, endPoint y: 476, distance: 47.1
click at [480, 476] on textarea "Hi {{first_name}}, I understand you didn't submit work order 17683724. Let me l…" at bounding box center [590, 494] width 389 height 56
paste textarea "I checked the description of the maintenance request, and it says: “Patch and p…"
type textarea "I checked the description of the maintenance request, and it says: “Patch and p…"
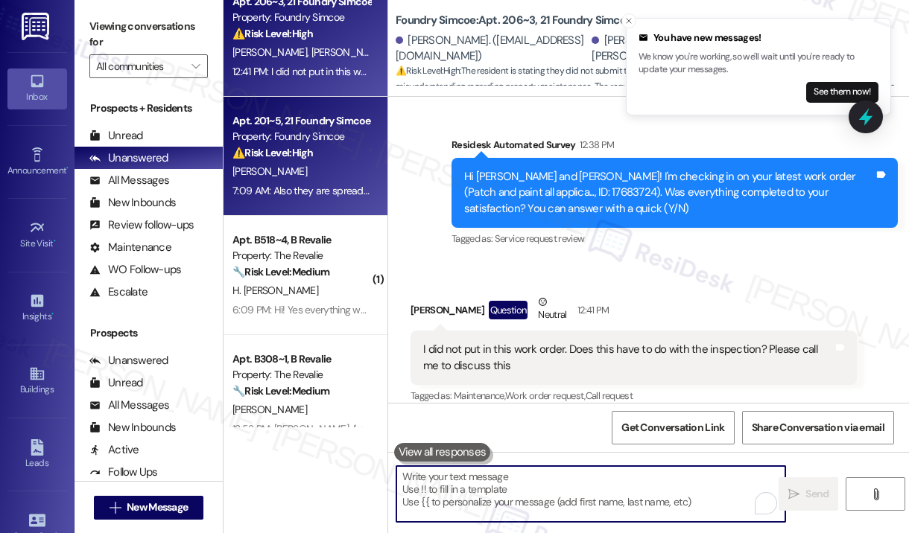
scroll to position [149, 0]
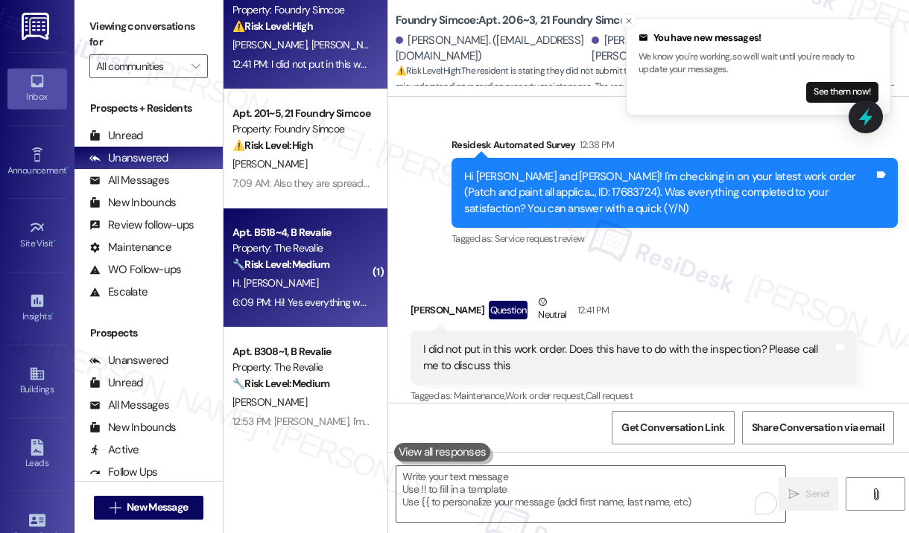
click at [297, 296] on div "6:09 PM: Hi! Yes everything was good, but prior to moving out I believe our mic…" at bounding box center [484, 302] width 505 height 13
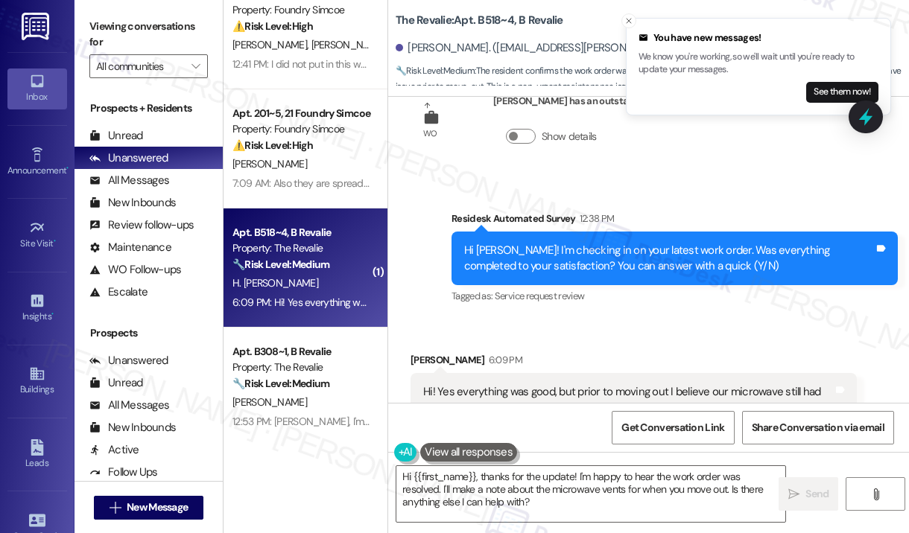
scroll to position [4662, 0]
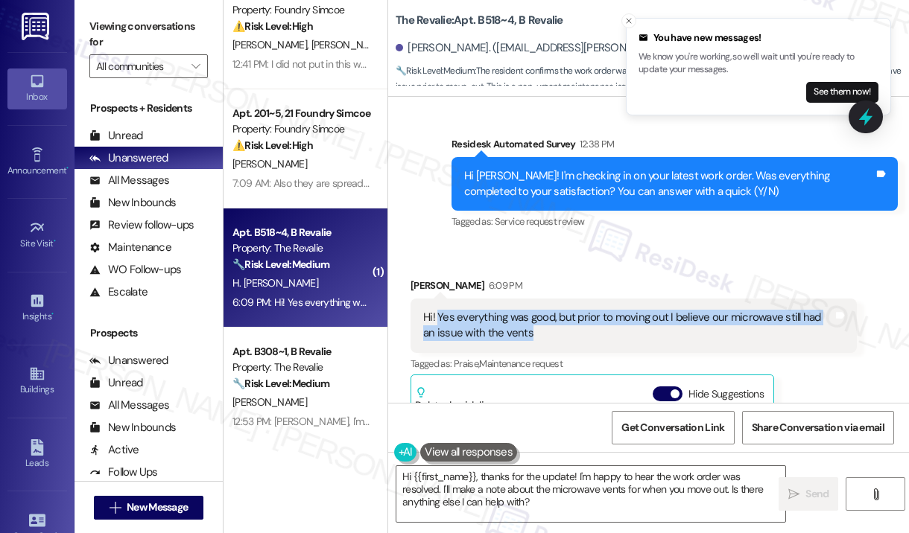
drag, startPoint x: 588, startPoint y: 317, endPoint x: 439, endPoint y: 299, distance: 150.8
click at [439, 310] on div "Hi! Yes everything was good, but prior to moving out I believe our microwave st…" at bounding box center [628, 326] width 410 height 32
copy div "Yes everything was good, but prior to moving out I believe our microwave still …"
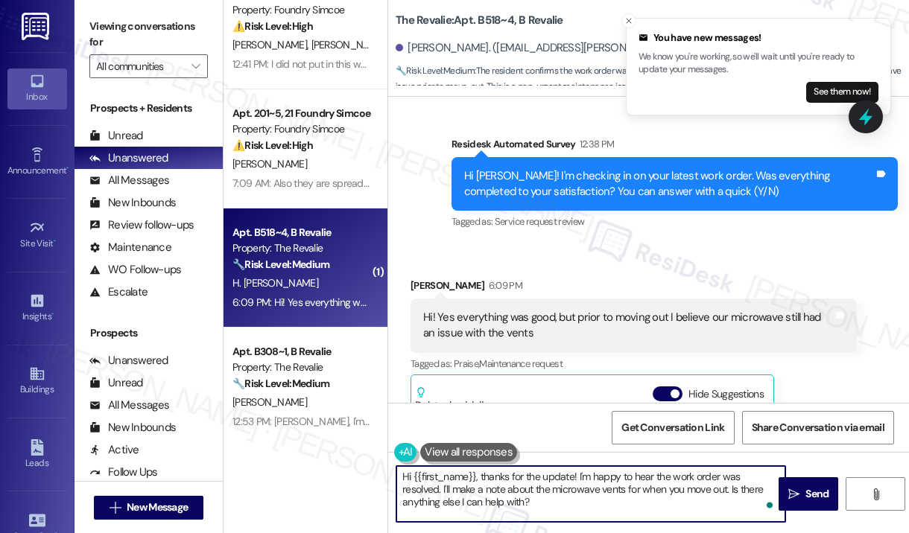
drag, startPoint x: 559, startPoint y: 507, endPoint x: 480, endPoint y: 473, distance: 86.1
click at [480, 473] on textarea "Hi {{first_name}}, thanks for the update! I'm happy to hear the work order was …" at bounding box center [590, 494] width 389 height 56
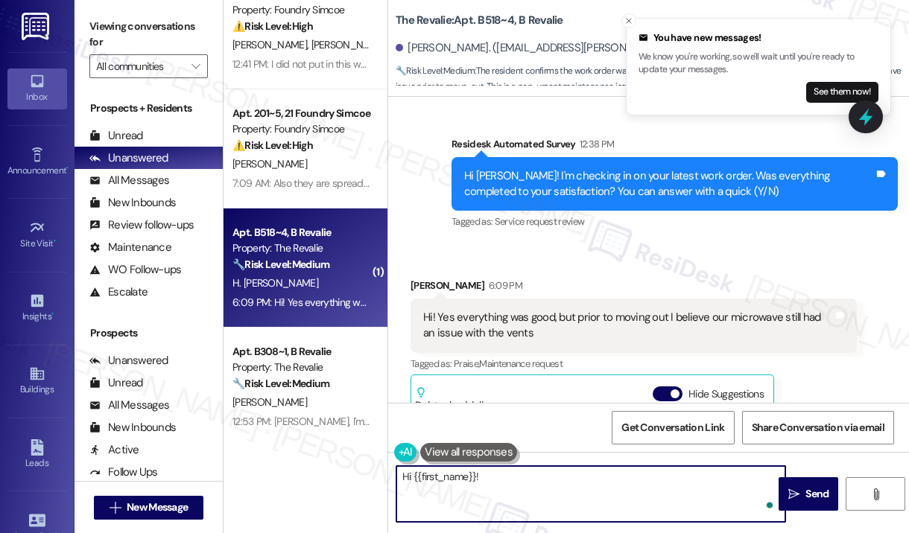
paste textarea "Thank you for reaching out. You mentioned the microwave still had an issue with…"
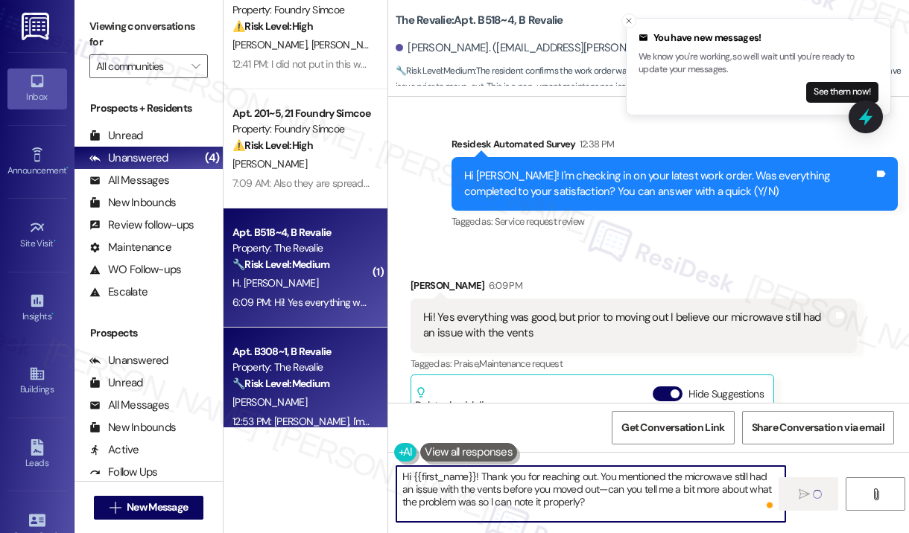
type textarea "Hi {{first_name}}! Thank you for reaching out. You mentioned the microwave stil…"
click at [328, 407] on div "[PERSON_NAME]" at bounding box center [301, 402] width 141 height 19
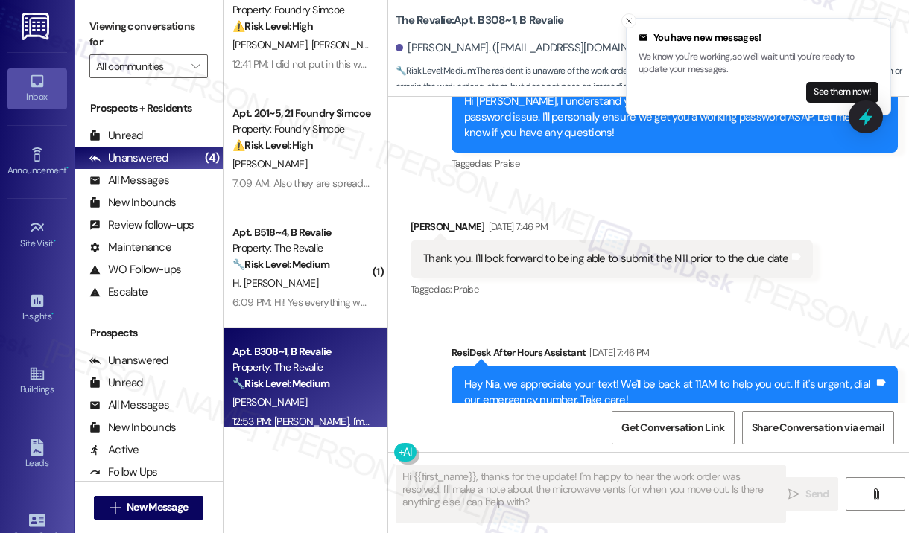
scroll to position [8571, 0]
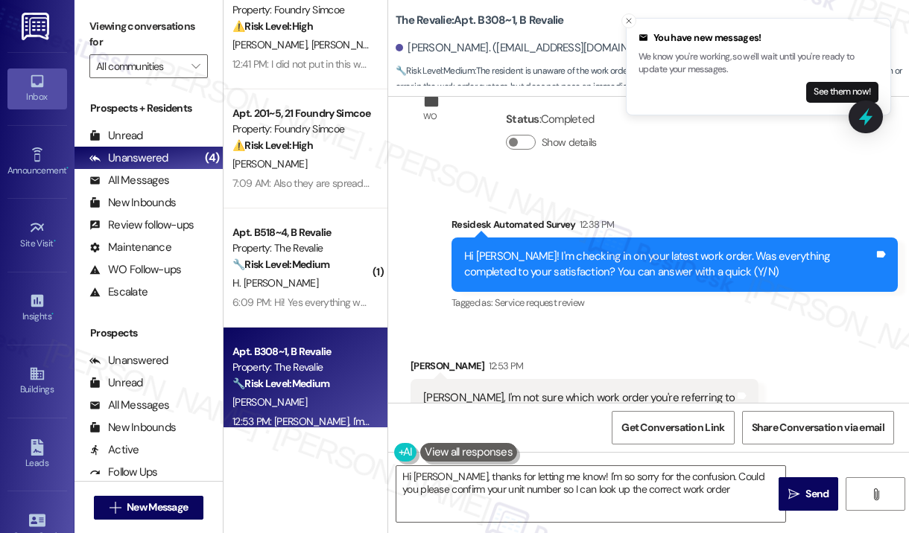
type textarea "Hi Nia, thanks for letting me know! I'm so sorry for the confusion. Could you p…"
click at [867, 115] on icon at bounding box center [865, 116] width 25 height 25
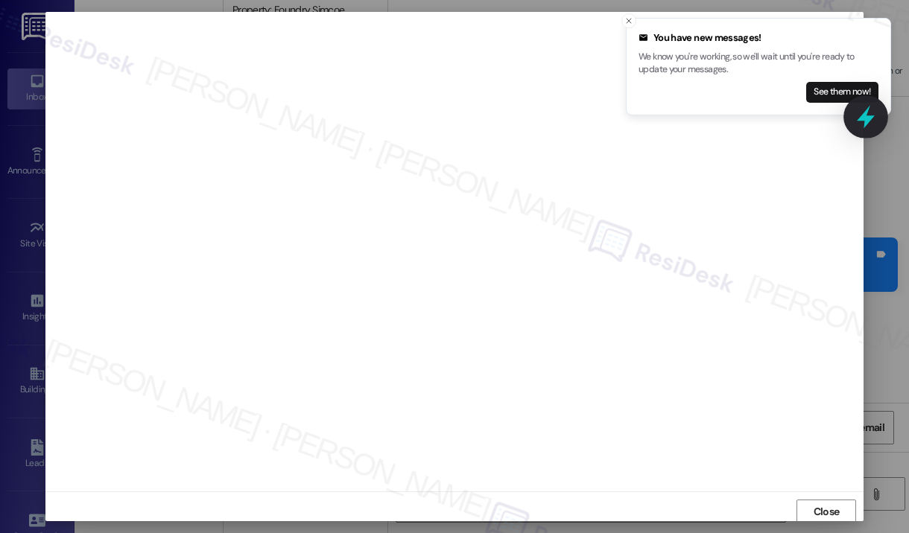
scroll to position [2, 0]
click at [626, 22] on icon "Close toast" at bounding box center [628, 20] width 9 height 9
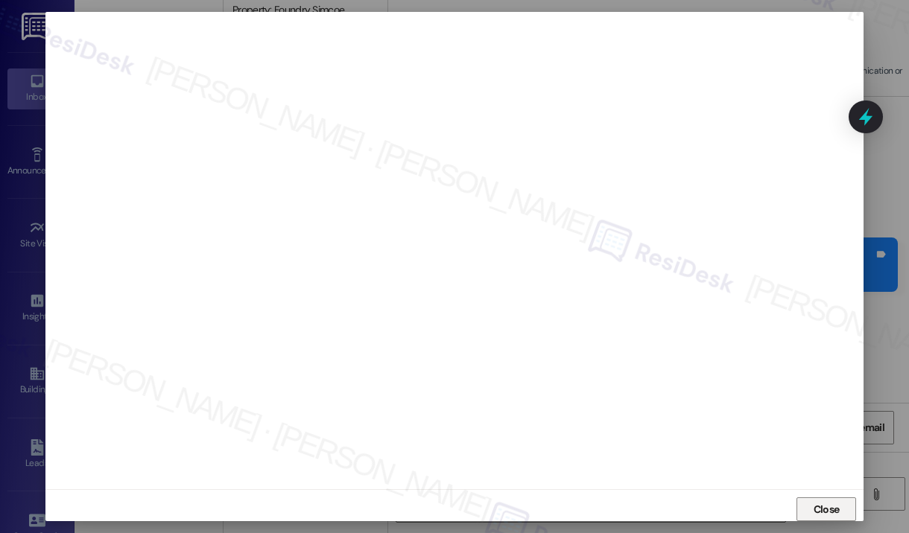
click at [810, 500] on span "Close" at bounding box center [826, 509] width 32 height 22
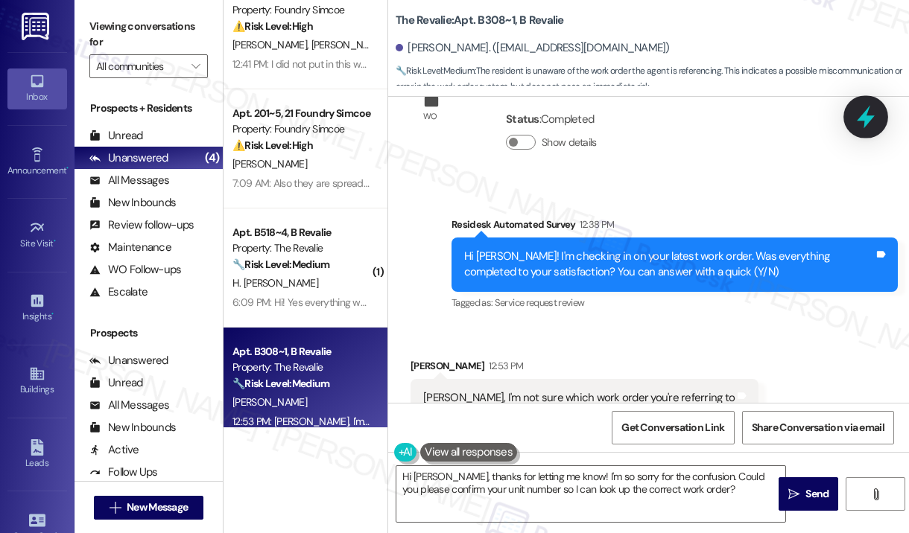
click at [867, 122] on icon at bounding box center [865, 117] width 18 height 23
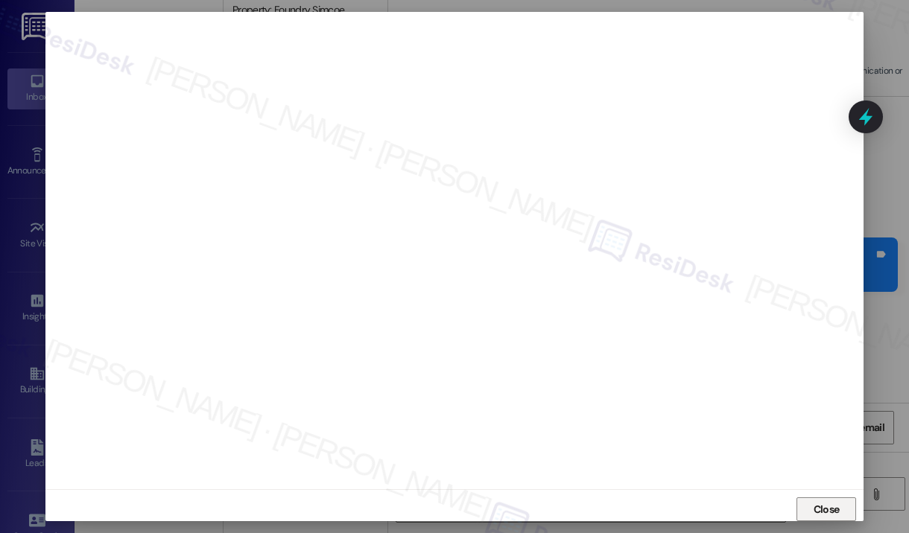
click at [820, 503] on span "Close" at bounding box center [826, 510] width 26 height 16
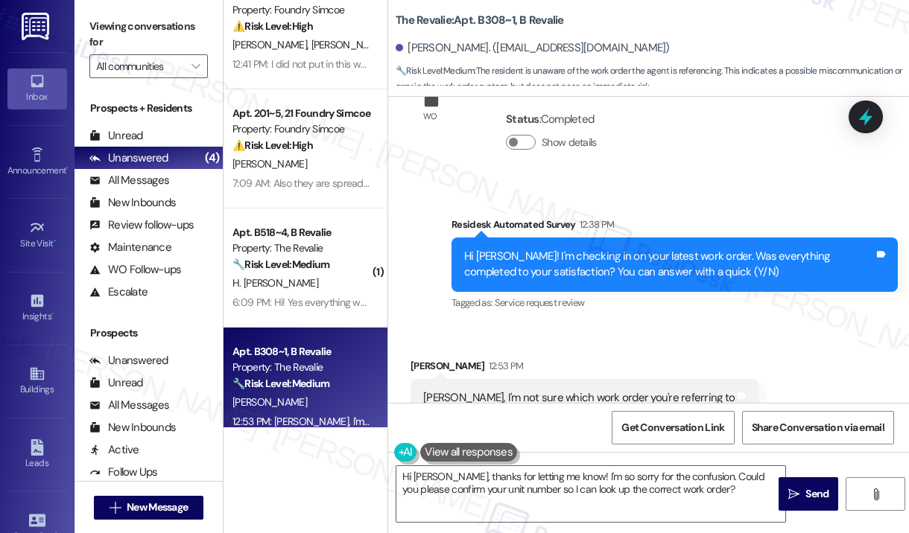
click at [788, 344] on div "Received via SMS Nia Corbier 12:53 PM Sarah, I'm not sure which work order you'…" at bounding box center [648, 388] width 521 height 126
click at [865, 112] on icon at bounding box center [865, 117] width 18 height 23
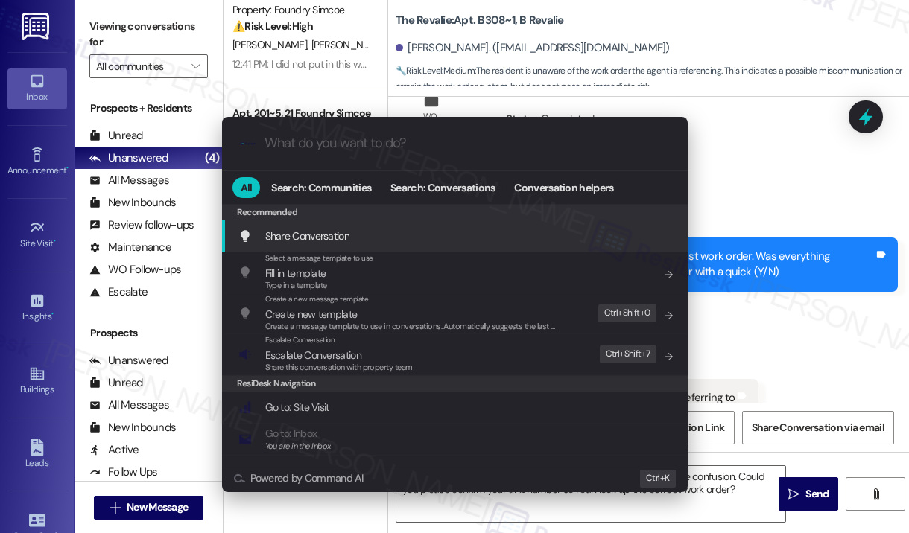
click at [823, 316] on div ".cls-1{fill:#0a055f;}.cls-2{fill:#0cc4c4;} resideskLogoBlueOrange All Search: C…" at bounding box center [454, 266] width 909 height 533
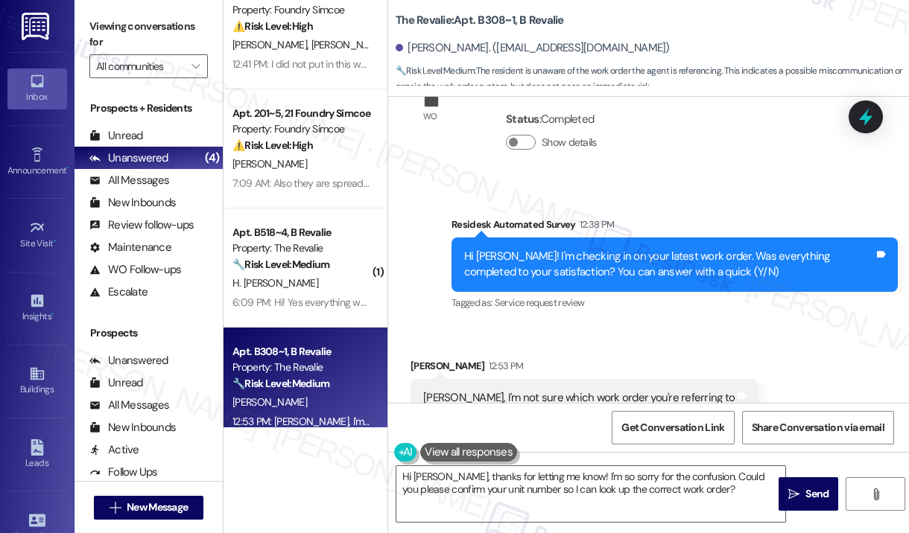
click at [823, 325] on div "Received via SMS Nia Corbier 12:53 PM Sarah, I'm not sure which work order you'…" at bounding box center [648, 388] width 521 height 126
click at [865, 118] on icon at bounding box center [865, 117] width 18 height 23
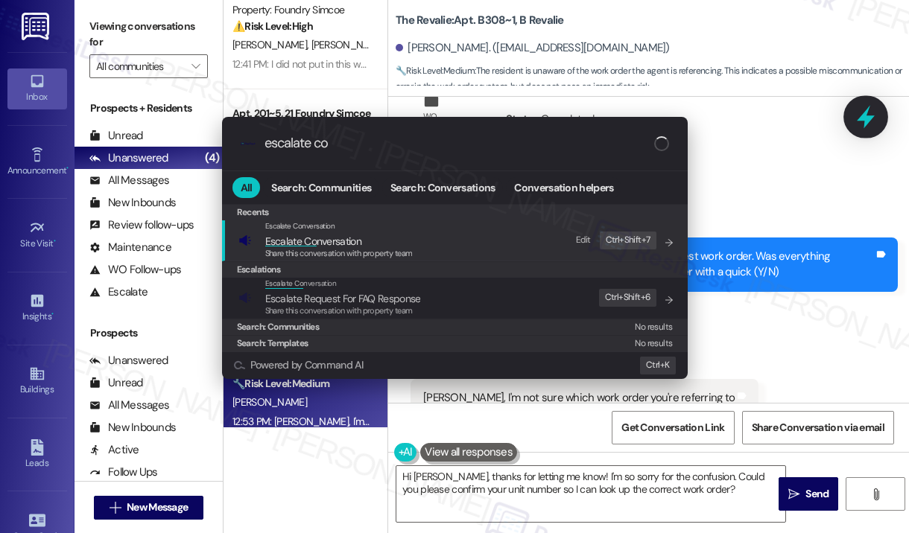
type input "escalate con"
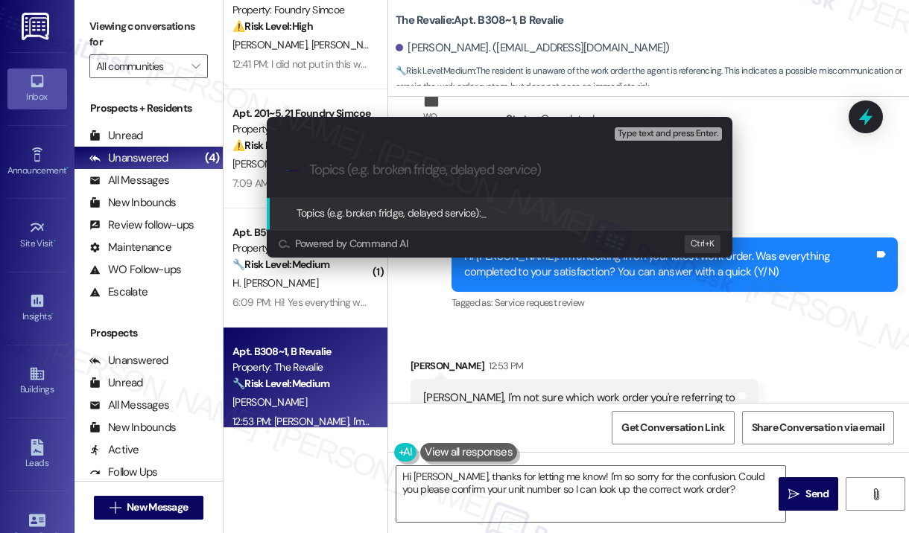
drag, startPoint x: 860, startPoint y: 112, endPoint x: 833, endPoint y: 88, distance: 36.9
click at [859, 111] on div "Escalate Conversation High risk Topics (e.g. broken fridge, delayed service) An…" at bounding box center [454, 266] width 909 height 533
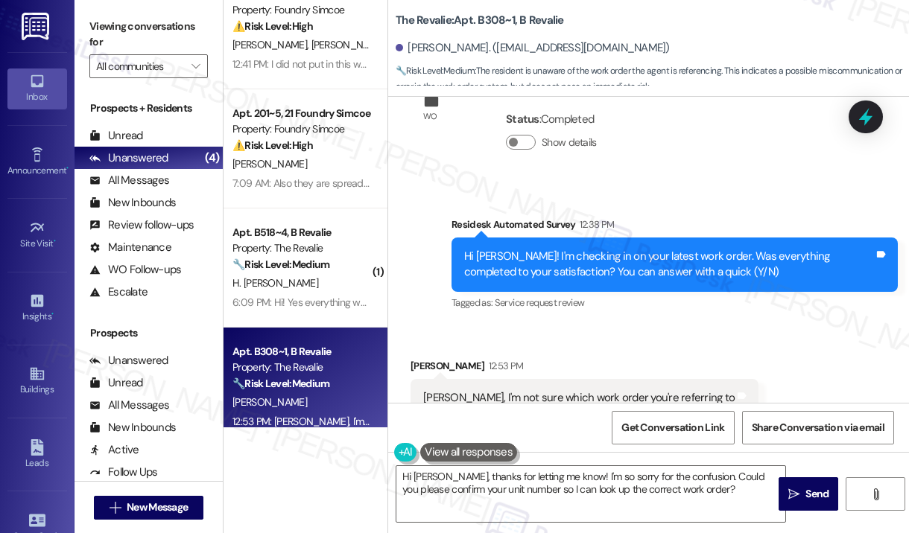
click at [824, 77] on span "🔧 Risk Level: Medium : The resident is unaware of the work order the agent is r…" at bounding box center [651, 79] width 513 height 32
click at [870, 112] on icon at bounding box center [865, 116] width 25 height 25
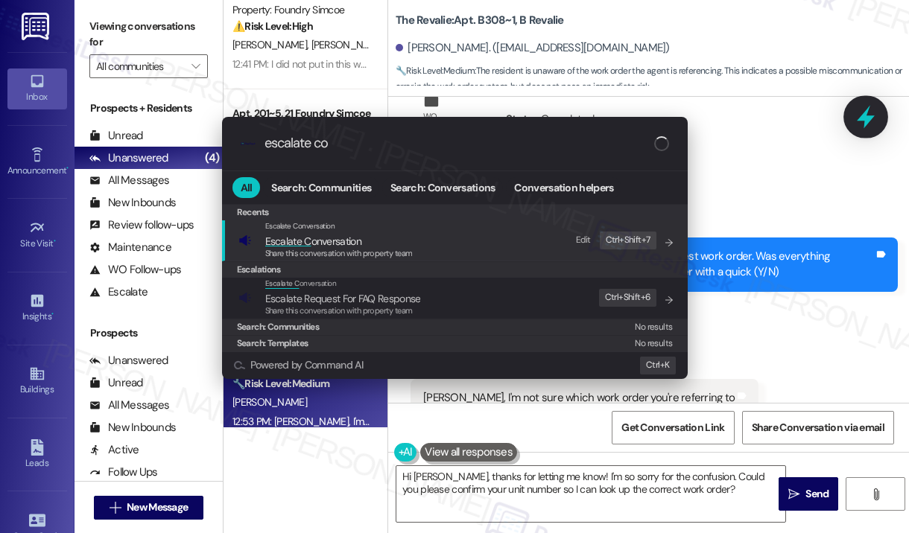
type input "escalate con"
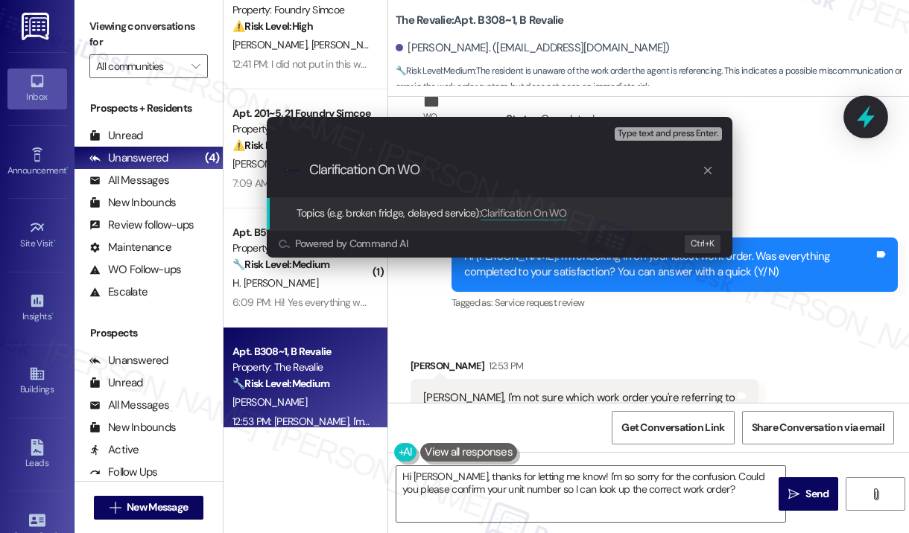
paste input "17697395"
type input "Clarification On WO 17697395"
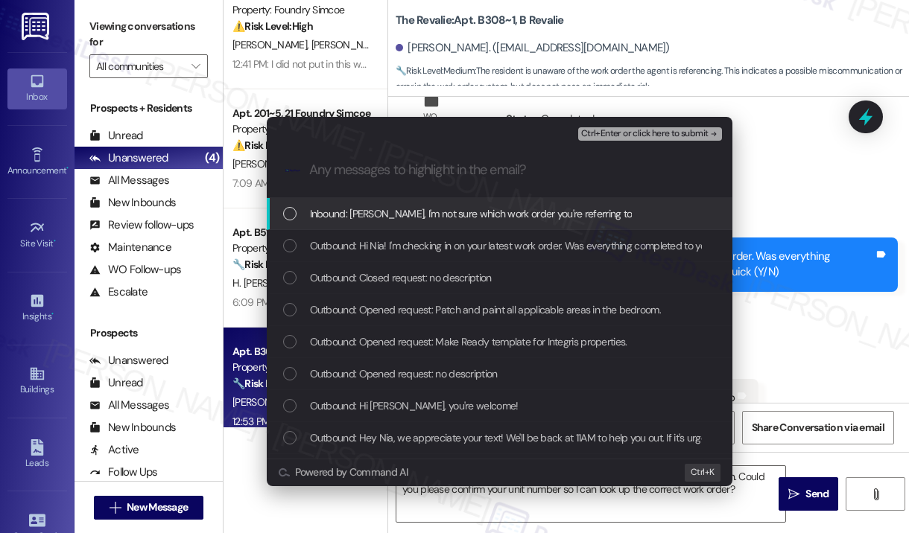
click at [543, 214] on span "Inbound: Sarah, I'm not sure which work order you're referring to" at bounding box center [471, 214] width 322 height 16
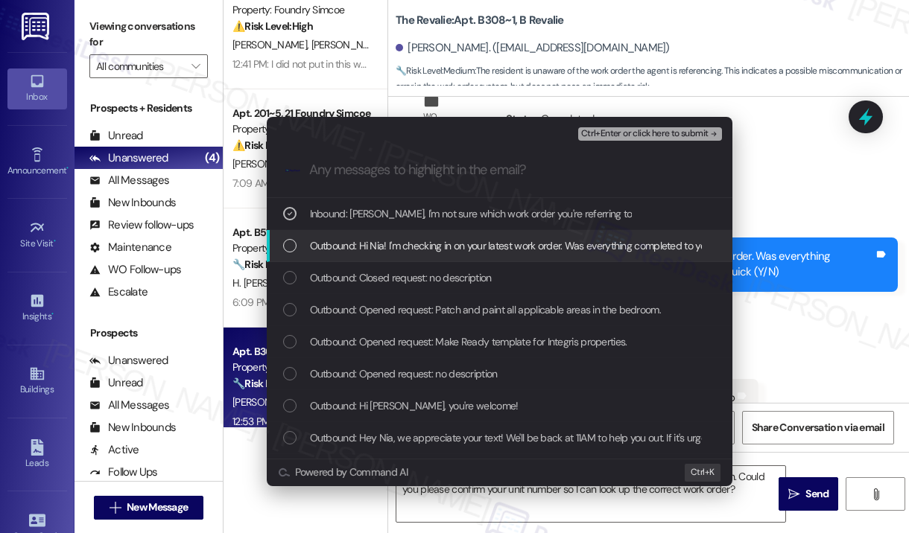
click at [540, 244] on span "Outbound: Hi Nia! I'm checking in on your latest work order. Was everything com…" at bounding box center [615, 246] width 611 height 16
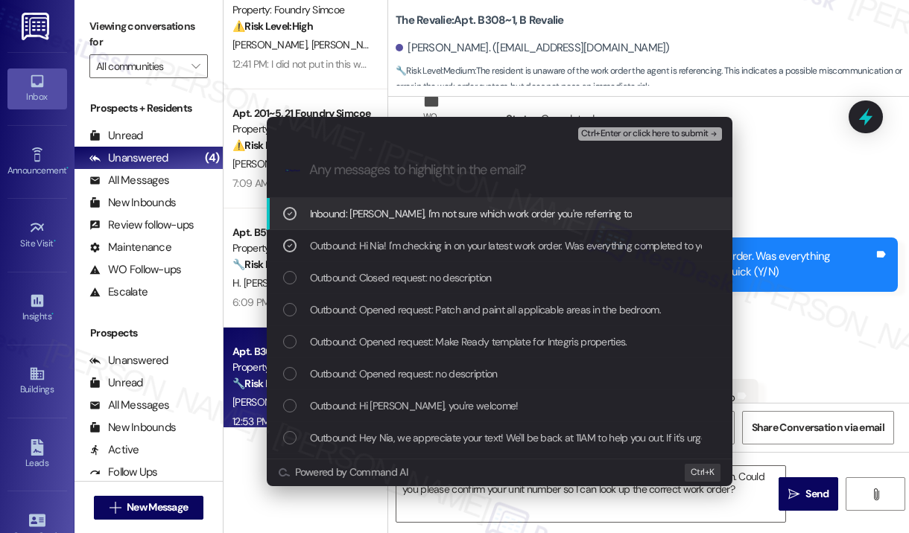
click at [644, 133] on span "Ctrl+Enter or click here to submit" at bounding box center [644, 134] width 127 height 10
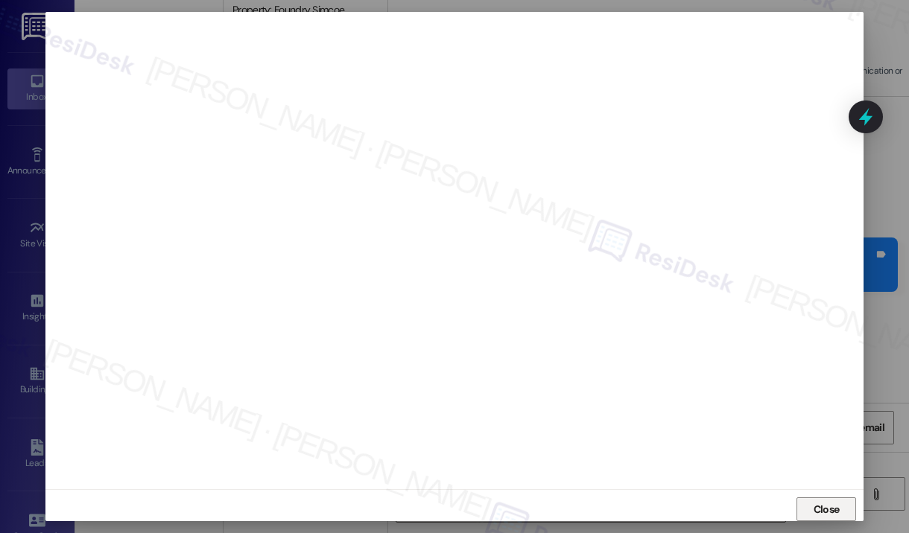
click at [836, 504] on span "Close" at bounding box center [826, 510] width 26 height 16
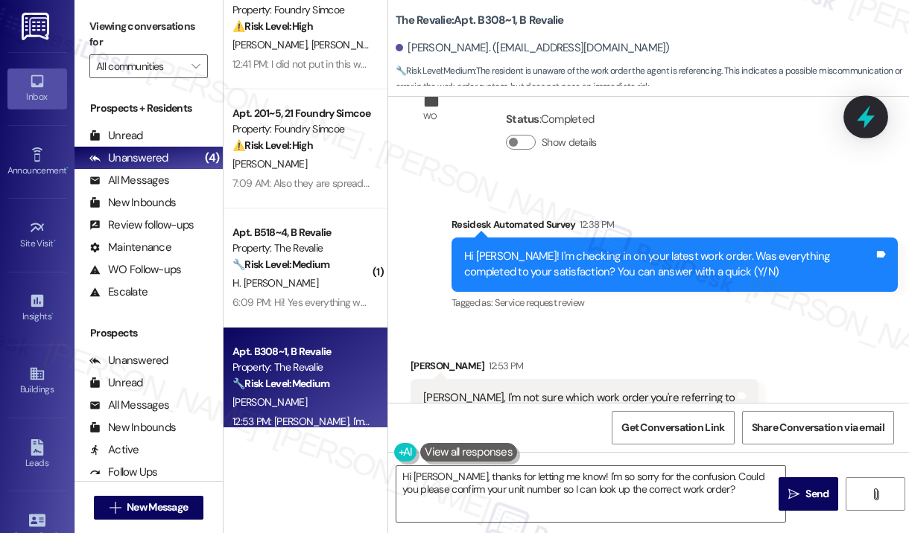
click at [864, 120] on icon at bounding box center [865, 117] width 18 height 23
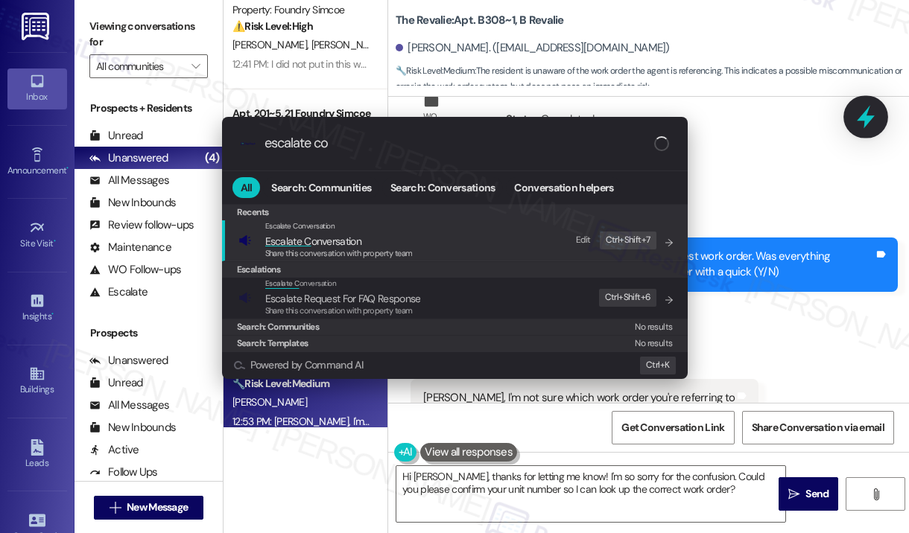
type input "escalate con"
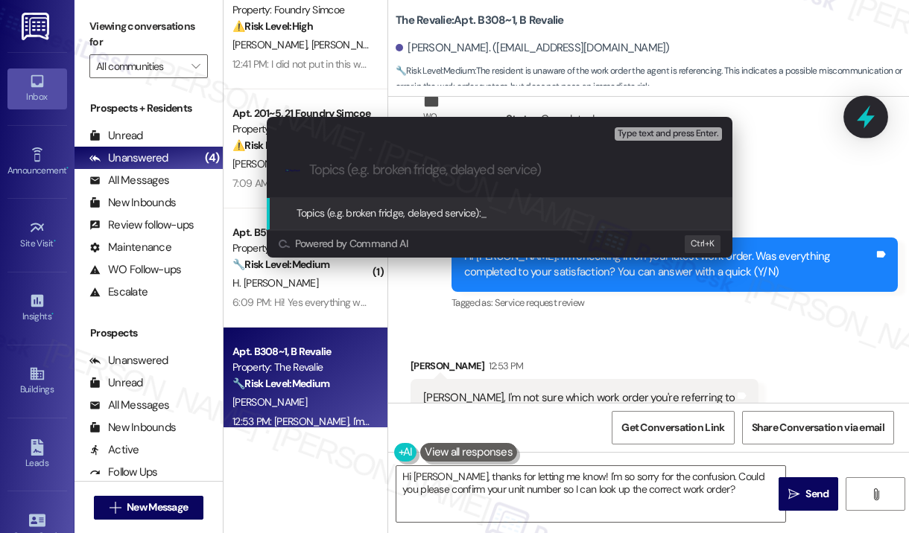
paste input "Clarification On WO 17697395"
type input "Clarification On WO 17697395"
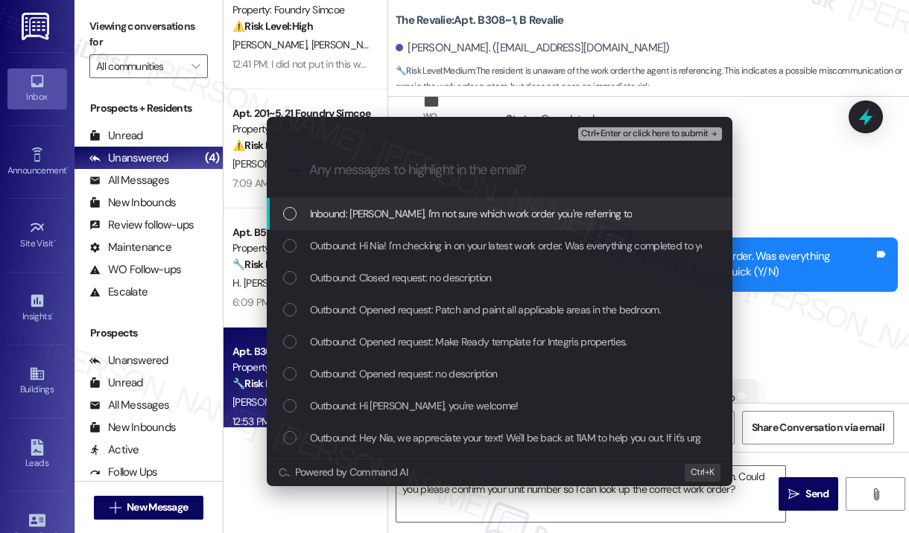
click at [580, 212] on span "Inbound: Sarah, I'm not sure which work order you're referring to" at bounding box center [471, 214] width 322 height 16
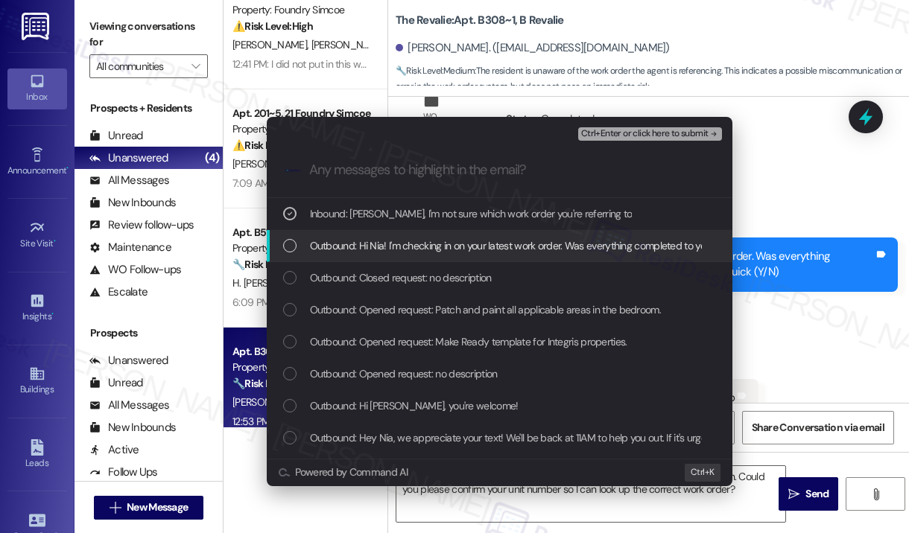
click at [584, 238] on span "Outbound: Hi Nia! I'm checking in on your latest work order. Was everything com…" at bounding box center [615, 246] width 611 height 16
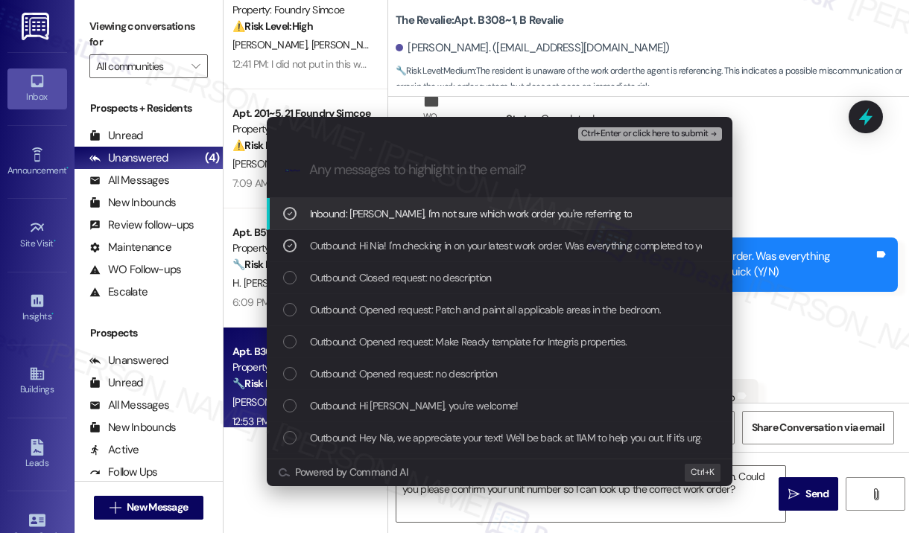
click at [639, 136] on span "Ctrl+Enter or click here to submit" at bounding box center [644, 134] width 127 height 10
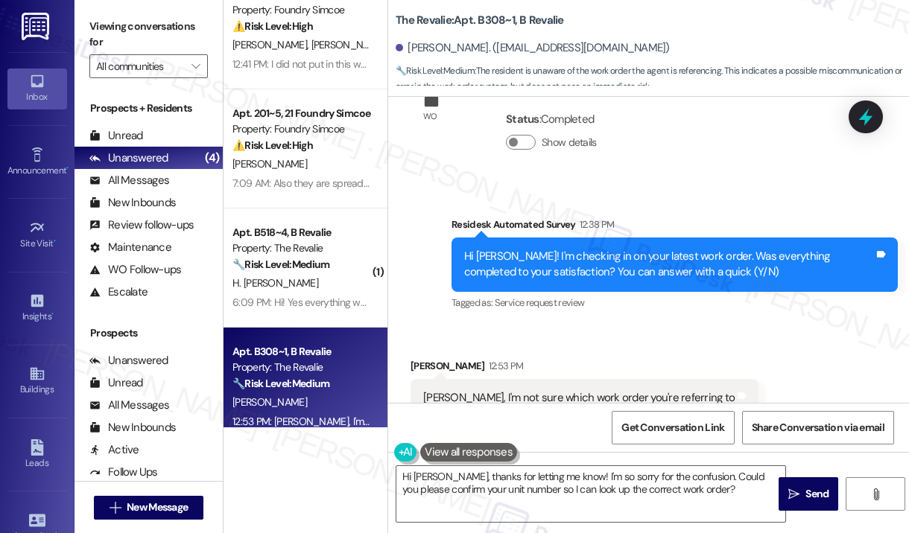
scroll to position [8572, 0]
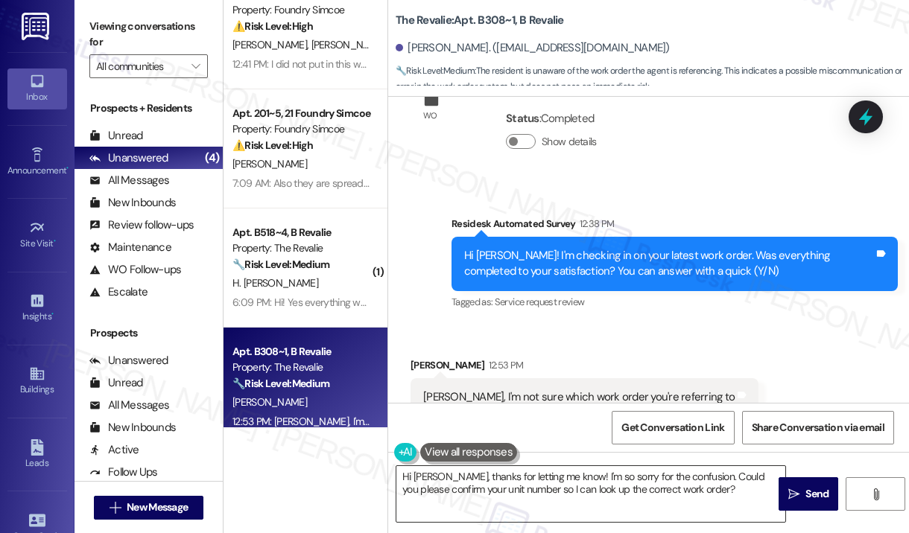
click at [653, 490] on textarea "Hi Nia, thanks for letting me know! I'm so sorry for the confusion. Could you p…" at bounding box center [590, 494] width 389 height 56
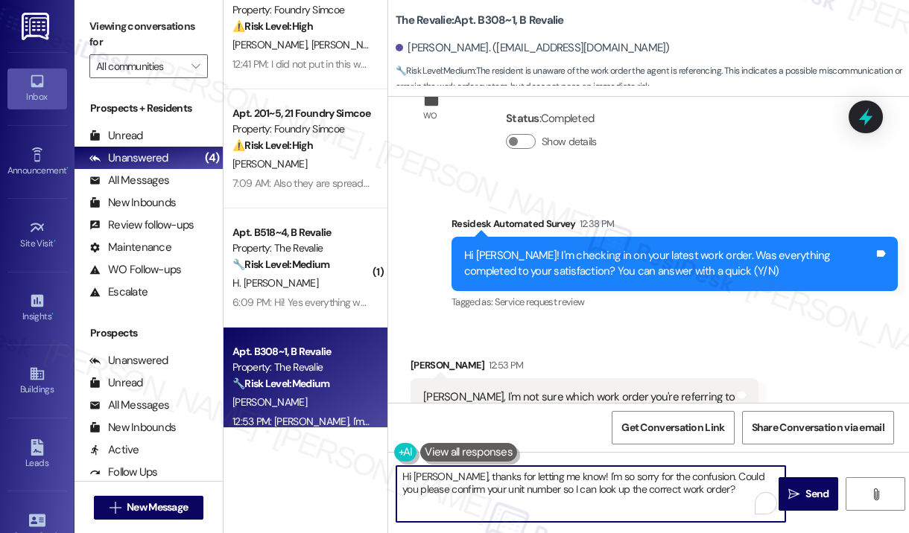
drag, startPoint x: 677, startPoint y: 474, endPoint x: 691, endPoint y: 496, distance: 26.4
click at [691, 495] on textarea "Hi Nia, thanks for letting me know! I'm so sorry for the confusion. Could you p…" at bounding box center [590, 494] width 389 height 56
type textarea "Hi Nia, thanks for letting me know! I'm so sorry for the confusion. Let me reac…"
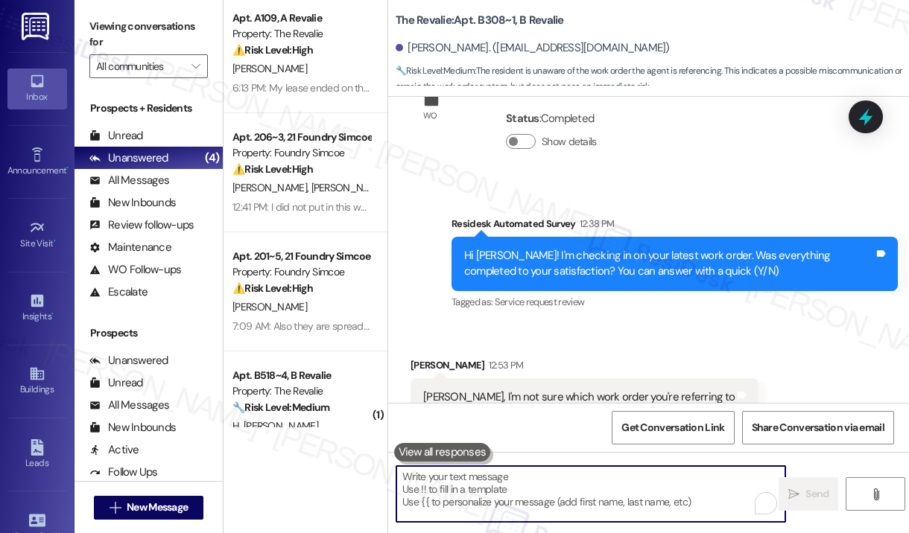
scroll to position [0, 0]
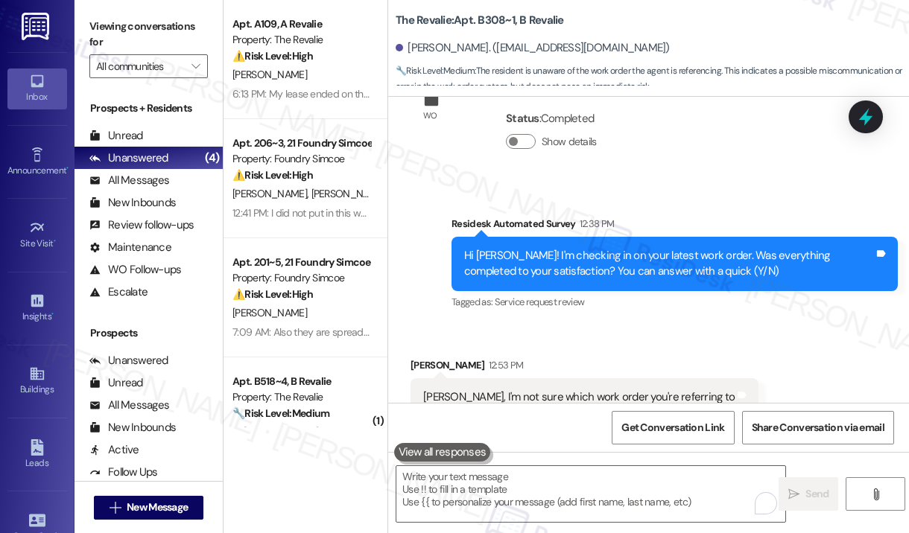
click at [696, 182] on div "Survey, sent via SMS Residesk Automated Survey 12:38 PM Hi Nia! I'm checking in…" at bounding box center [648, 252] width 521 height 141
